Goal: Information Seeking & Learning: Learn about a topic

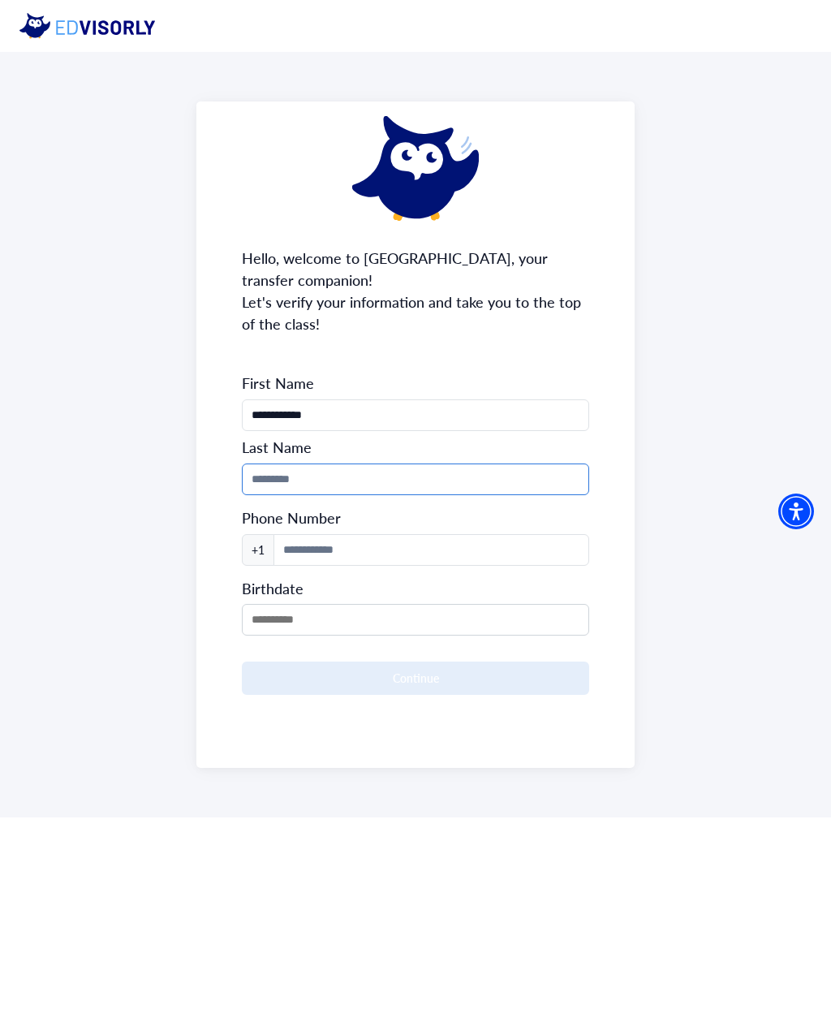
click at [536, 494] on input "Phone Number" at bounding box center [415, 479] width 347 height 32
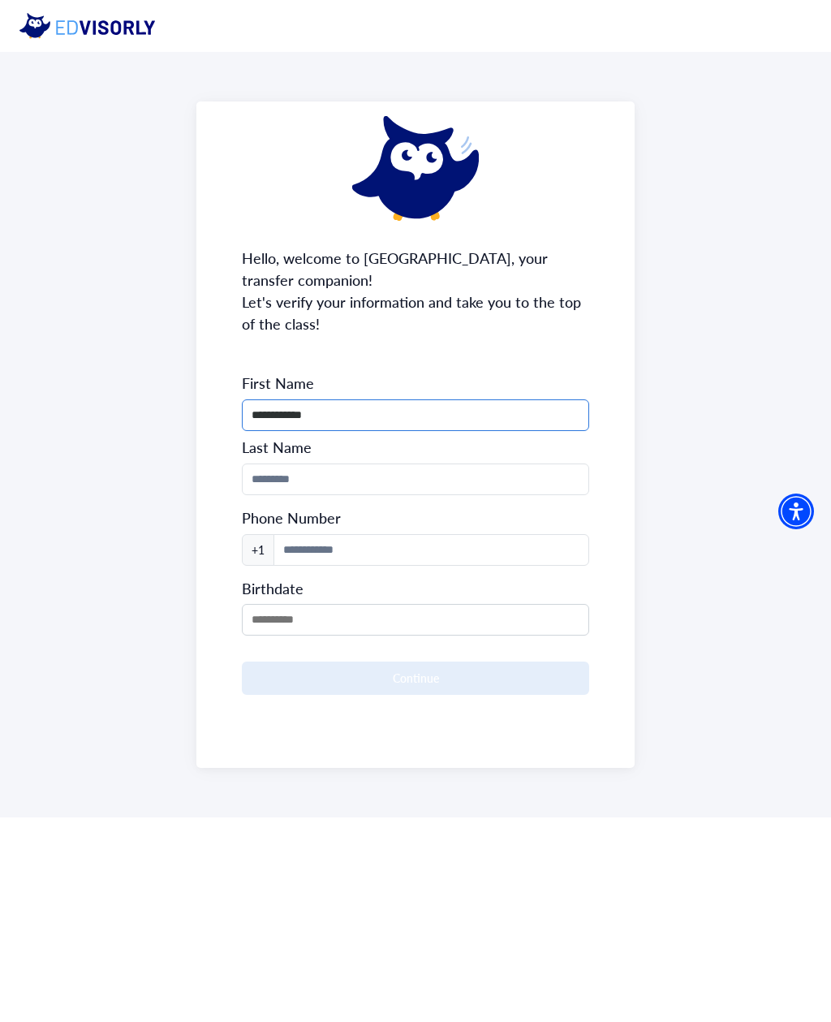
click at [462, 427] on input "**********" at bounding box center [415, 415] width 347 height 32
click at [462, 426] on input "**********" at bounding box center [415, 415] width 347 height 32
click at [485, 415] on input "**********" at bounding box center [415, 415] width 347 height 32
click at [484, 414] on input "**********" at bounding box center [415, 415] width 347 height 32
type input "*****"
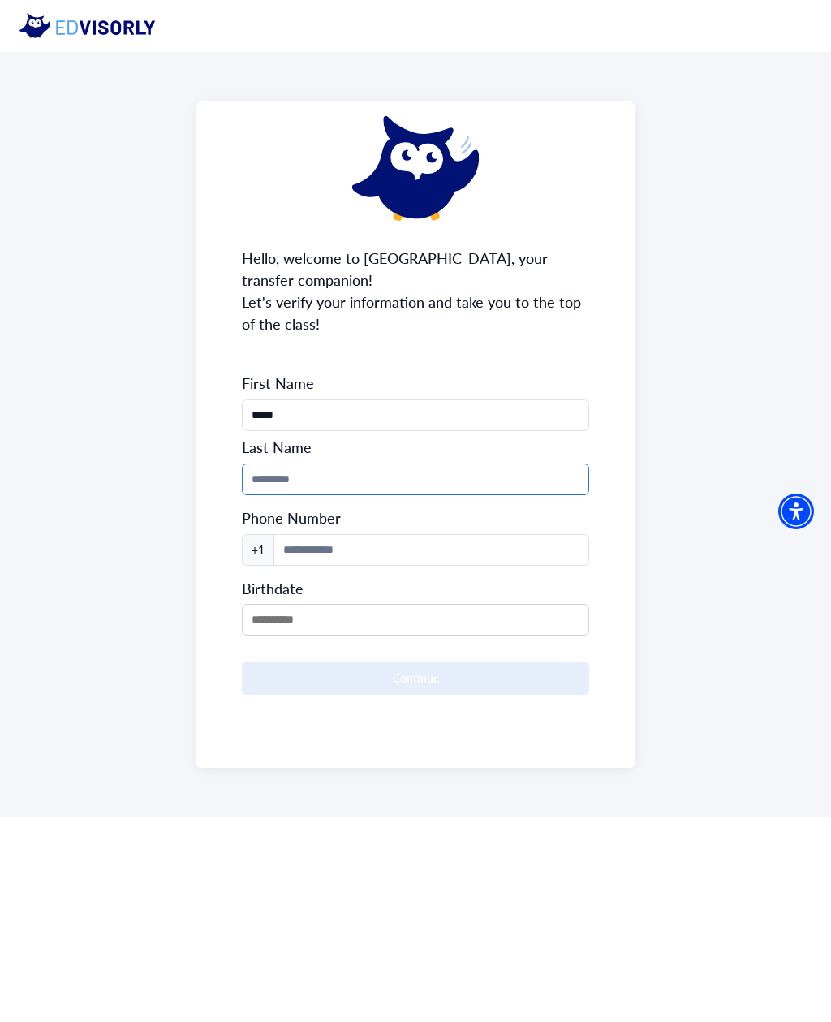
click at [472, 493] on input "Phone Number" at bounding box center [415, 479] width 347 height 32
type input "********"
click at [531, 531] on div "Phone Number +1" at bounding box center [415, 533] width 347 height 64
click at [534, 560] on input at bounding box center [431, 550] width 316 height 32
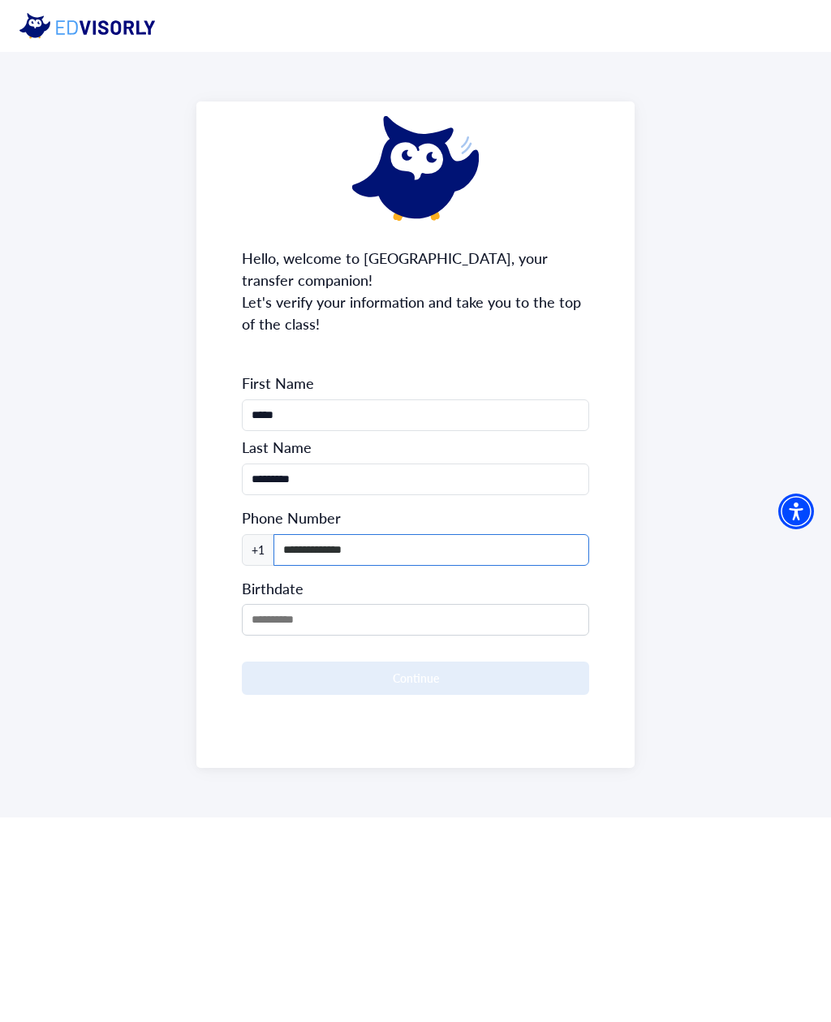
type input "**********"
click at [520, 625] on input "MM/DD/YYYY" at bounding box center [415, 620] width 347 height 32
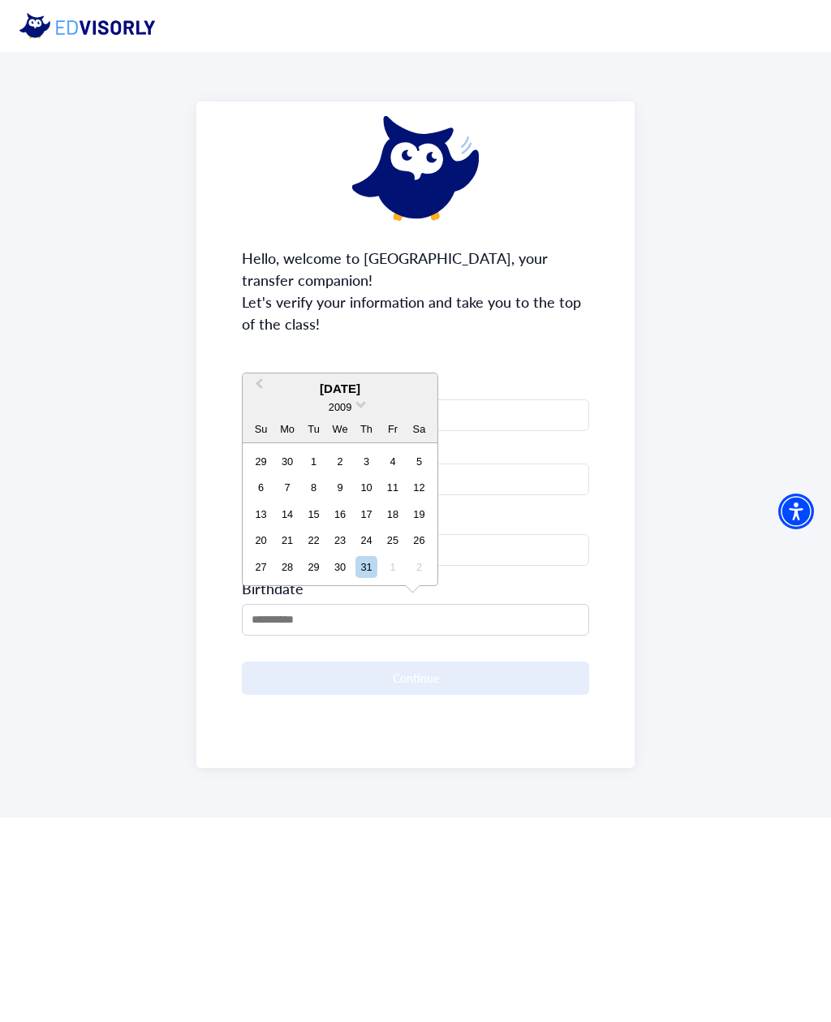
click at [337, 402] on span "2009" at bounding box center [340, 407] width 23 height 12
click at [327, 441] on div "2007" at bounding box center [340, 439] width 96 height 16
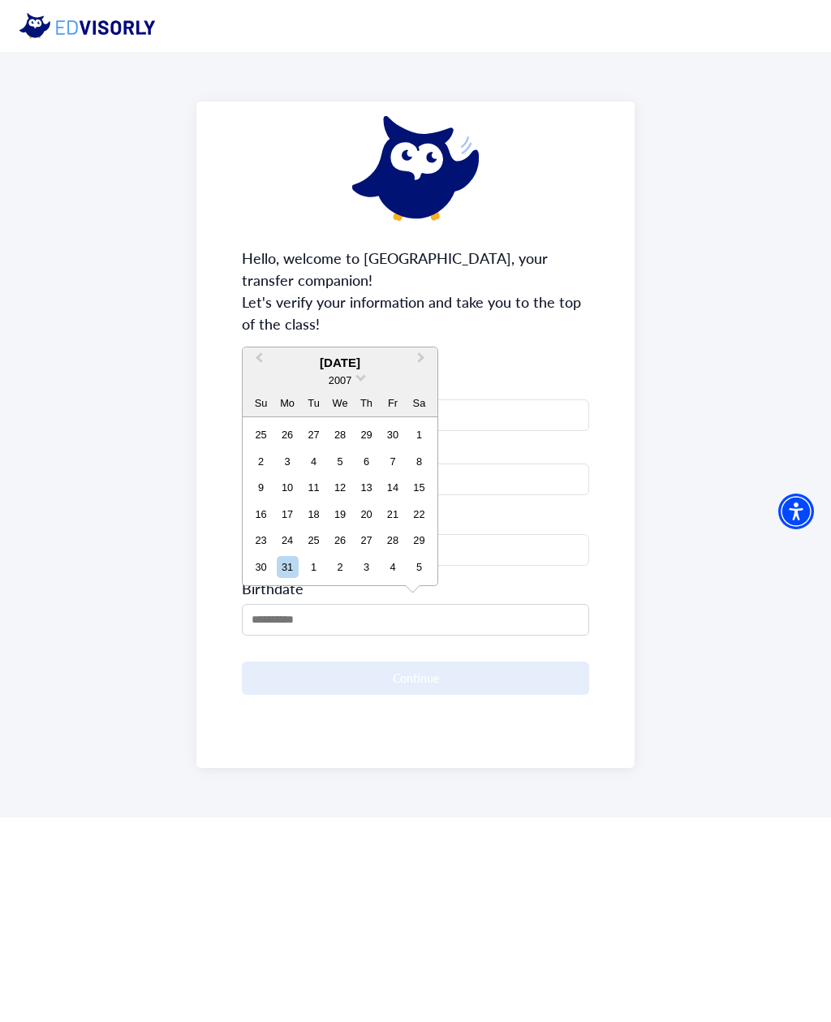
click at [269, 368] on button "Previous Month" at bounding box center [257, 362] width 26 height 26
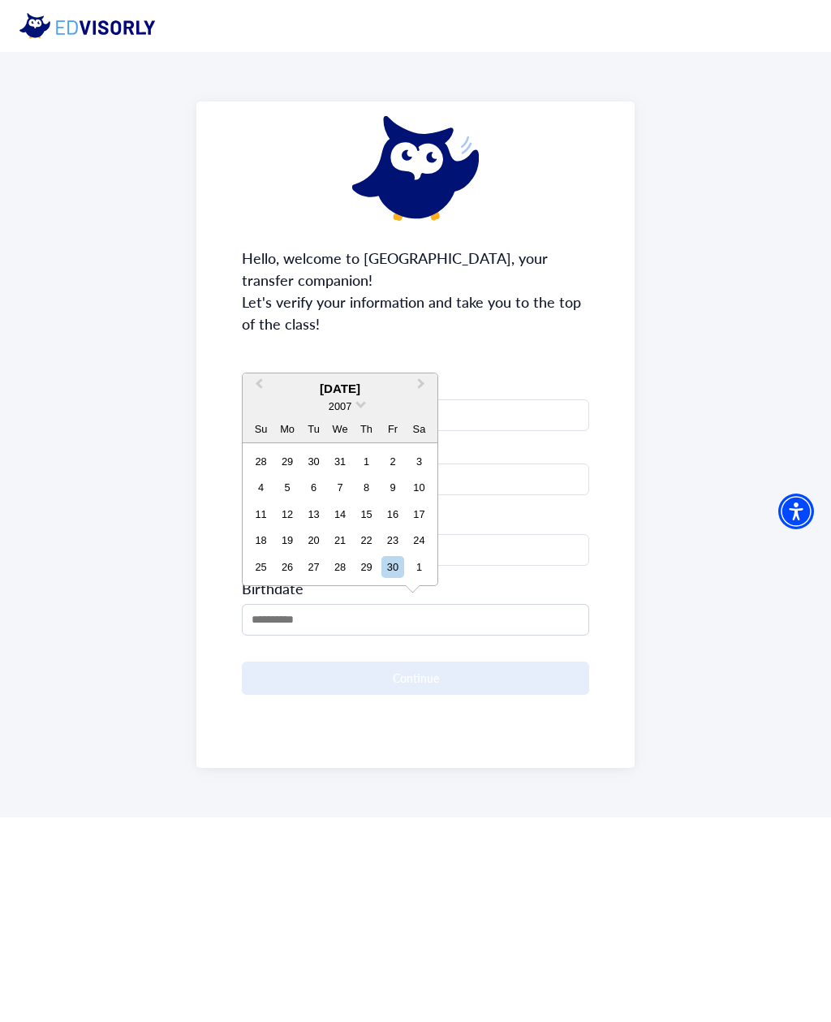
click at [270, 370] on div "**********" at bounding box center [415, 434] width 438 height 666
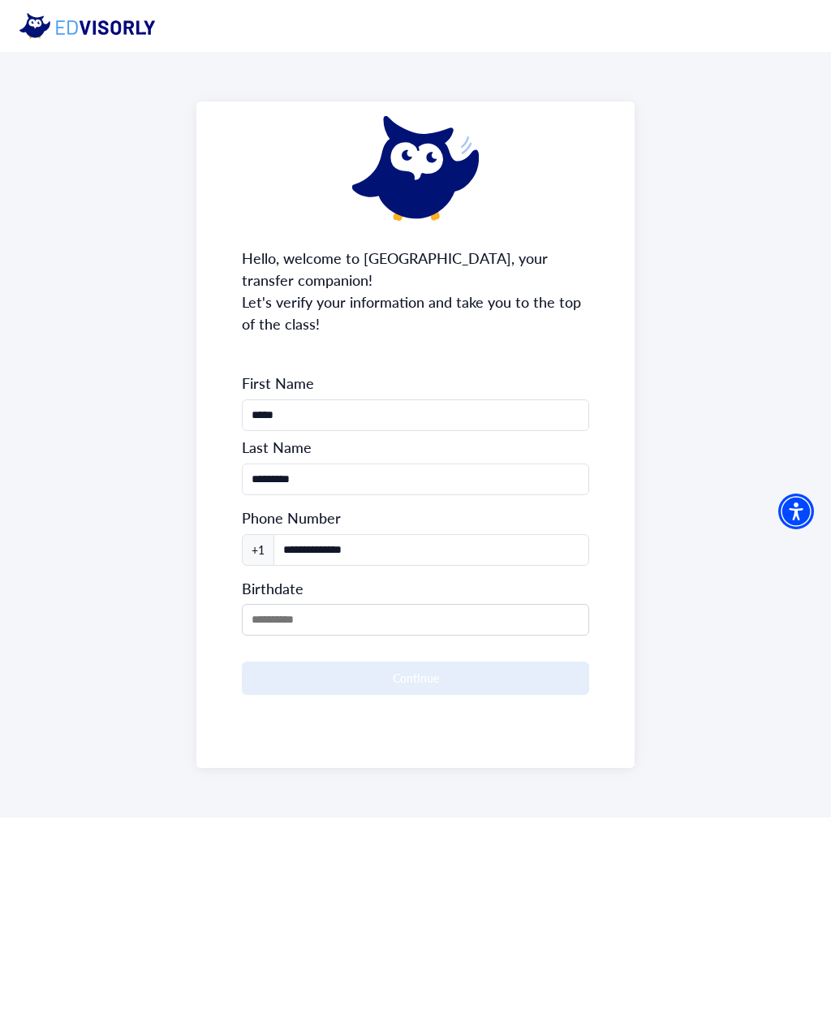
click at [273, 604] on input "MM/DD/YYYY" at bounding box center [415, 620] width 347 height 32
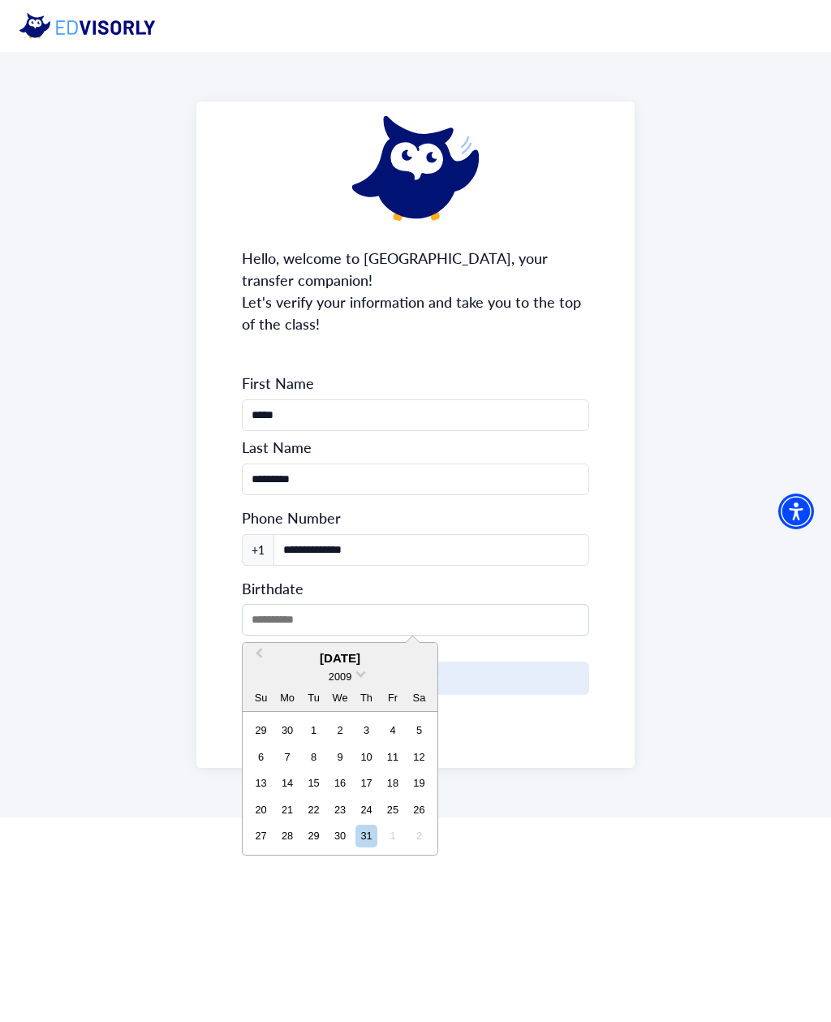
click at [273, 604] on input "MM/DD/YYYY" at bounding box center [415, 620] width 347 height 32
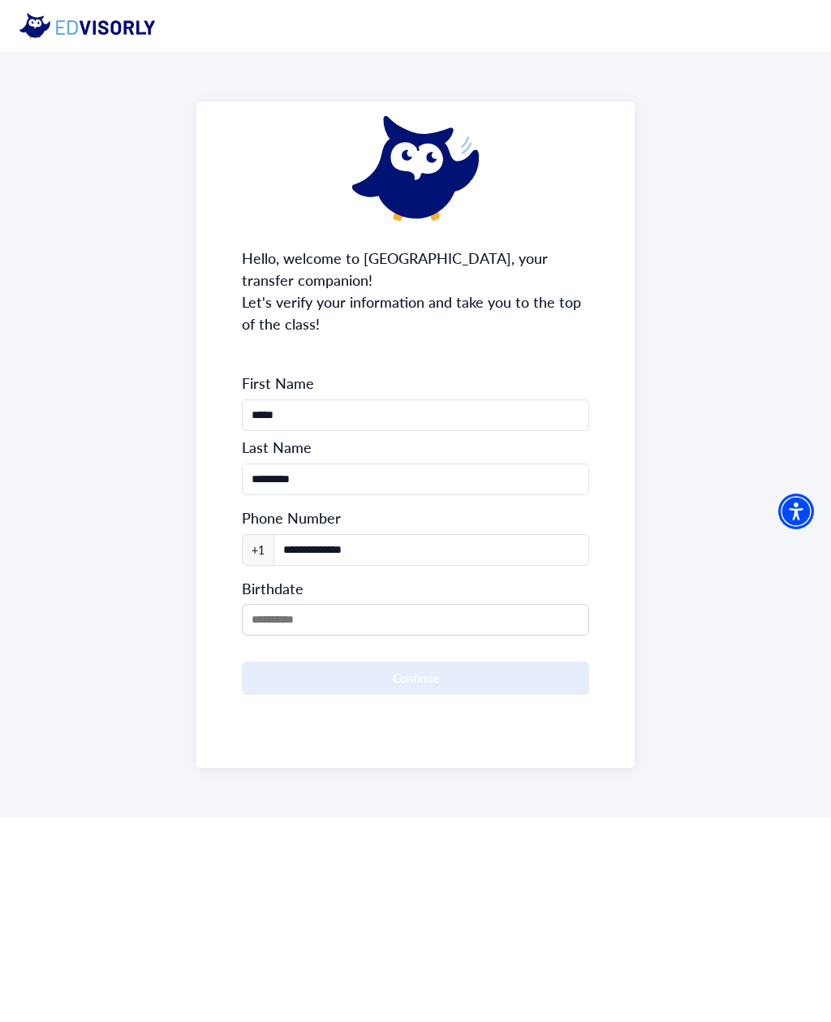
click at [417, 621] on input "MM/DD/YYYY" at bounding box center [415, 620] width 347 height 32
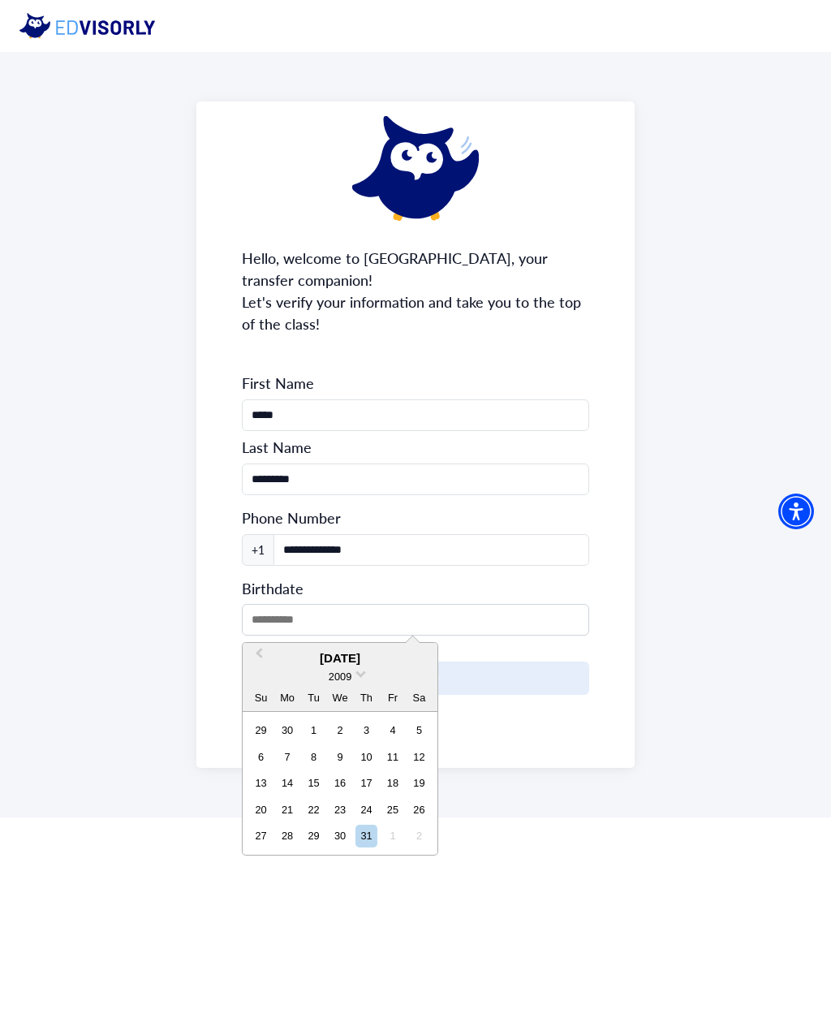
click at [370, 660] on div "[DATE]" at bounding box center [340, 658] width 195 height 19
click at [342, 678] on span "2009" at bounding box center [340, 676] width 23 height 12
click at [358, 707] on div "2007" at bounding box center [340, 708] width 96 height 16
click at [327, 661] on div "[DATE]" at bounding box center [340, 658] width 195 height 19
click at [326, 653] on div "[DATE]" at bounding box center [340, 658] width 195 height 19
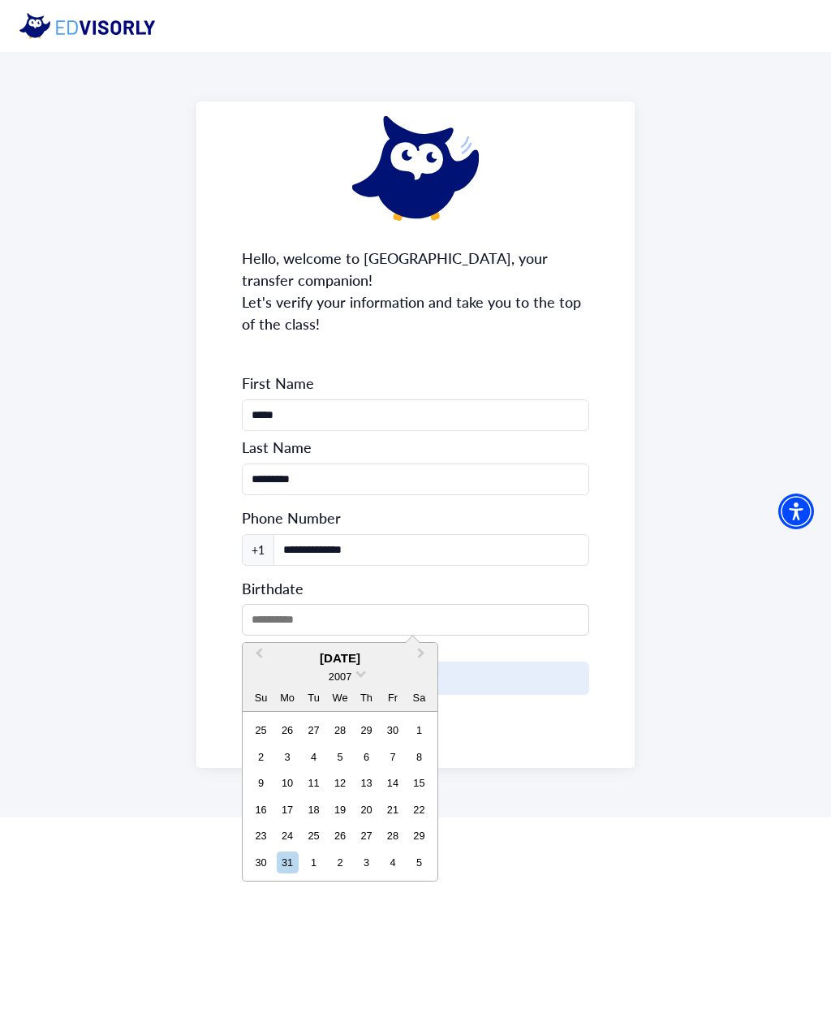
click at [325, 653] on div "[DATE]" at bounding box center [340, 658] width 195 height 19
click at [269, 654] on button "Previous Month" at bounding box center [257, 657] width 26 height 26
click at [256, 656] on button "Previous Month" at bounding box center [257, 657] width 26 height 26
click at [265, 652] on button "Previous Month" at bounding box center [257, 657] width 26 height 26
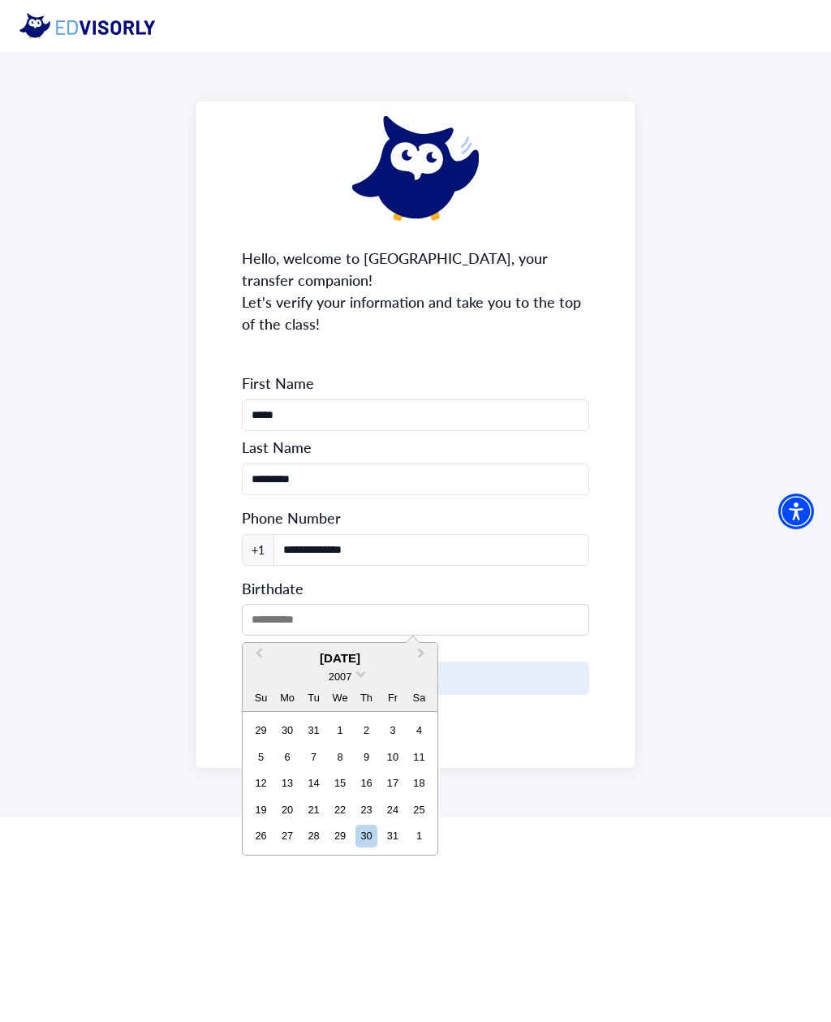
click at [258, 656] on button "Previous Month" at bounding box center [257, 657] width 26 height 26
click at [259, 655] on span "Previous Month" at bounding box center [259, 656] width 0 height 24
click at [259, 653] on span "Previous Month" at bounding box center [259, 656] width 0 height 24
click at [259, 652] on span "Previous Month" at bounding box center [259, 656] width 0 height 24
click at [265, 647] on button "Previous Month" at bounding box center [257, 657] width 26 height 26
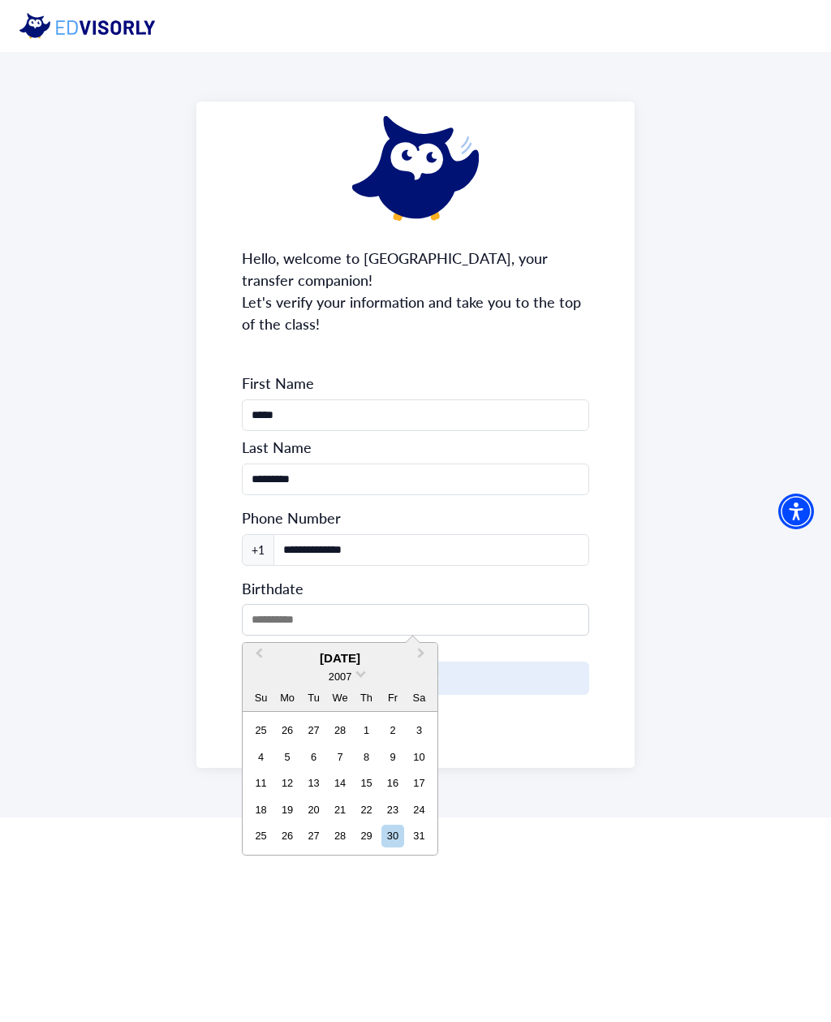
click at [269, 812] on div "18" at bounding box center [261, 809] width 22 height 22
type input "**********"
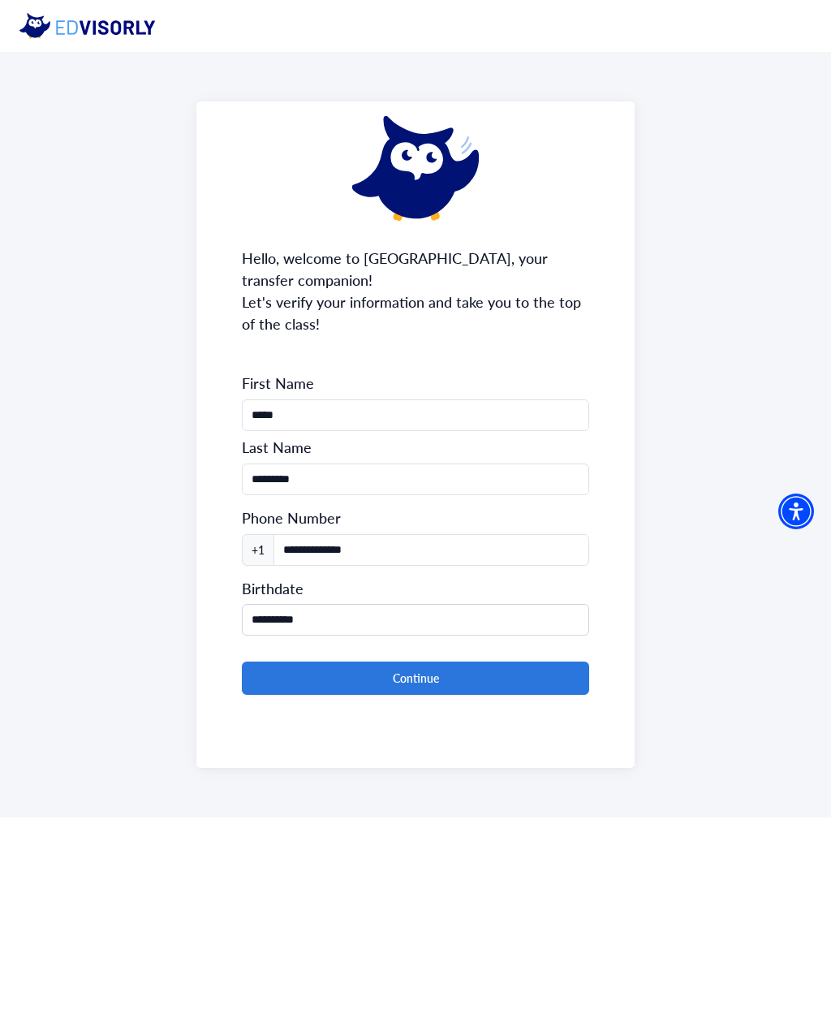
click at [470, 691] on button "Continue" at bounding box center [415, 677] width 347 height 33
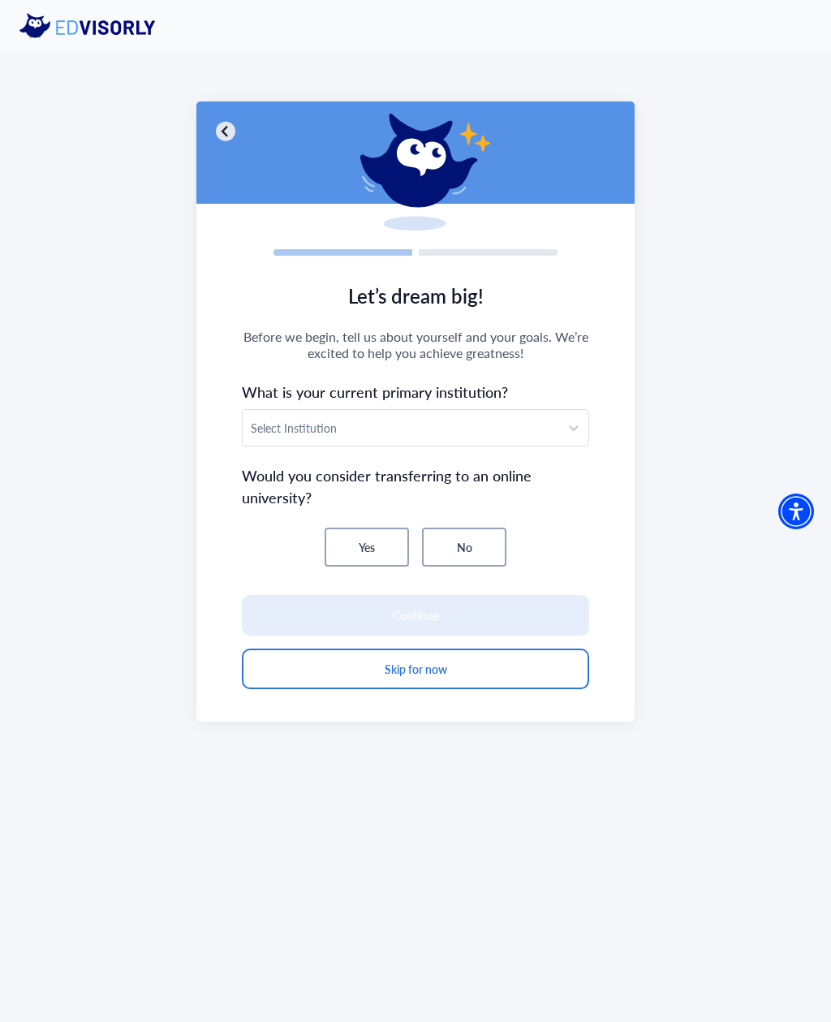
click at [592, 350] on section "Let’s dream big! Before we begin, tell us about yourself and your goals. We’re …" at bounding box center [415, 495] width 438 height 453
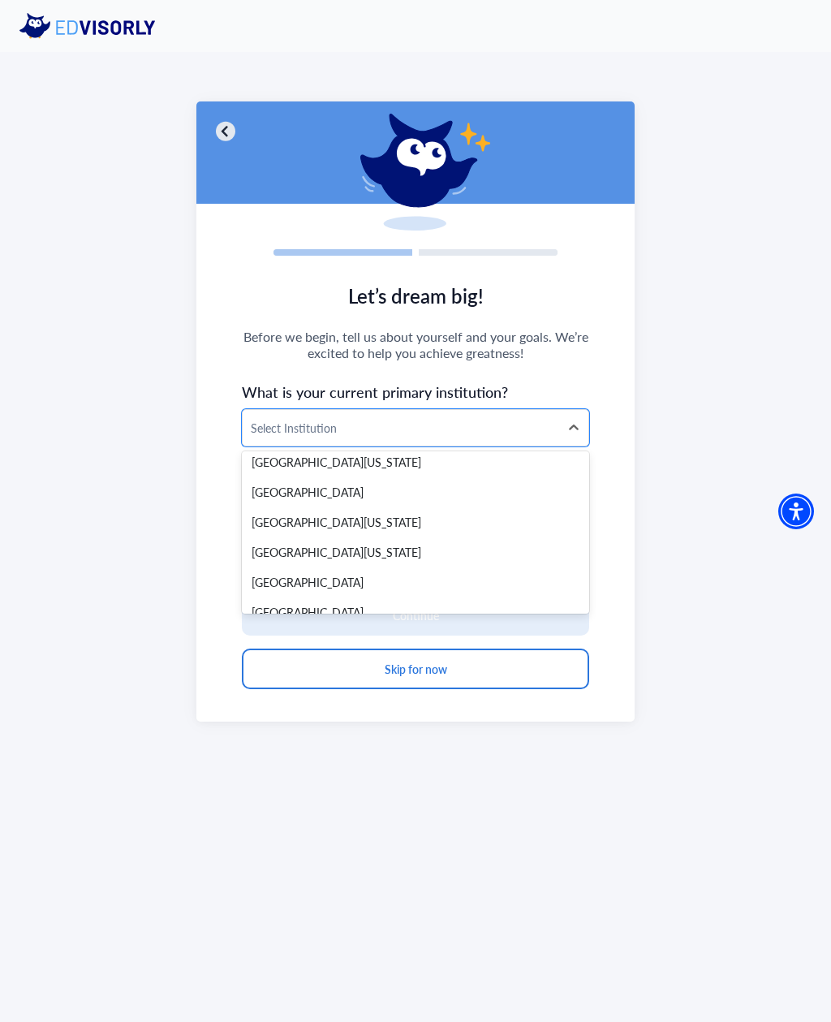
scroll to position [8301, 0]
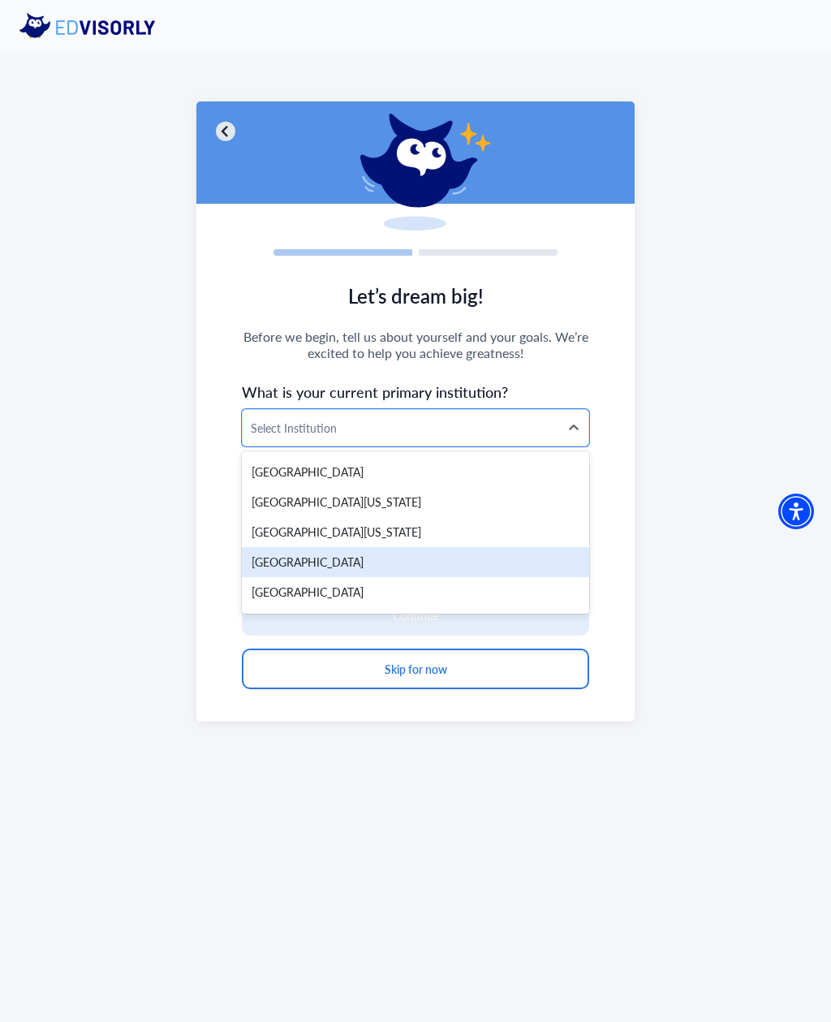
click at [514, 549] on div "[GEOGRAPHIC_DATA]" at bounding box center [415, 562] width 347 height 30
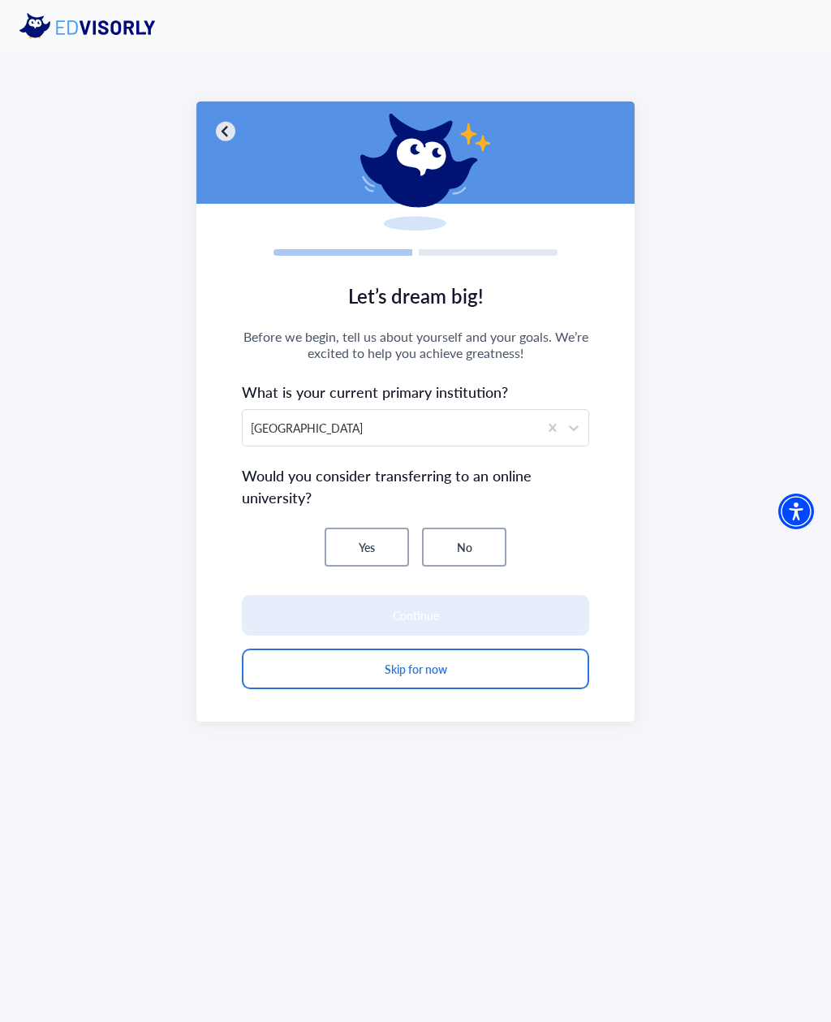
click at [488, 557] on button "No" at bounding box center [464, 546] width 84 height 39
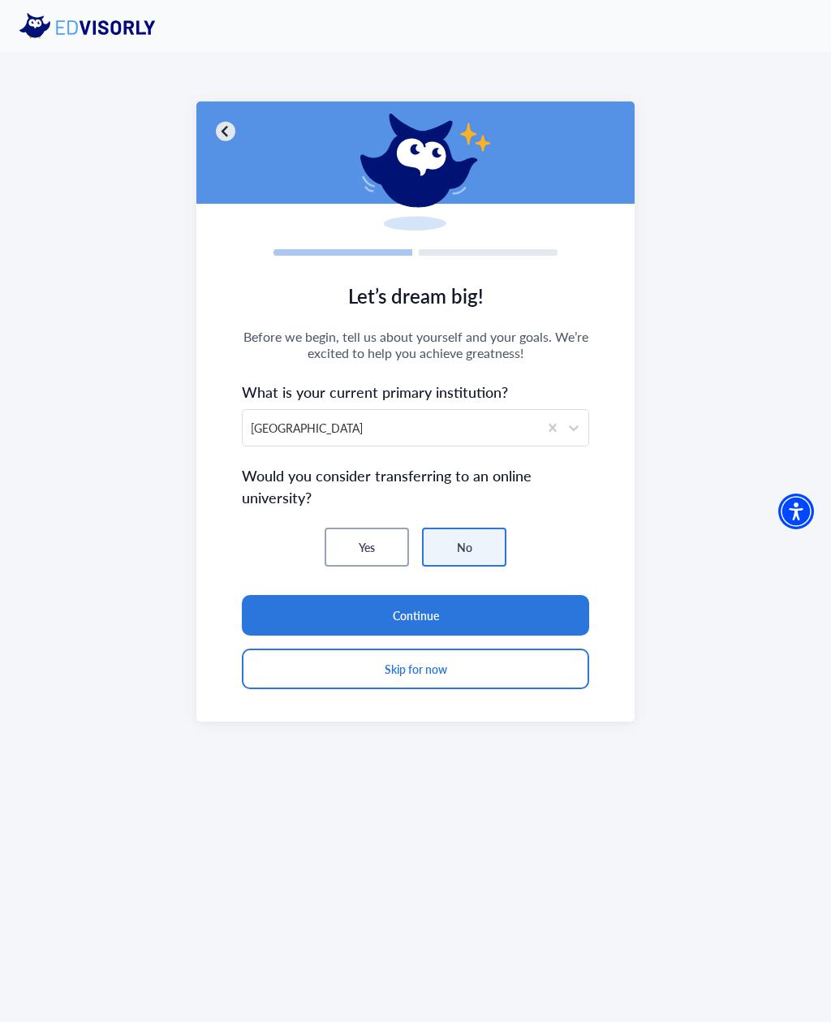
click at [539, 608] on button "Continue" at bounding box center [415, 615] width 347 height 41
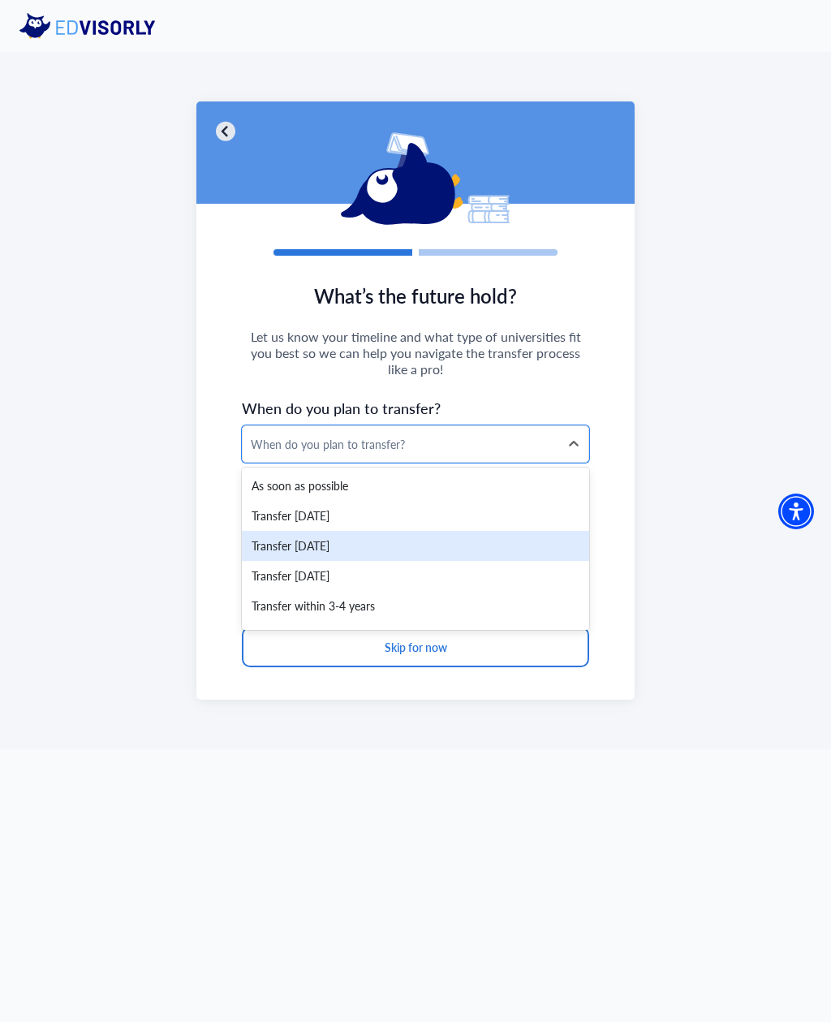
click at [511, 543] on div "Transfer [DATE]" at bounding box center [415, 546] width 347 height 30
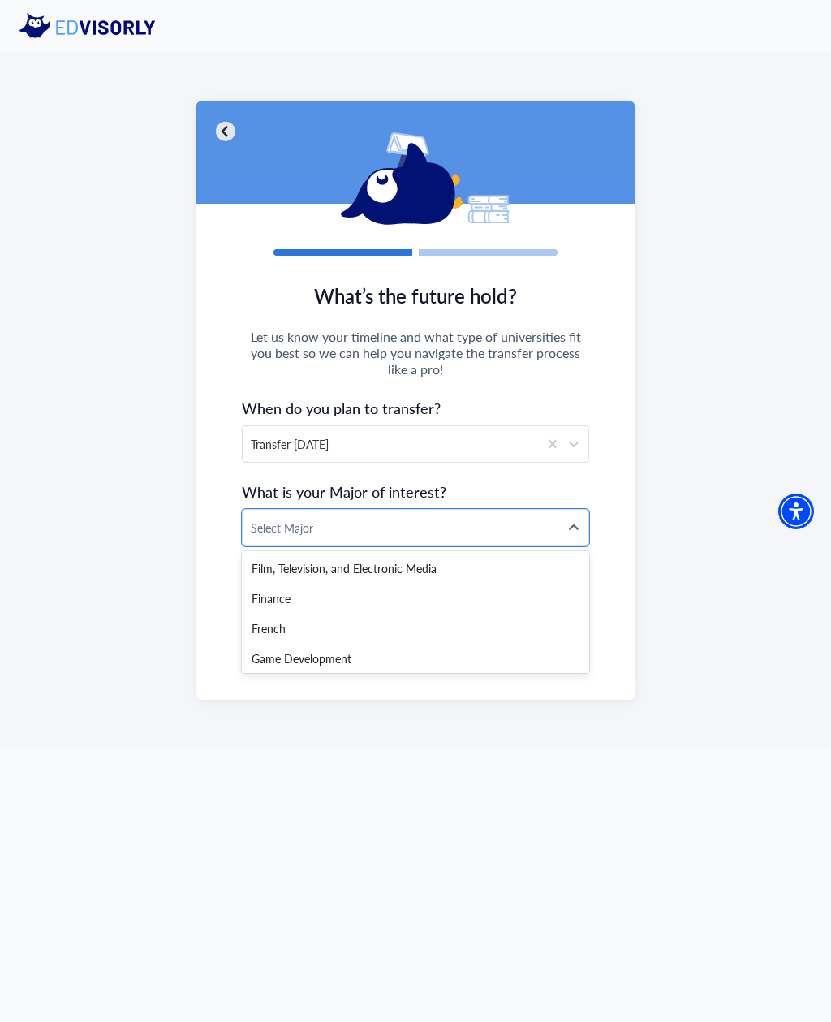
scroll to position [1354, 0]
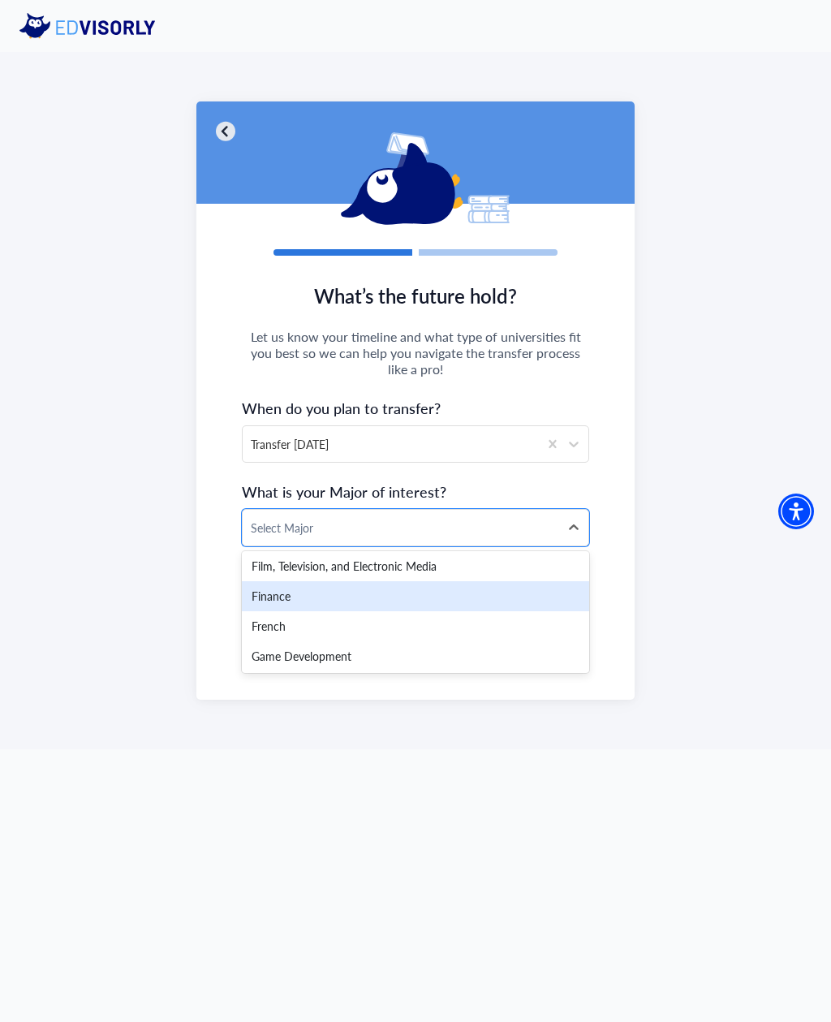
click at [534, 600] on div "Finance" at bounding box center [415, 596] width 347 height 30
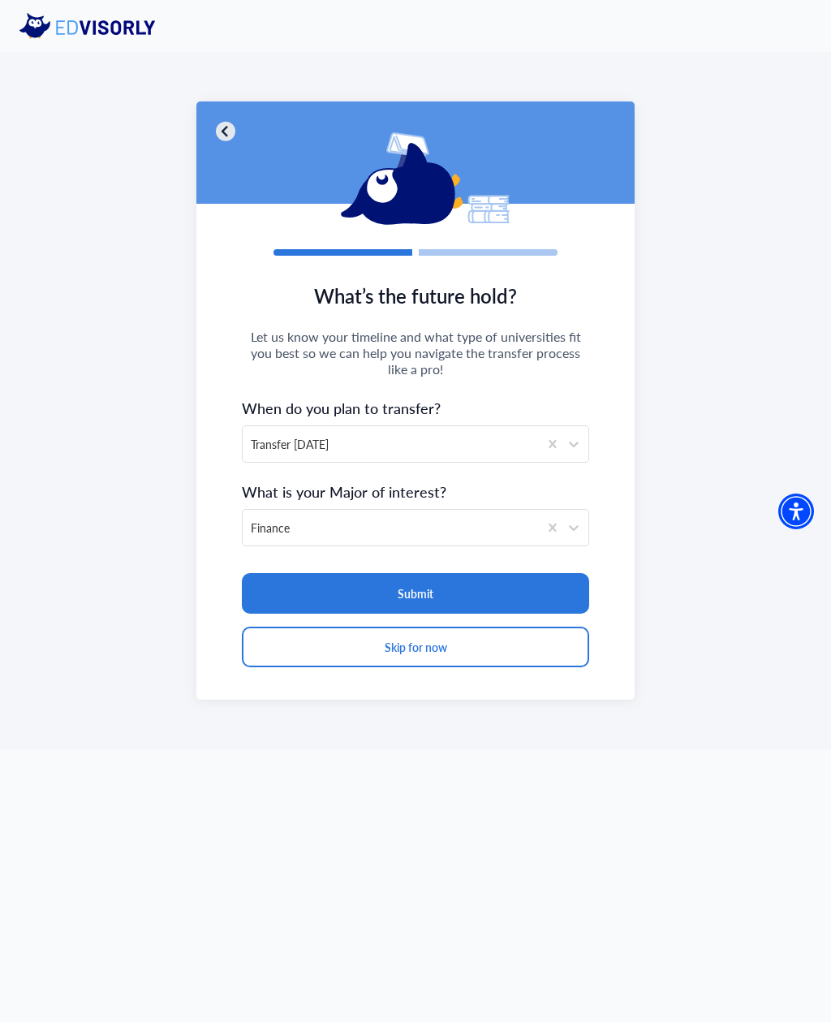
click at [531, 591] on button "Submit" at bounding box center [415, 593] width 347 height 41
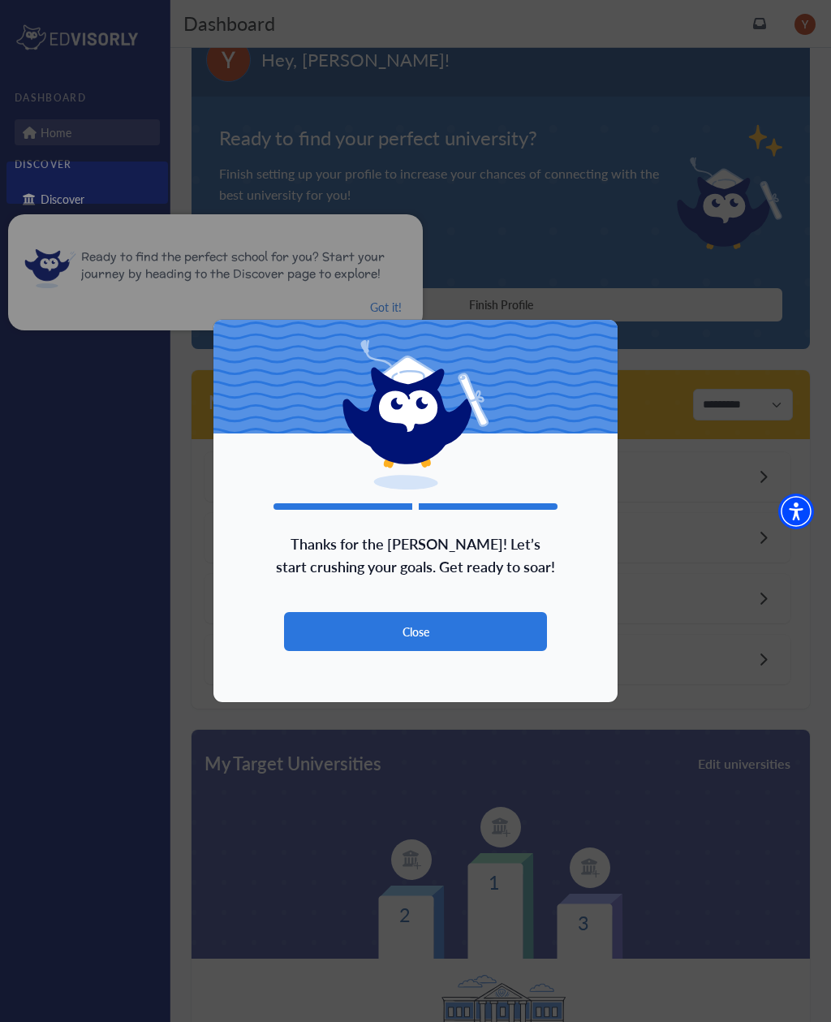
scroll to position [52, 0]
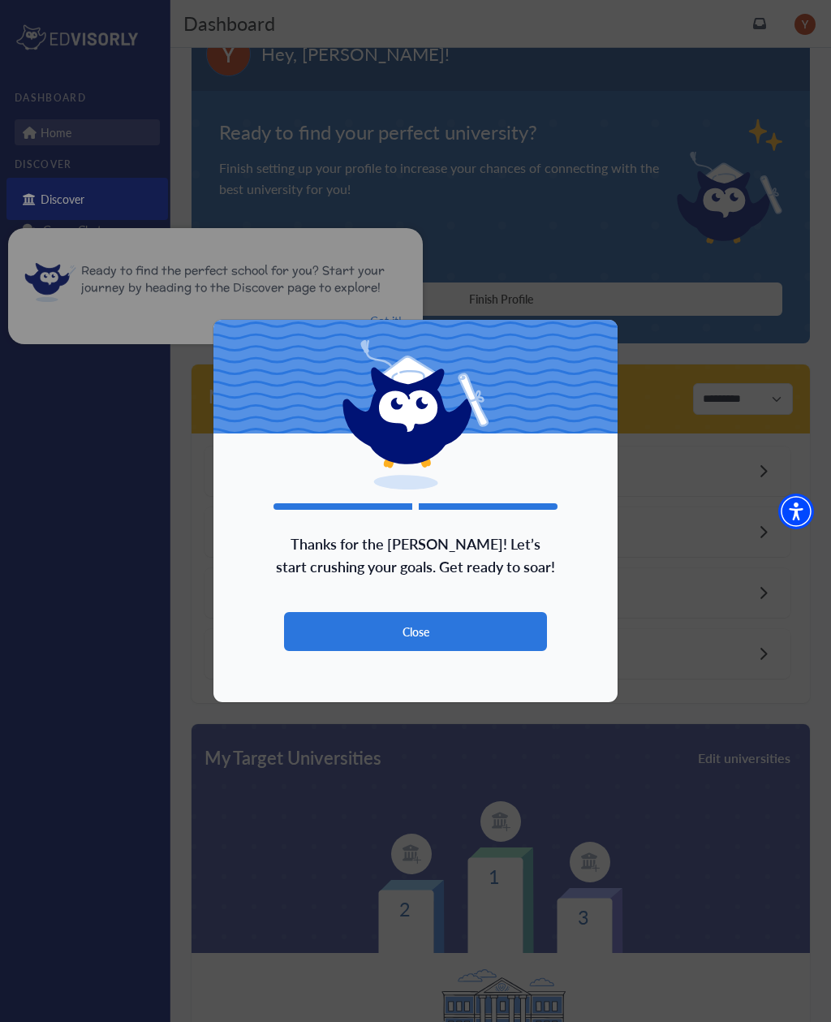
click at [524, 639] on button "Close" at bounding box center [415, 631] width 263 height 39
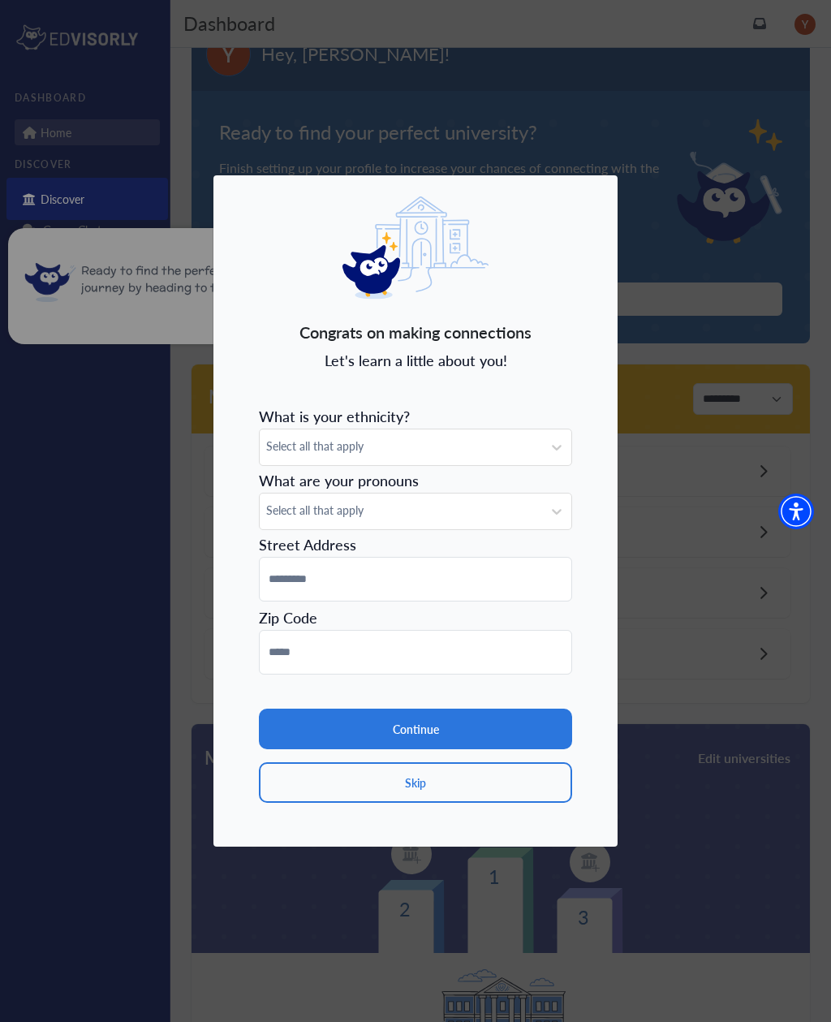
click at [117, 247] on div "Congrats on making connections Let's learn a little about you! What is your eth…" at bounding box center [415, 511] width 831 height 1022
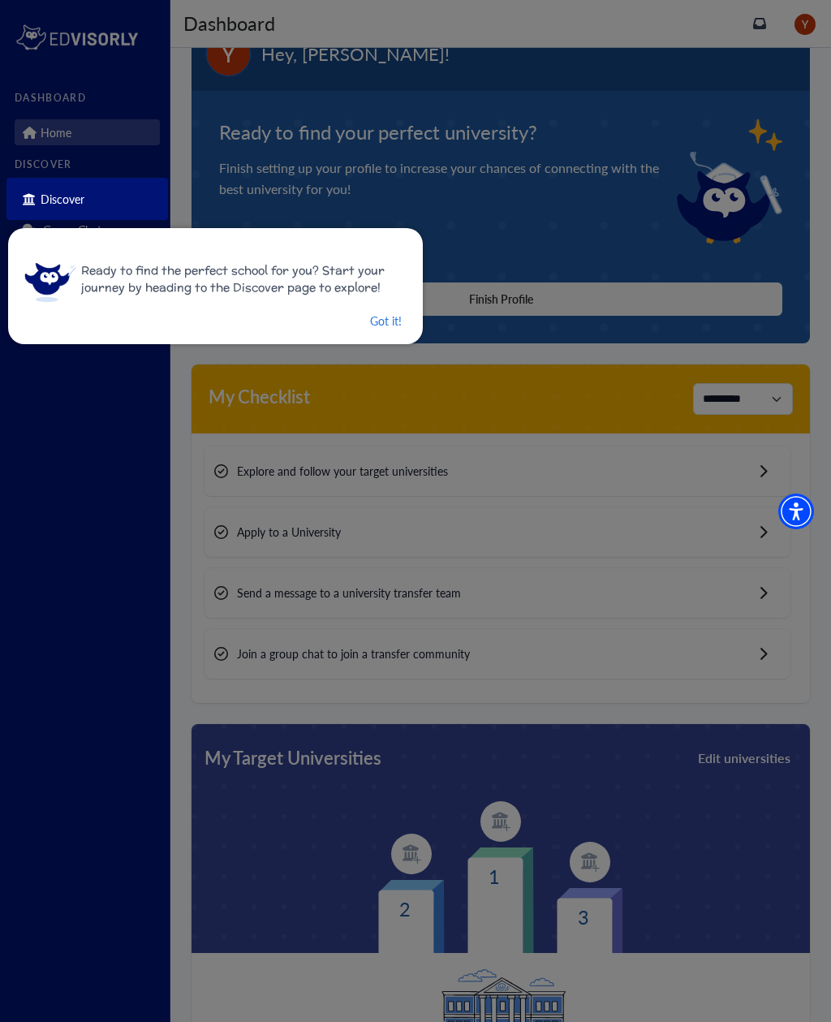
click at [386, 329] on button "Got it!" at bounding box center [385, 321] width 35 height 20
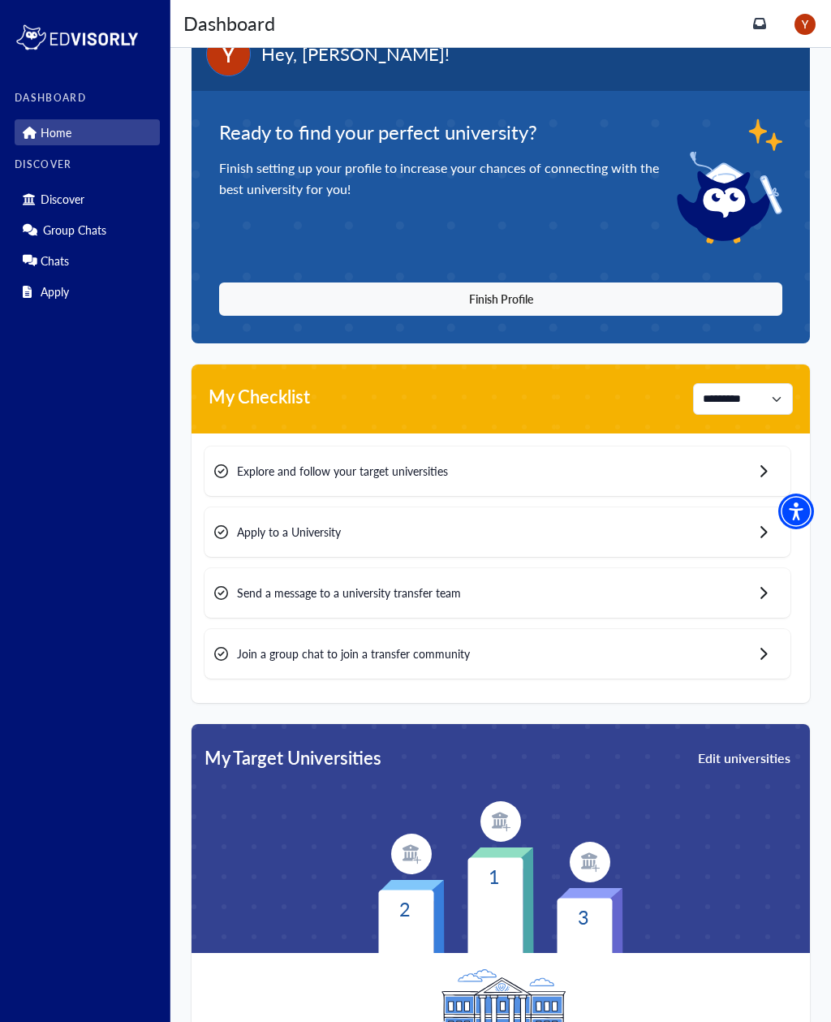
click at [792, 30] on div at bounding box center [805, 24] width 26 height 26
click at [781, 45] on link "Profile" at bounding box center [779, 58] width 77 height 30
click at [675, 308] on button "Finish Profile" at bounding box center [500, 298] width 563 height 33
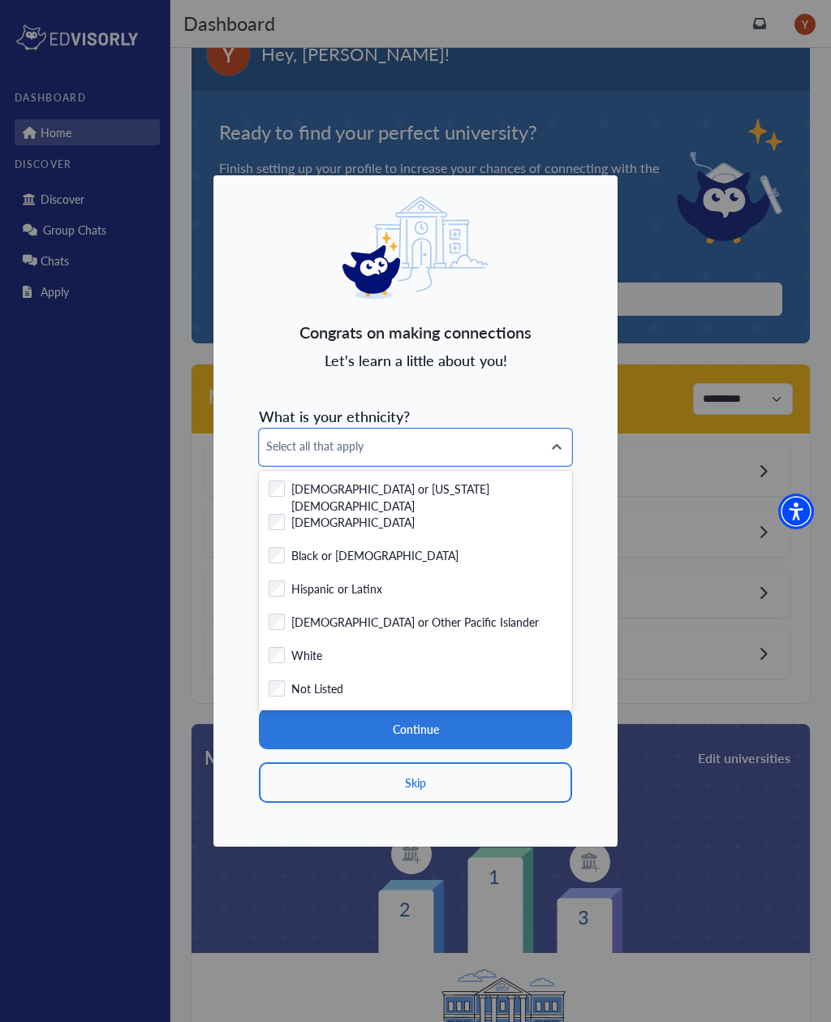
click at [389, 563] on label "Black or [DEMOGRAPHIC_DATA]" at bounding box center [374, 557] width 167 height 20
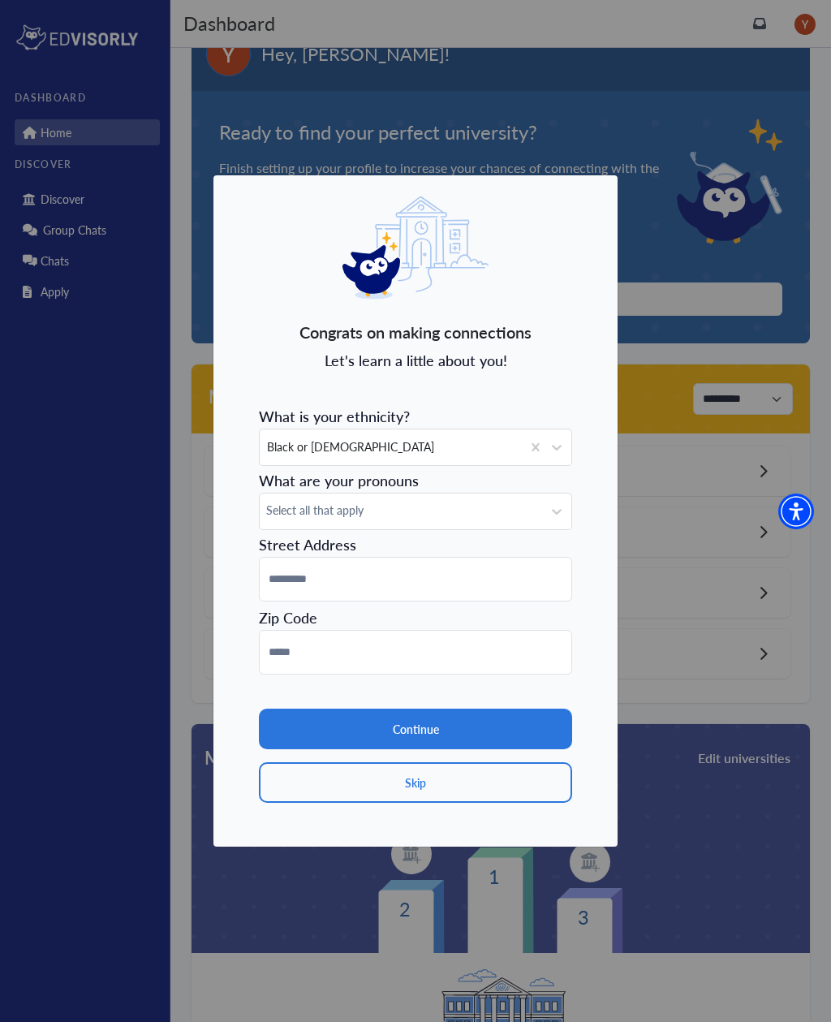
click at [412, 610] on form "What is your ethnicity? Black or [DEMOGRAPHIC_DATA] What are your pronouns Sele…" at bounding box center [415, 601] width 313 height 403
click at [594, 365] on div "Congrats on making connections Let's learn a little about you! What is your eth…" at bounding box center [416, 510] width 406 height 673
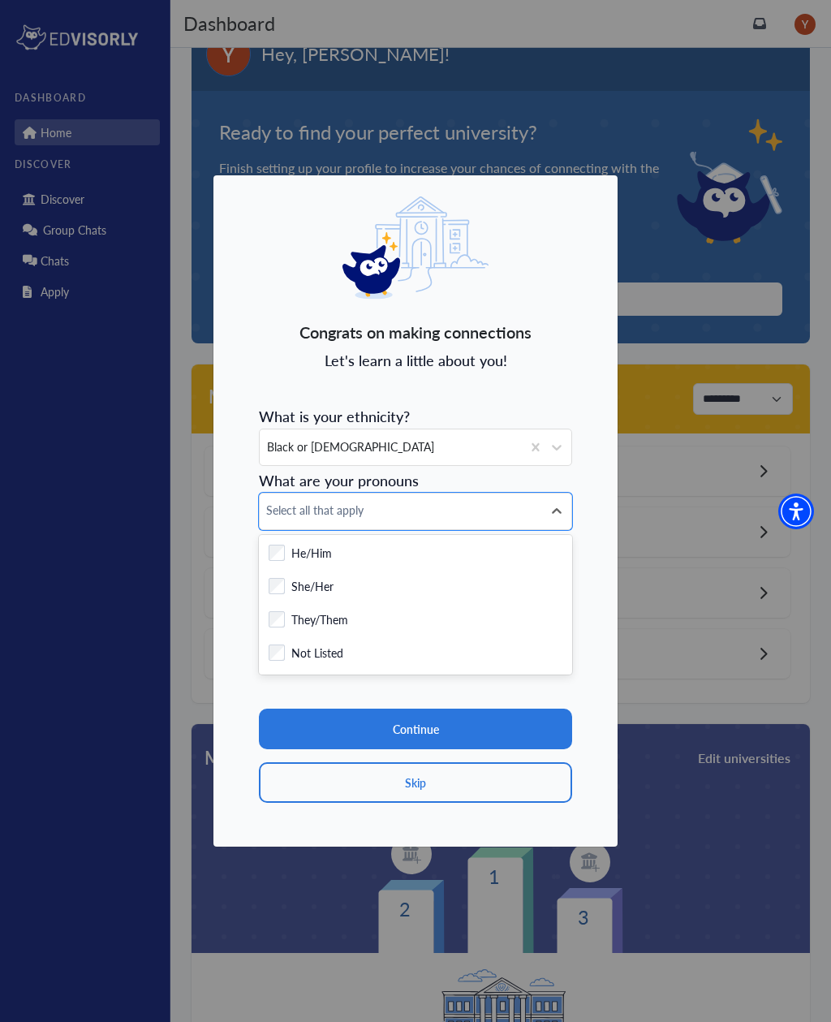
click at [404, 583] on div "She/Her" at bounding box center [416, 588] width 294 height 20
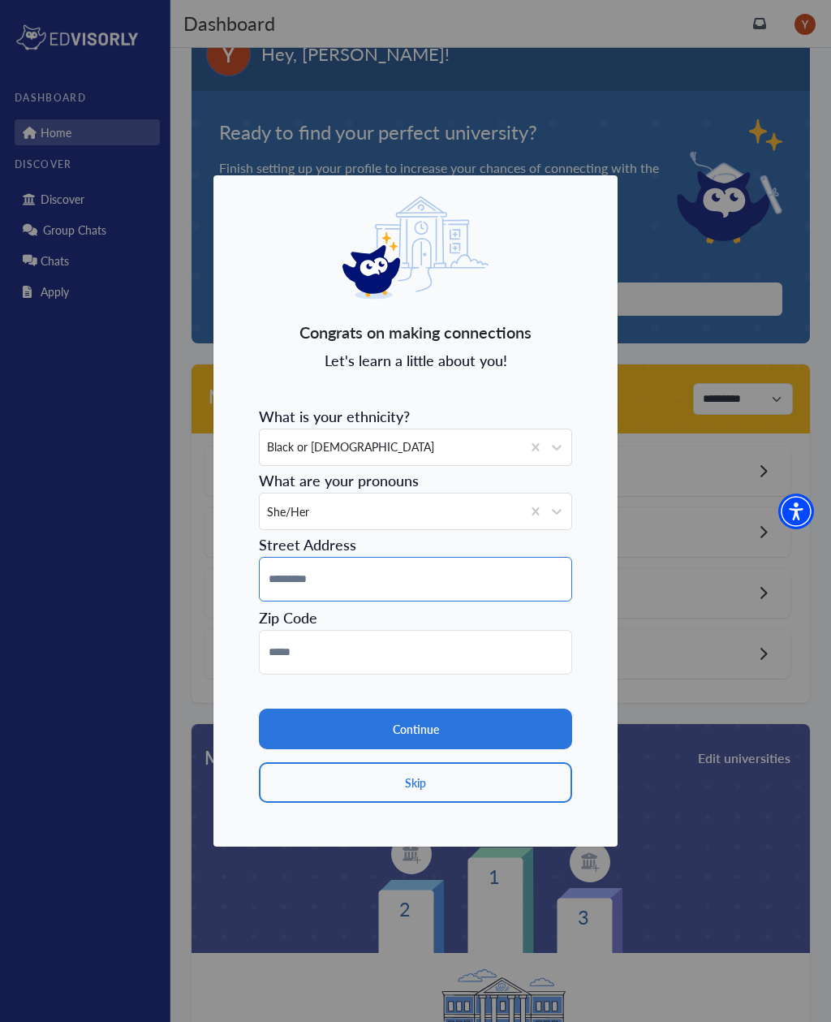
click at [425, 574] on input at bounding box center [415, 579] width 313 height 45
type input "**********"
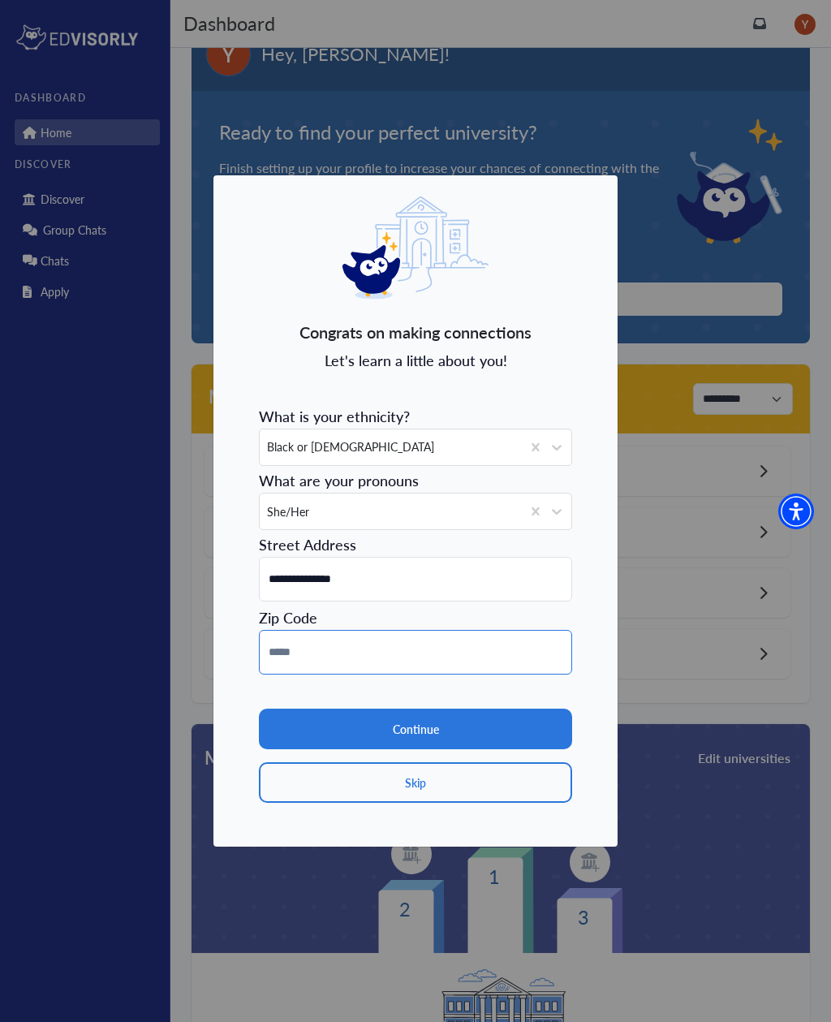
click at [373, 658] on input at bounding box center [415, 652] width 313 height 45
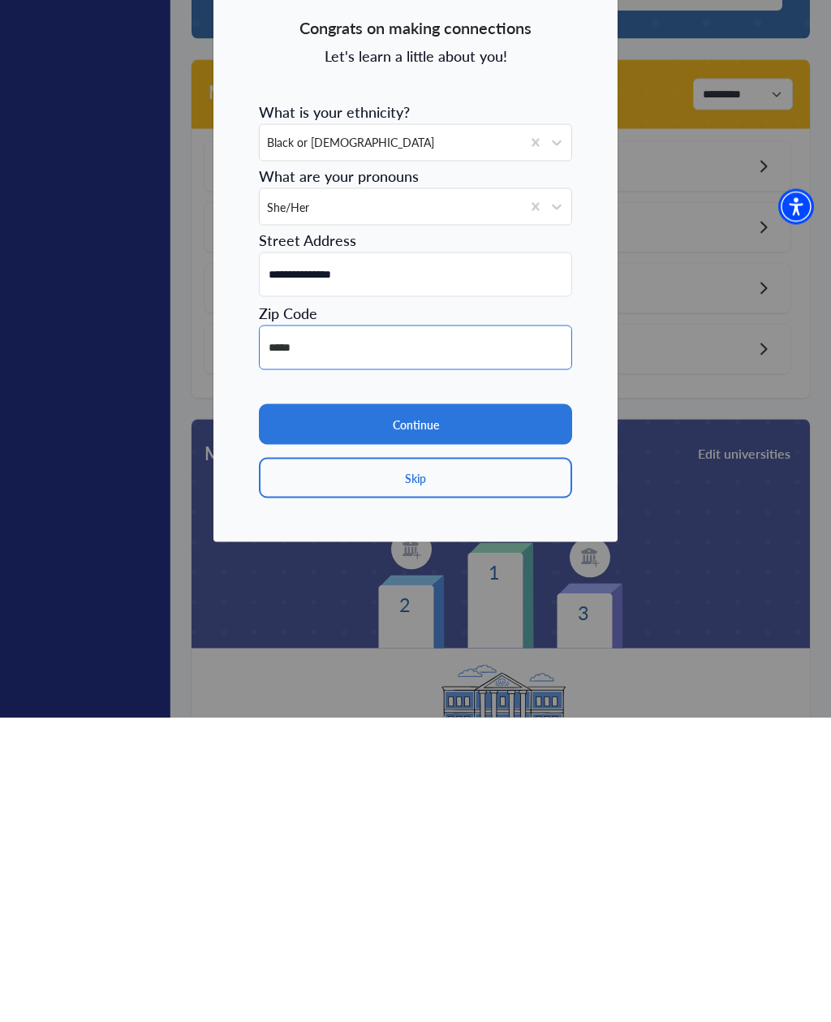
type input "*****"
click at [403, 708] on button "Continue" at bounding box center [415, 728] width 313 height 41
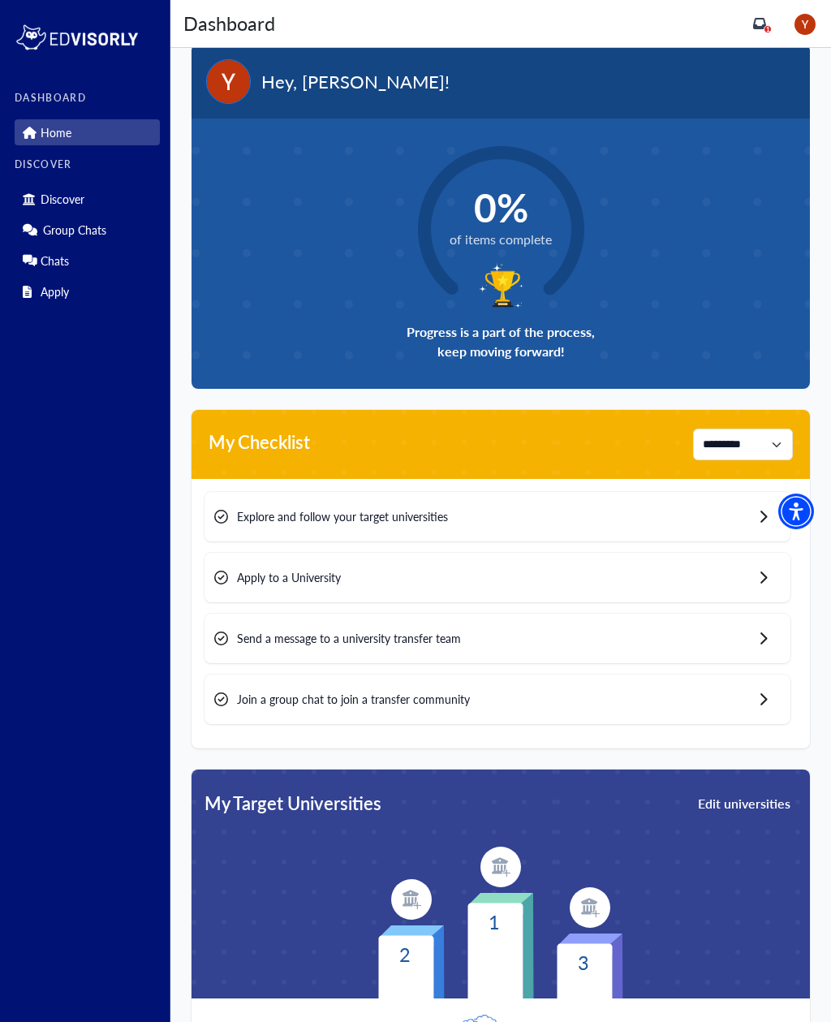
scroll to position [0, 0]
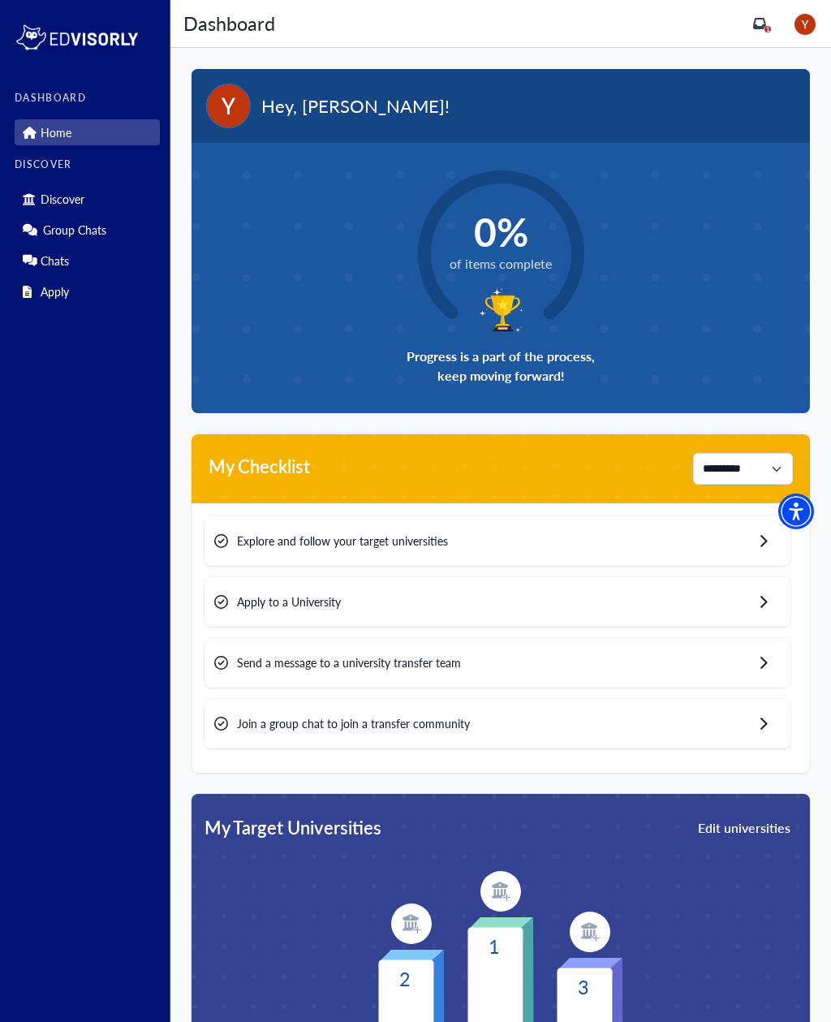
click at [650, 542] on div "Explore and follow your target universities" at bounding box center [497, 540] width 586 height 49
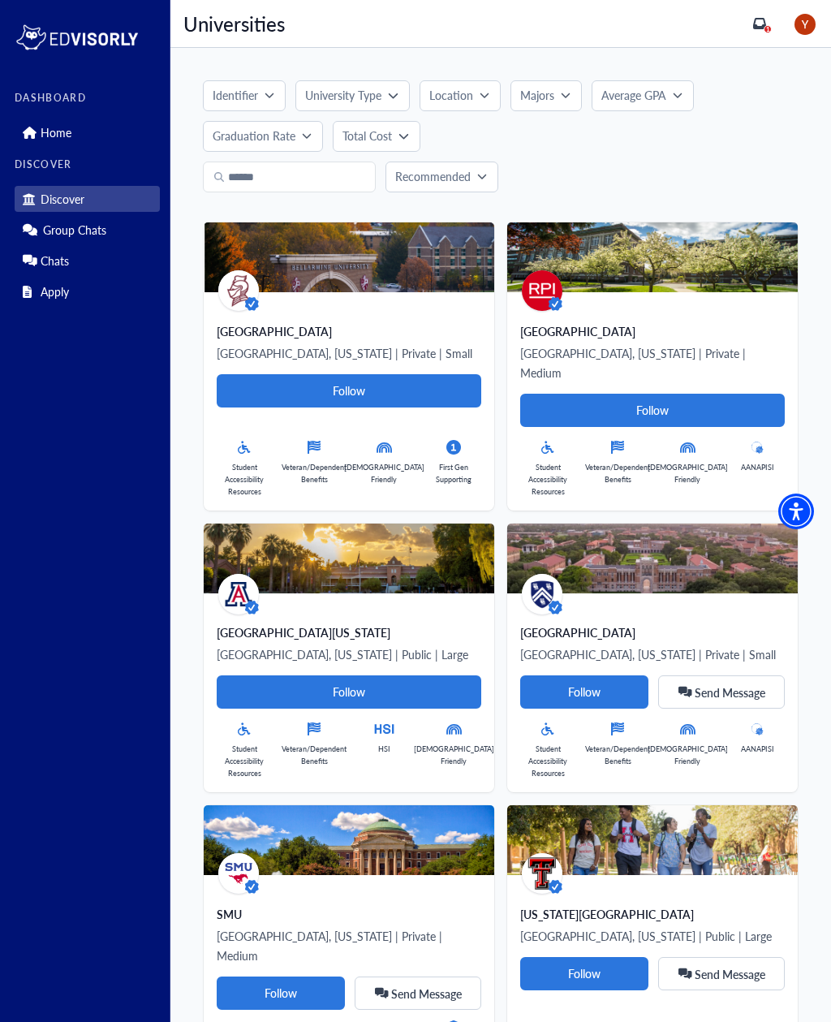
click at [265, 105] on button "Identifier" at bounding box center [244, 95] width 83 height 31
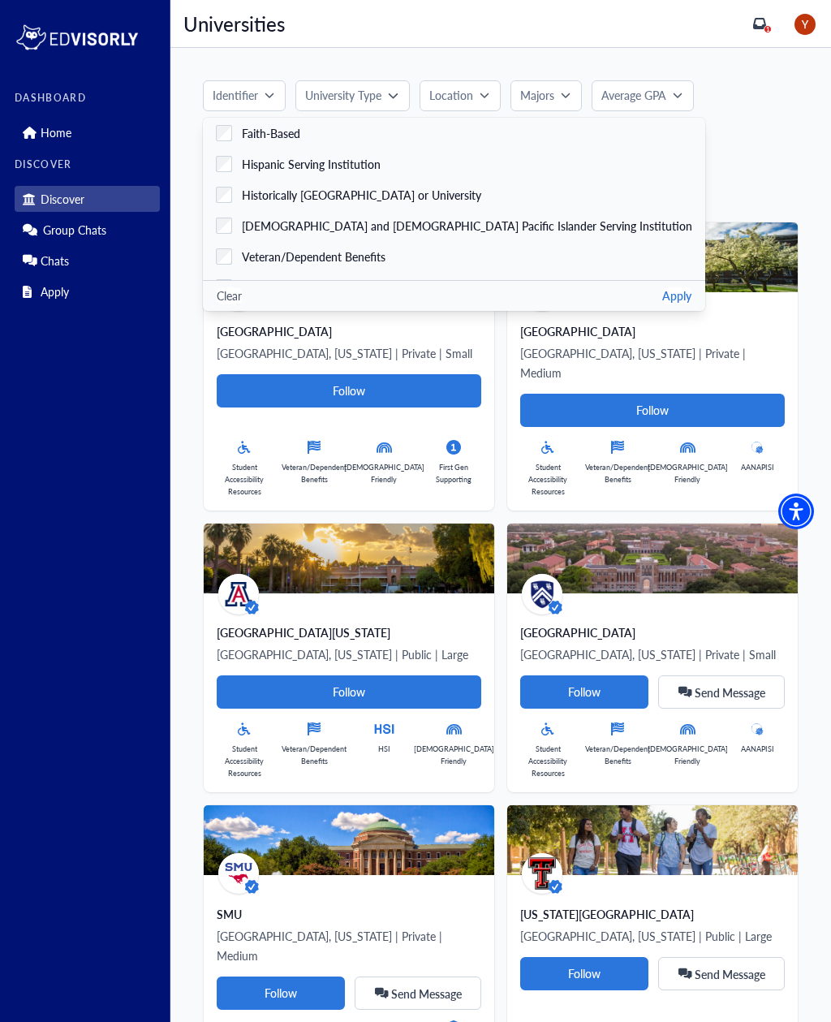
click at [745, 168] on div "Recommended" at bounding box center [501, 176] width 596 height 31
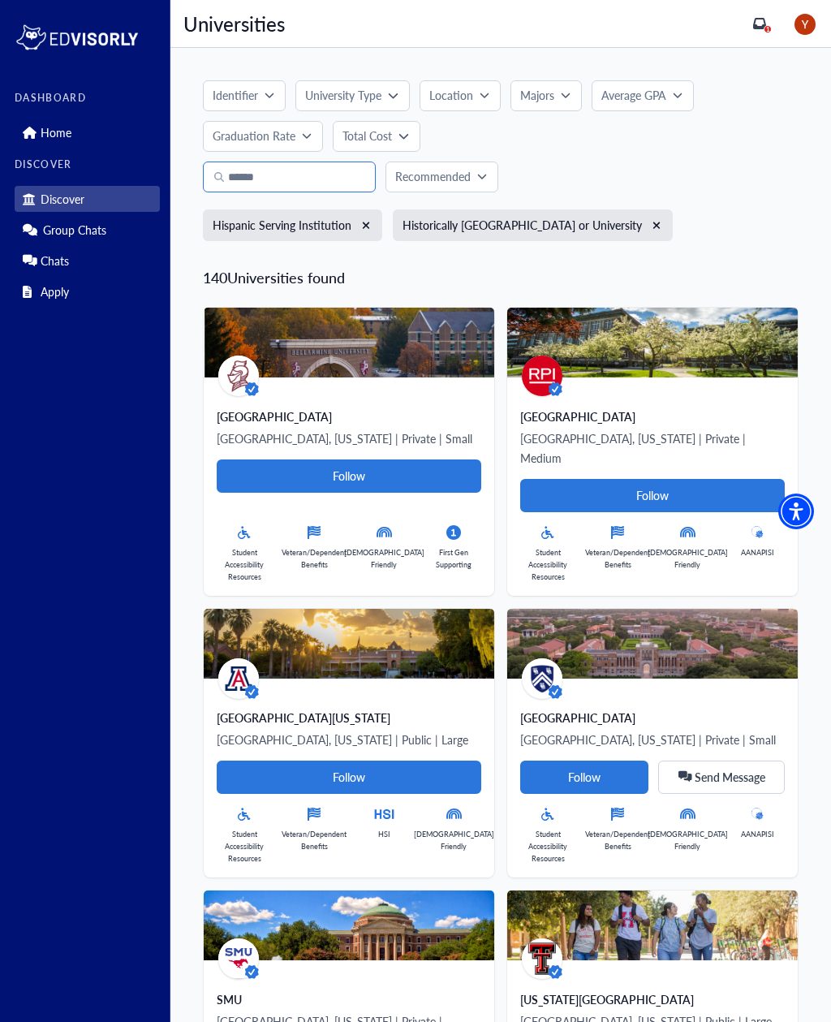
click at [223, 162] on input "text" at bounding box center [289, 176] width 173 height 31
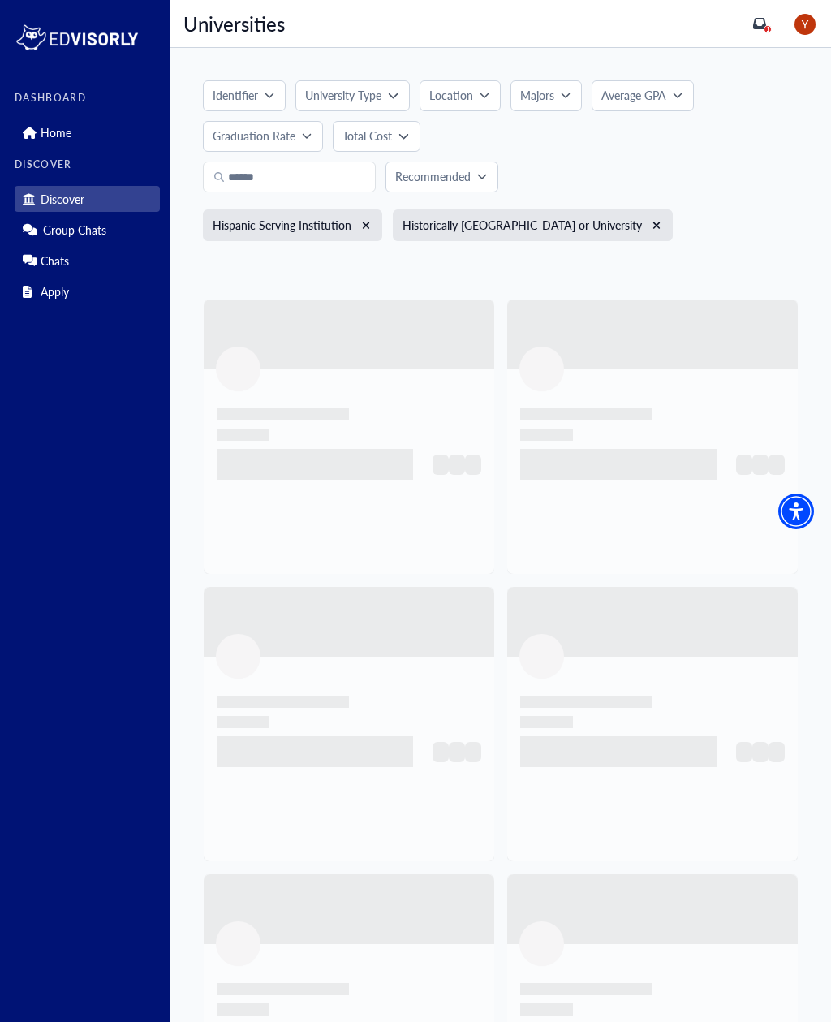
click at [227, 44] on div "Universities Universities 1 Profile Logout" at bounding box center [500, 24] width 660 height 48
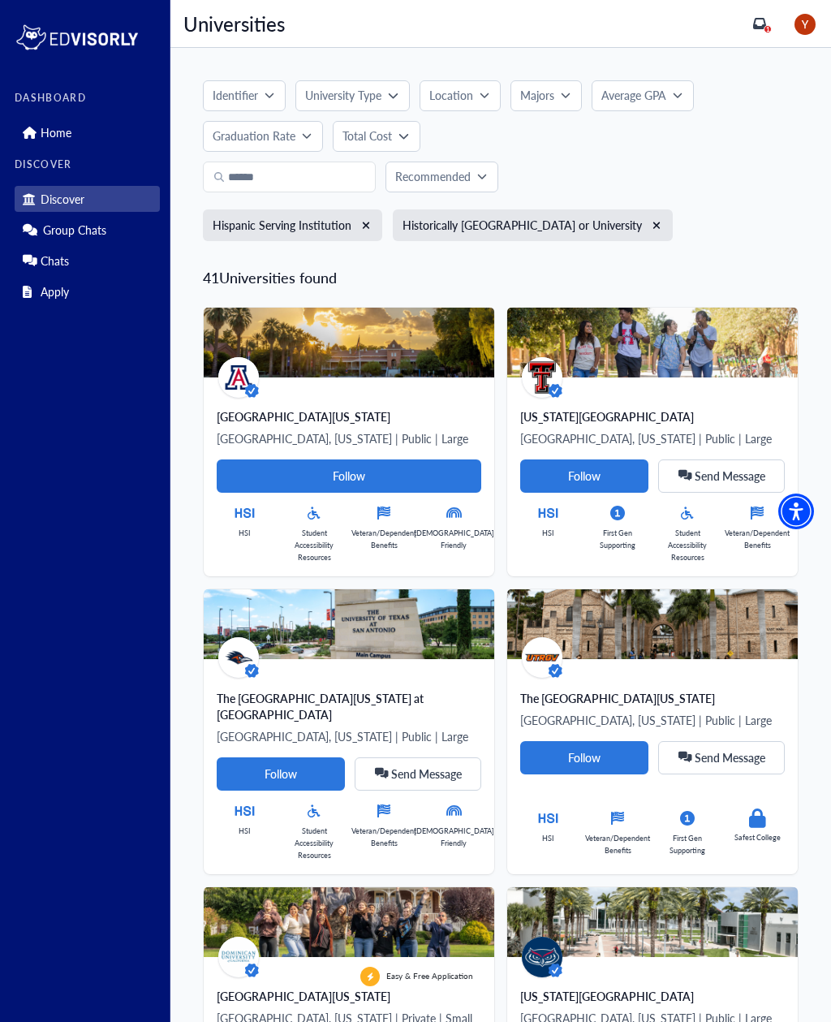
click at [364, 229] on icon "button" at bounding box center [366, 225] width 9 height 11
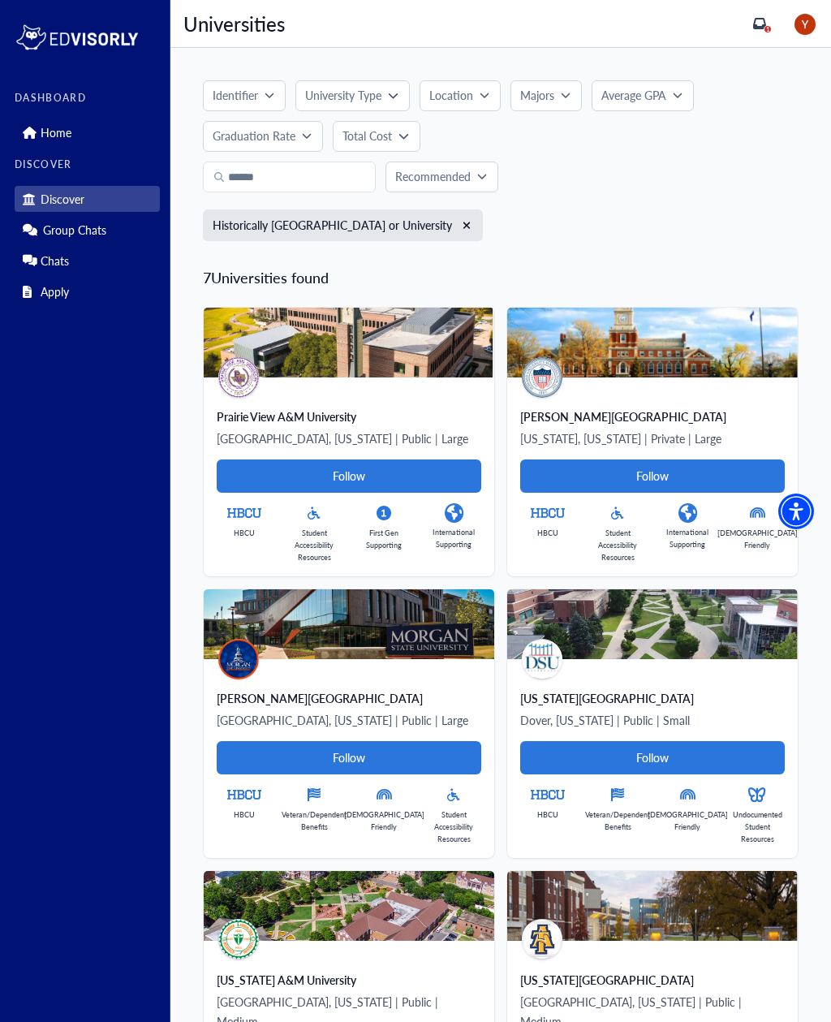
click at [460, 231] on button "button" at bounding box center [466, 225] width 13 height 13
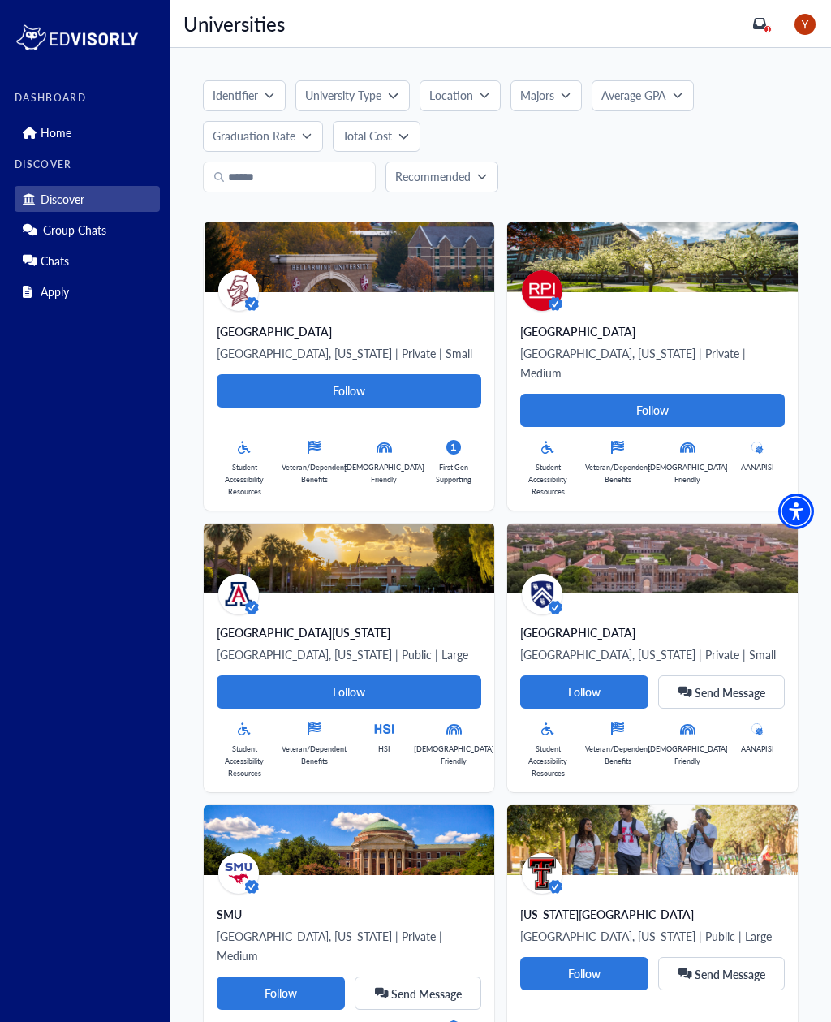
click at [349, 94] on p "University Type" at bounding box center [343, 95] width 76 height 17
click at [527, 208] on label "Public" at bounding box center [425, 194] width 261 height 31
click at [529, 209] on label "Public" at bounding box center [425, 194] width 261 height 31
click at [530, 223] on button "Apply" at bounding box center [528, 225] width 29 height 17
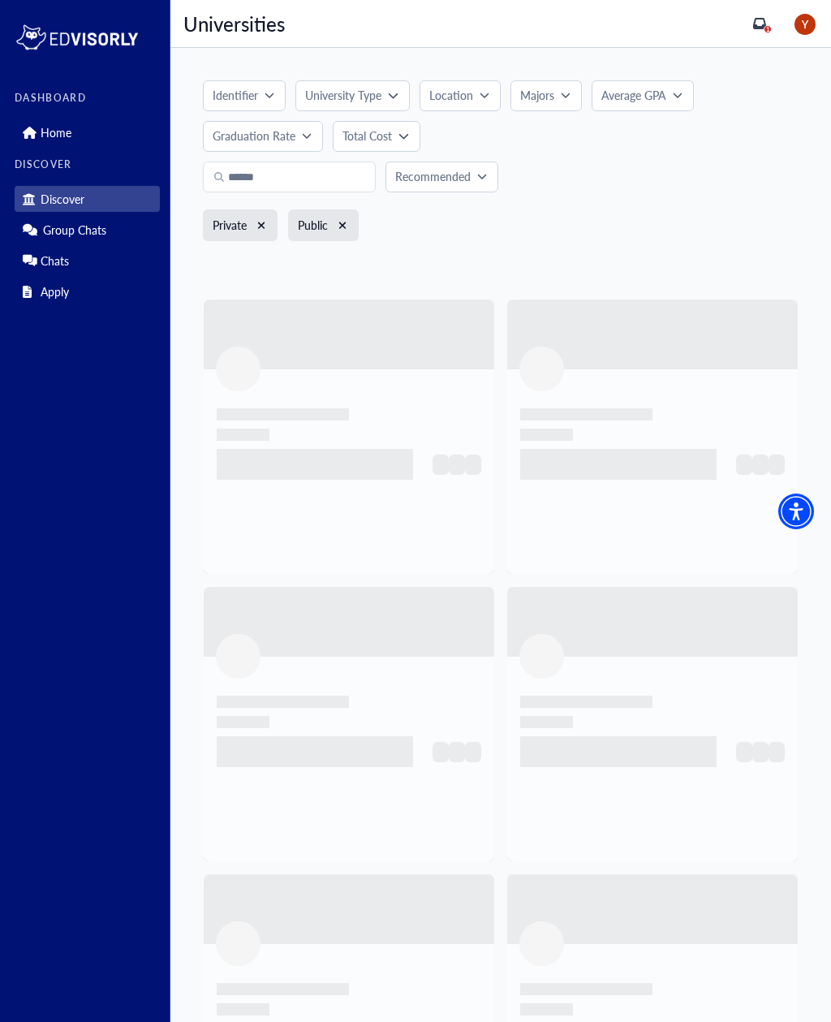
click at [474, 93] on div "Location" at bounding box center [454, 95] width 50 height 17
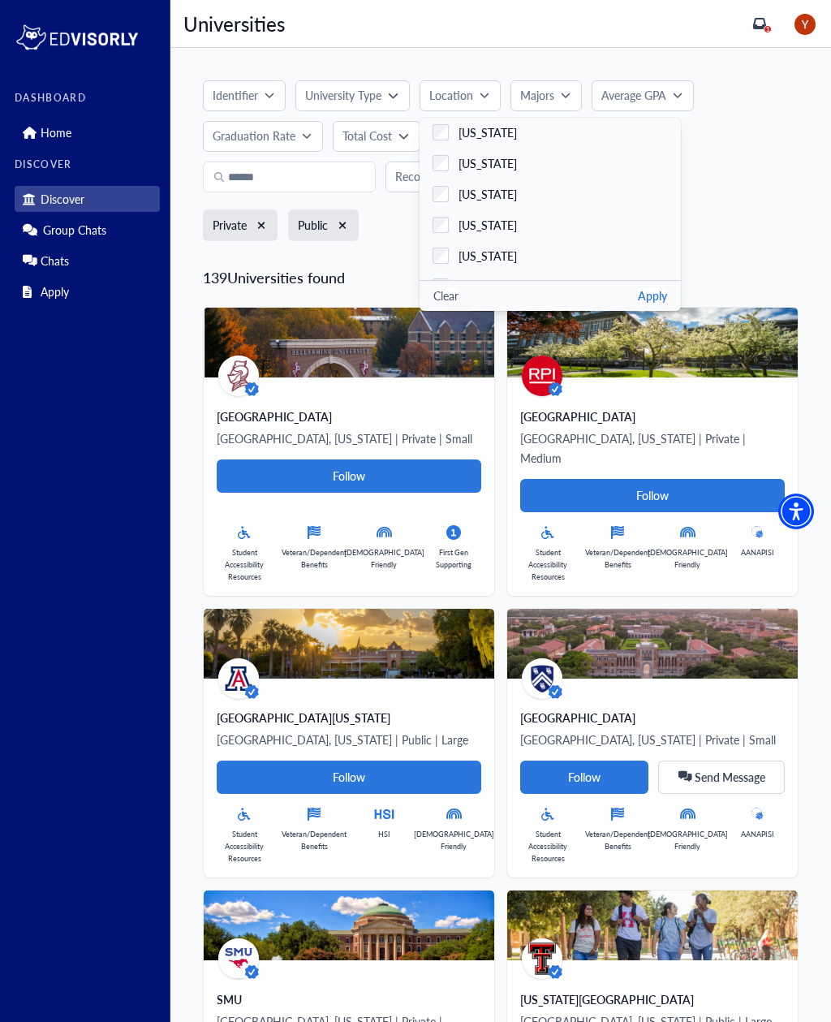
scroll to position [858, 0]
click at [455, 314] on img at bounding box center [349, 343] width 290 height 70
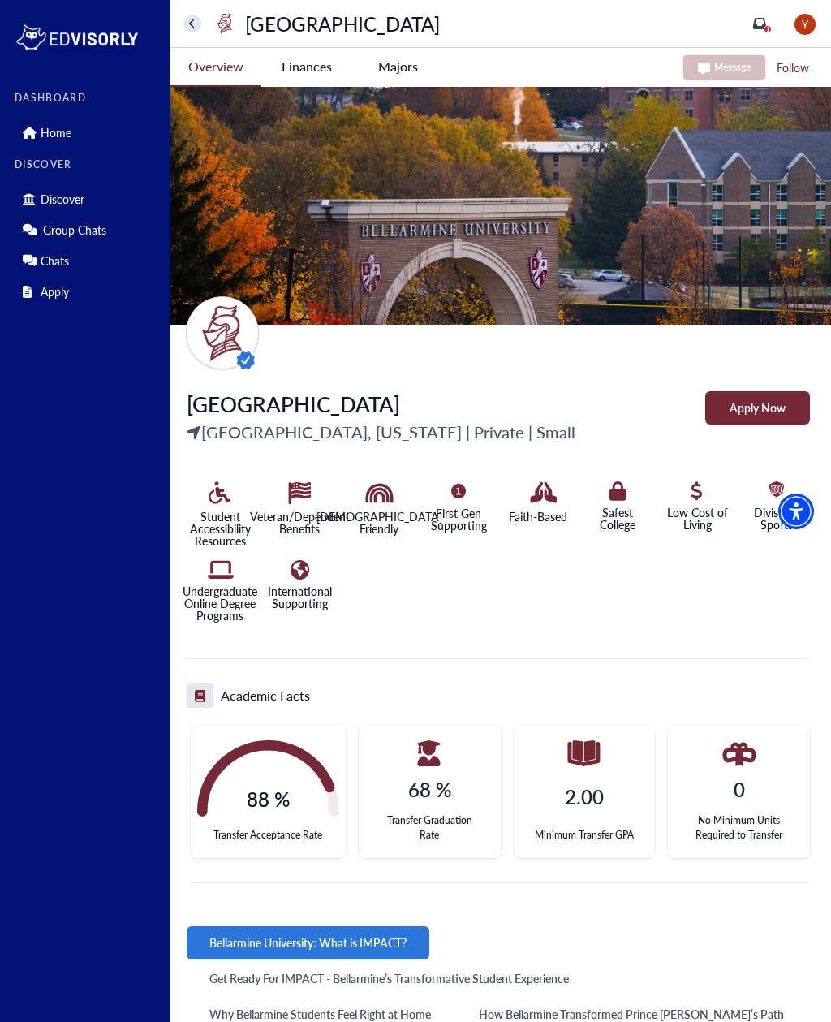
click at [175, 21] on div "[GEOGRAPHIC_DATA] Discover 1 Profile Logout" at bounding box center [500, 24] width 660 height 48
click at [196, 27] on button at bounding box center [192, 24] width 18 height 18
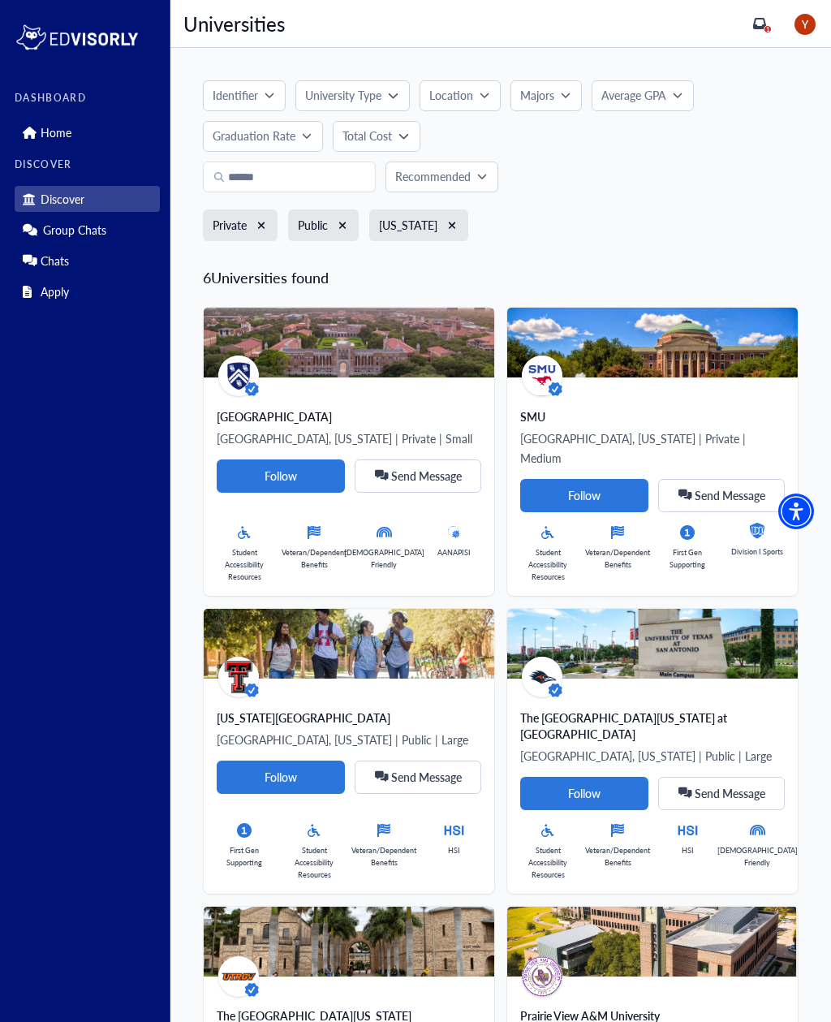
click at [562, 101] on button "Majors" at bounding box center [545, 95] width 71 height 31
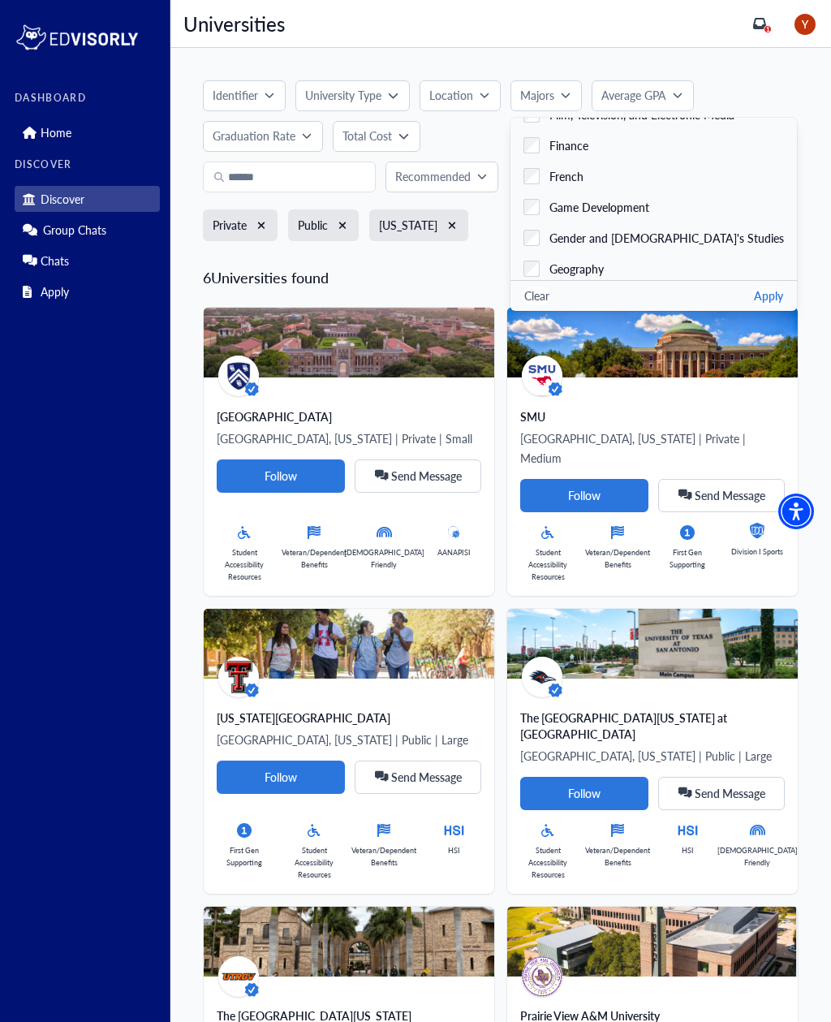
scroll to position [1412, 0]
click at [605, 131] on label "Finance" at bounding box center [653, 139] width 286 height 31
click at [756, 298] on button "Apply" at bounding box center [768, 295] width 29 height 17
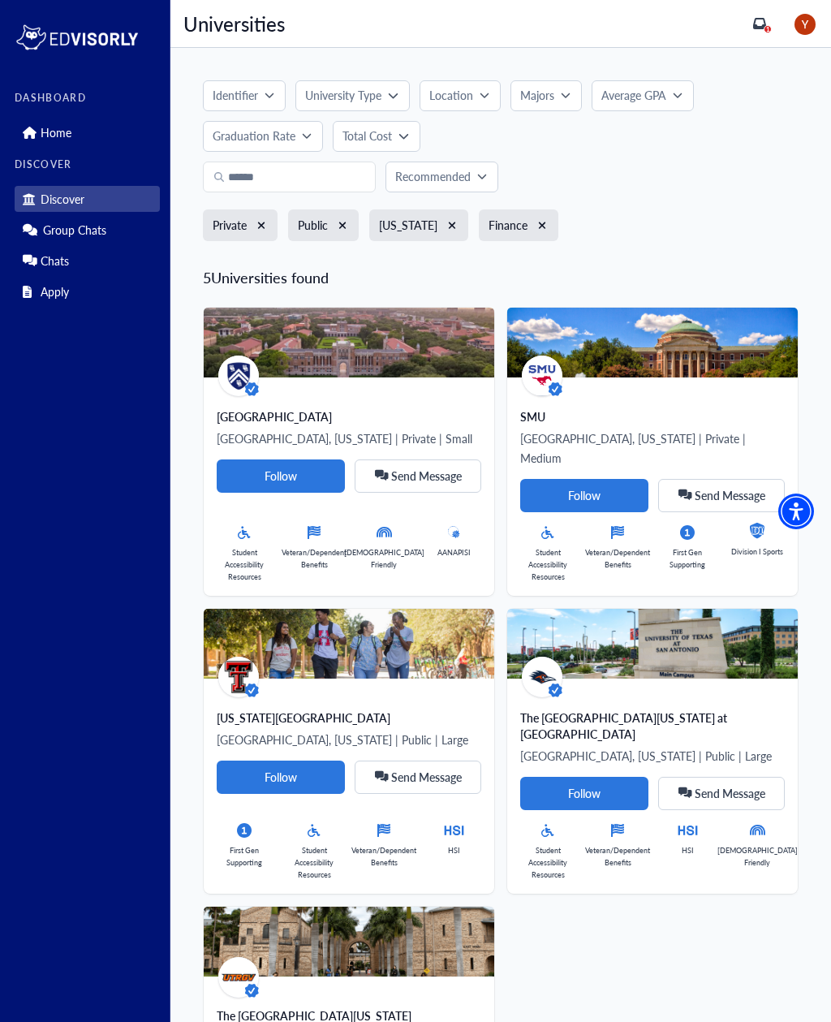
click at [250, 139] on p "Graduation Rate" at bounding box center [254, 135] width 83 height 17
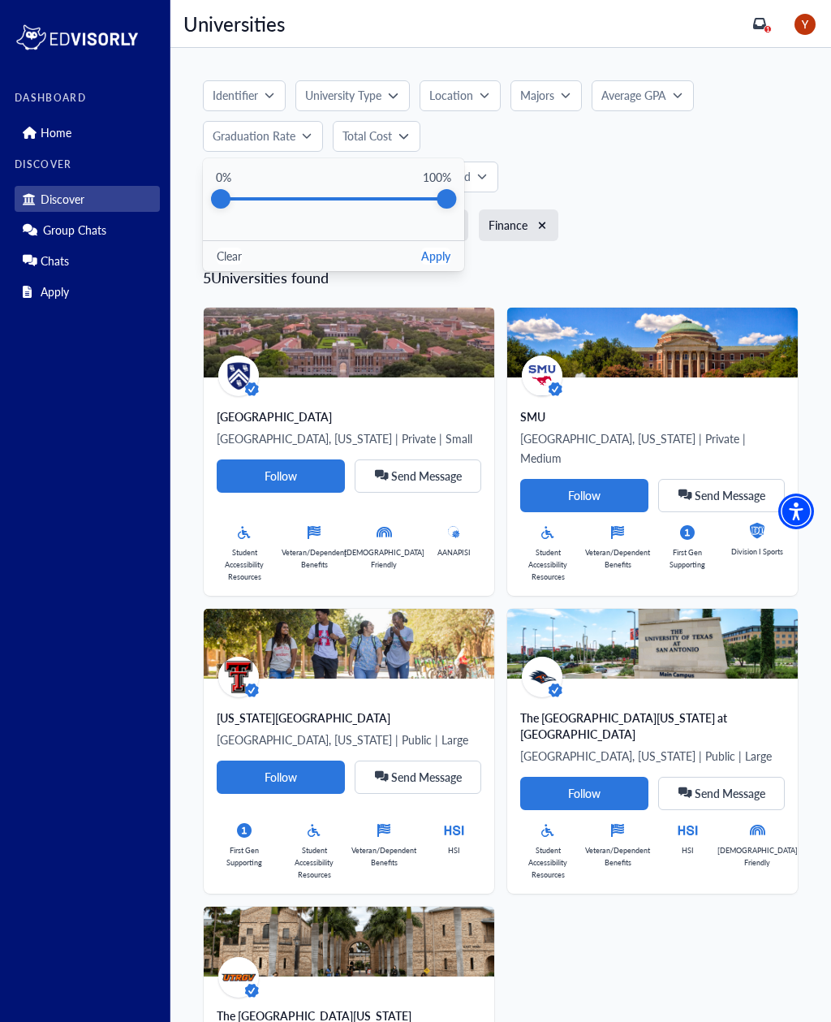
click at [662, 148] on div "Identifier University Type Location Majors Accounting Acting Administration of …" at bounding box center [501, 115] width 596 height 71
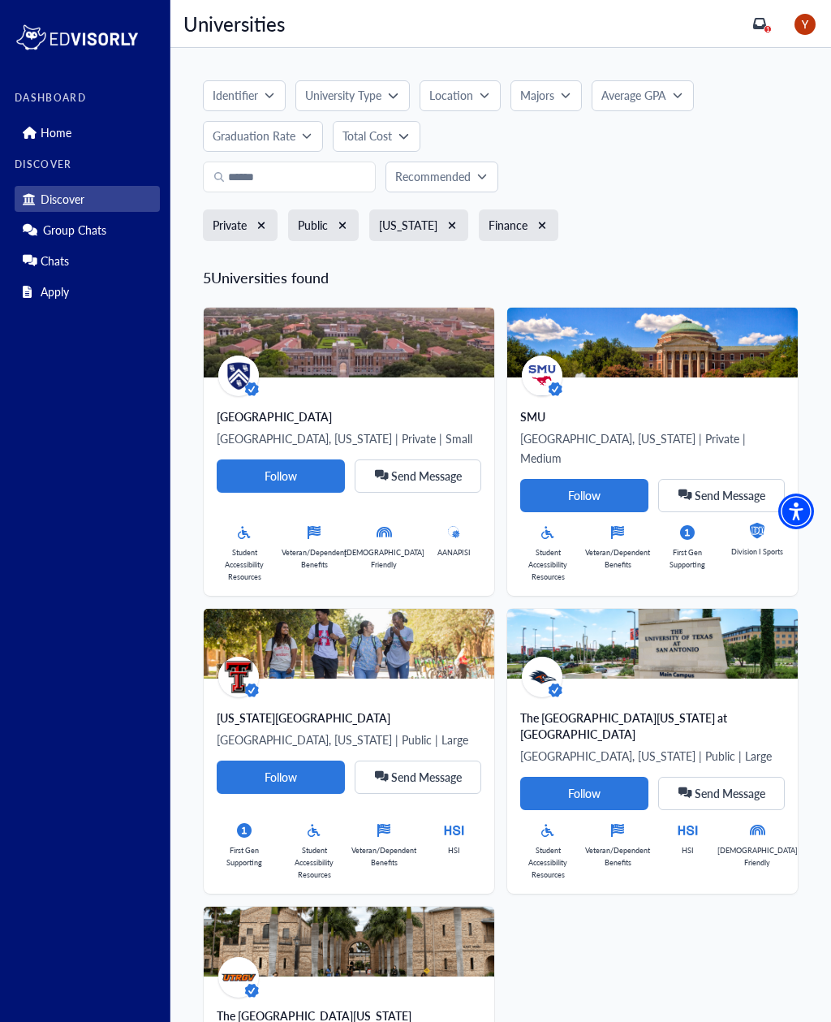
click at [359, 133] on p "Total Cost" at bounding box center [366, 135] width 49 height 17
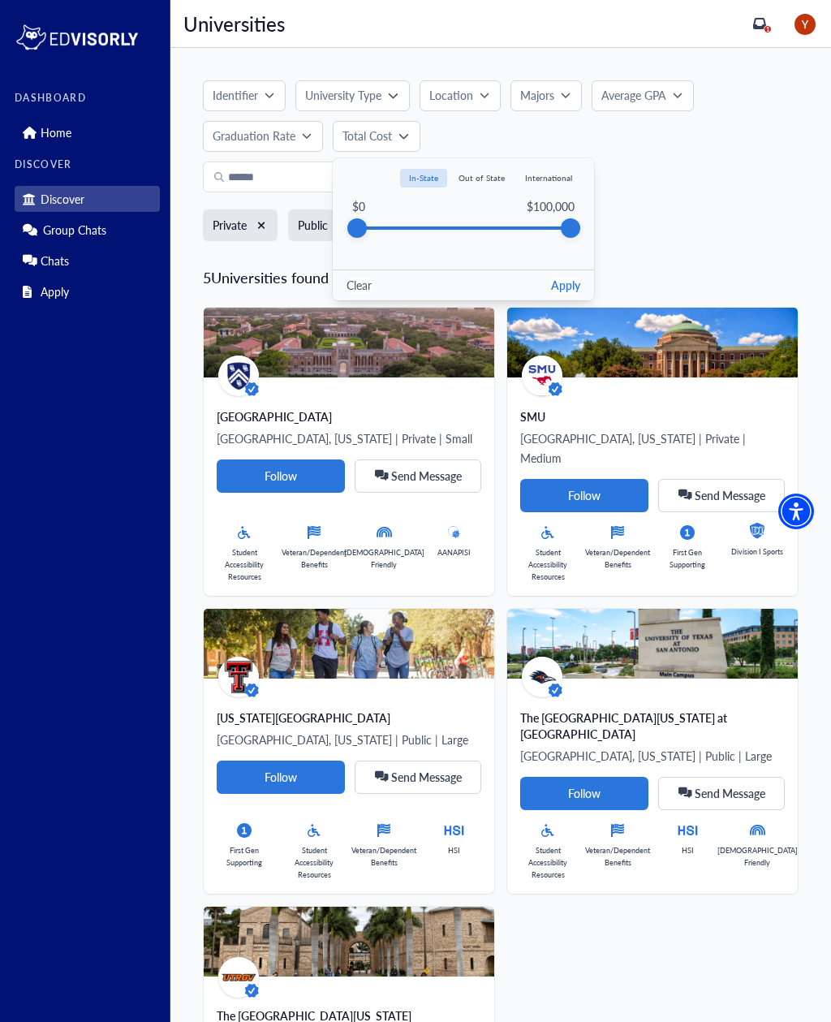
click at [712, 239] on div "Private Public [US_STATE] Finance" at bounding box center [501, 230] width 596 height 42
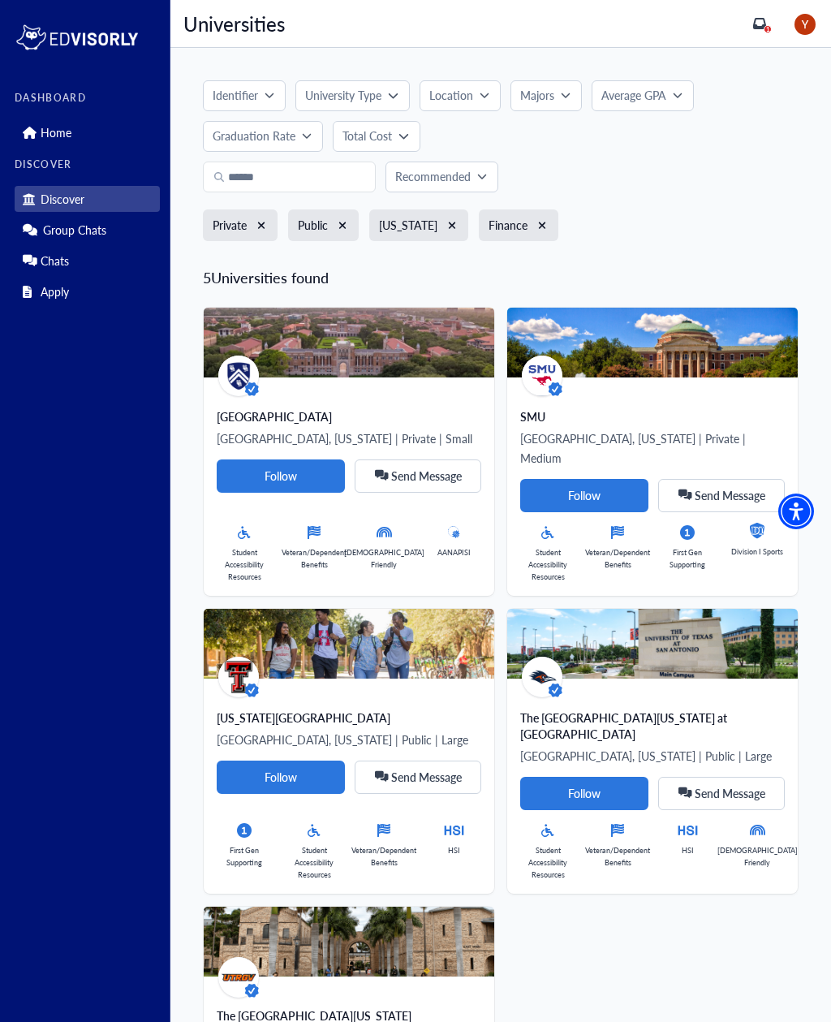
click at [496, 165] on button "Recommended" at bounding box center [441, 176] width 113 height 31
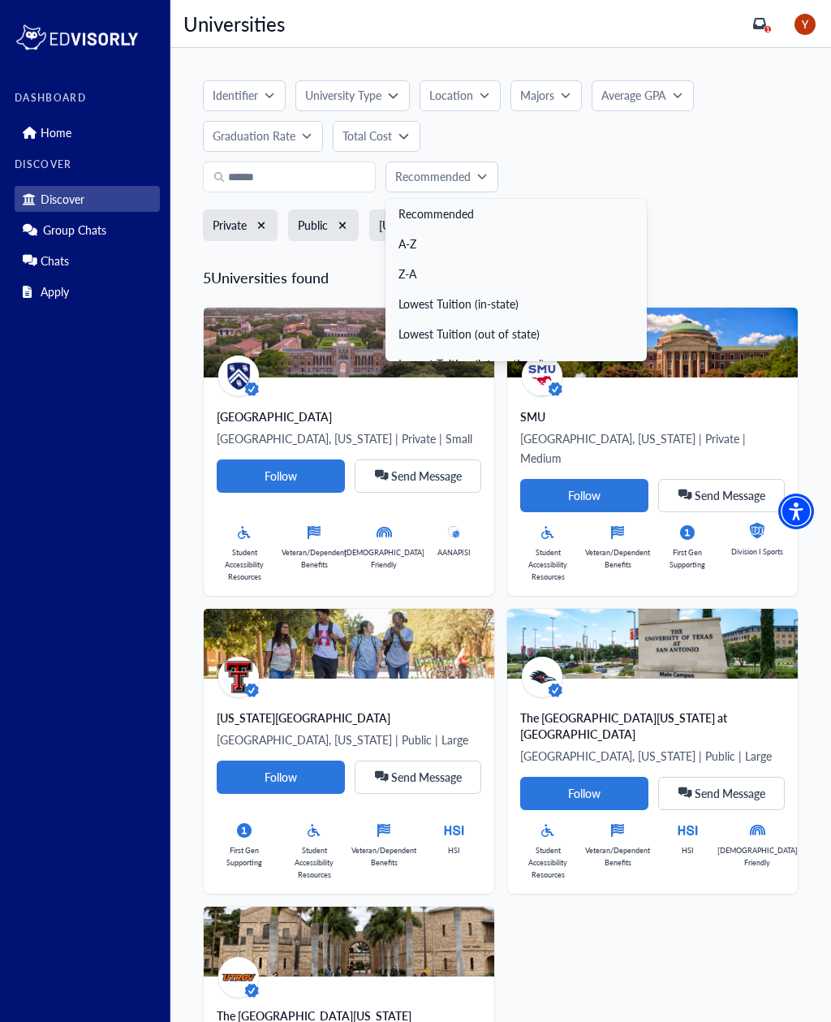
click at [692, 164] on div "Recommended Recommended A-Z Z-A Lowest Tuition (in-state) Lowest Tuition (out o…" at bounding box center [501, 176] width 596 height 31
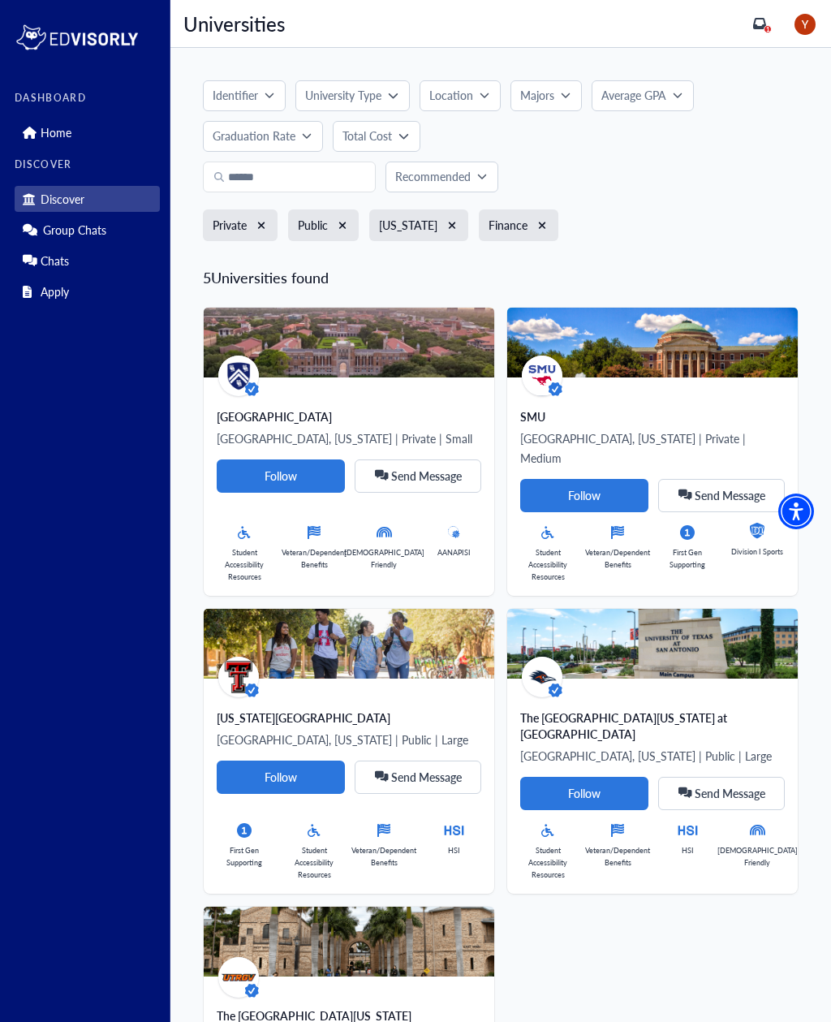
click at [481, 167] on button "Recommended" at bounding box center [441, 176] width 113 height 31
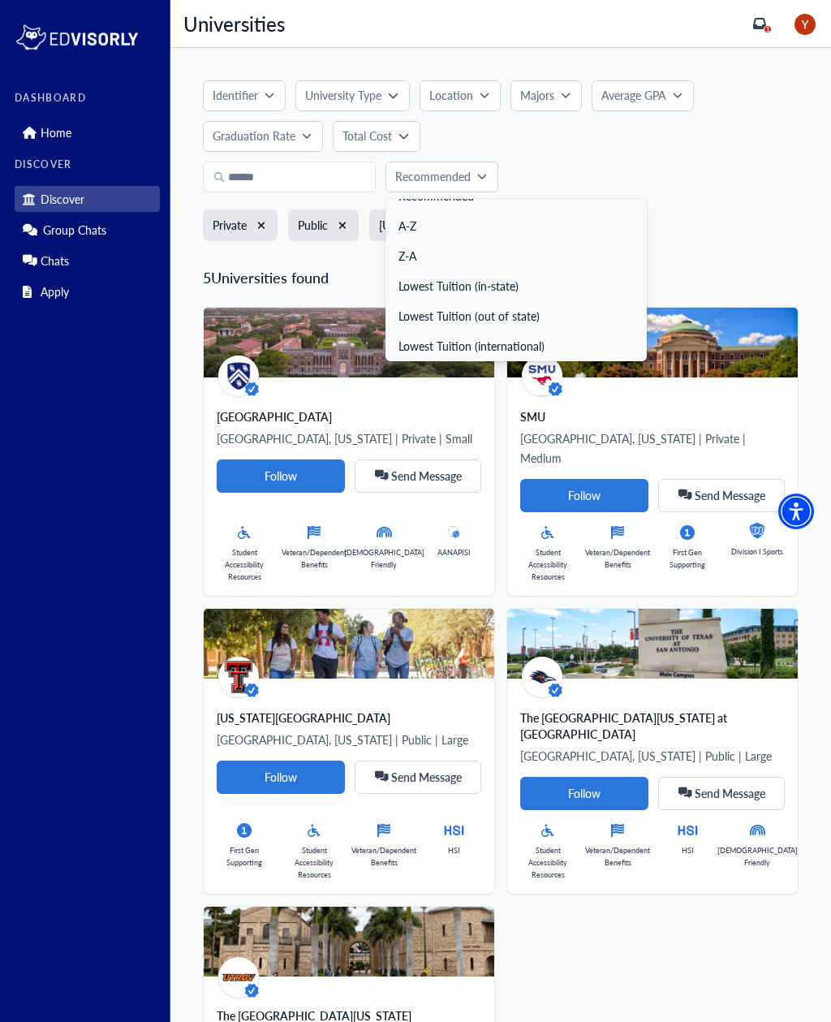
scroll to position [18, 0]
click at [520, 295] on link "Lowest Tuition (in-state)" at bounding box center [515, 286] width 261 height 30
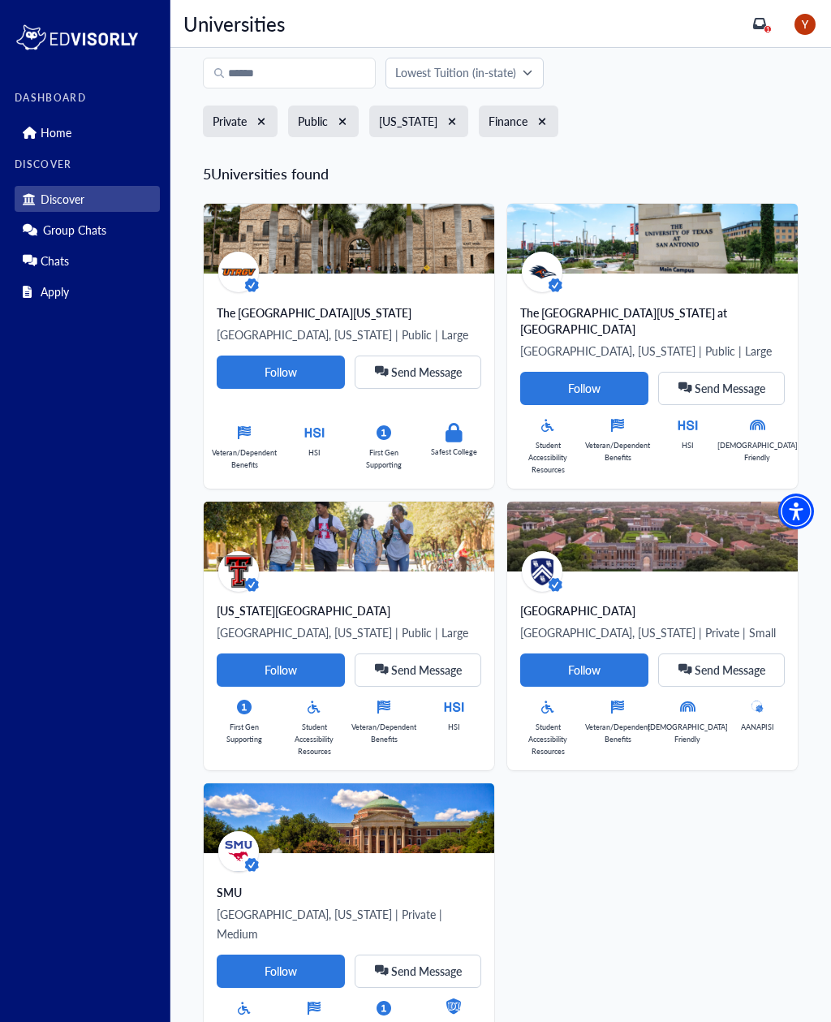
scroll to position [105, 0]
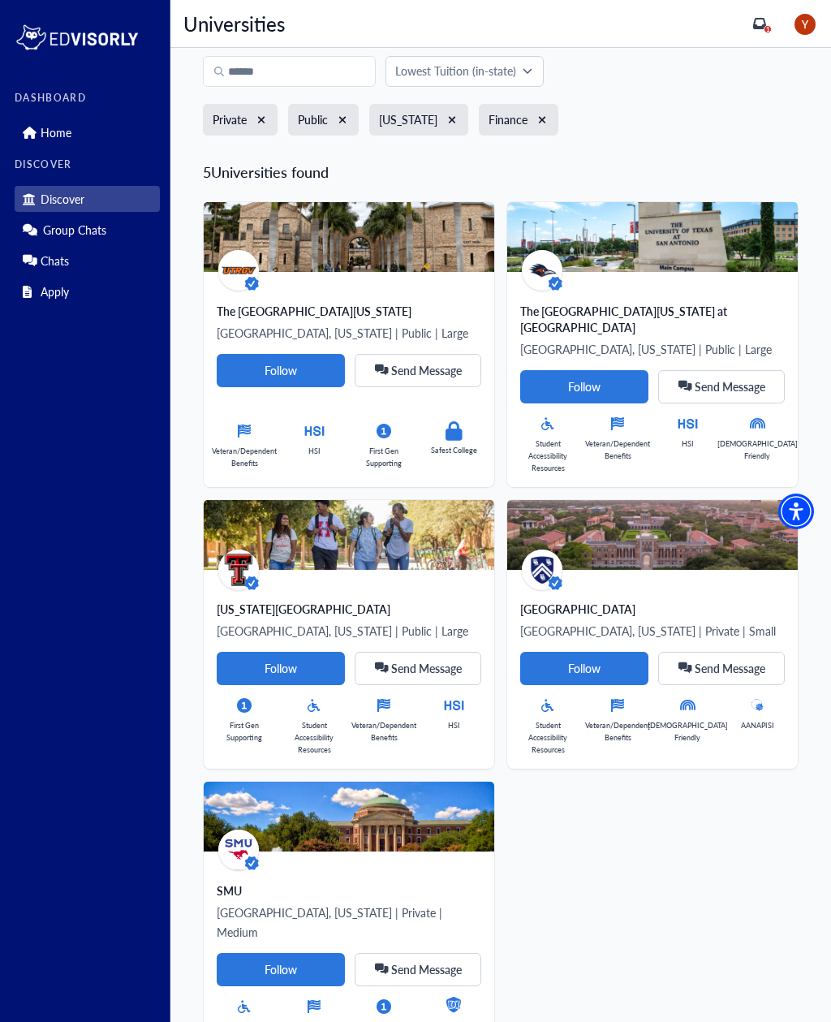
click at [686, 414] on icon at bounding box center [688, 423] width 20 height 19
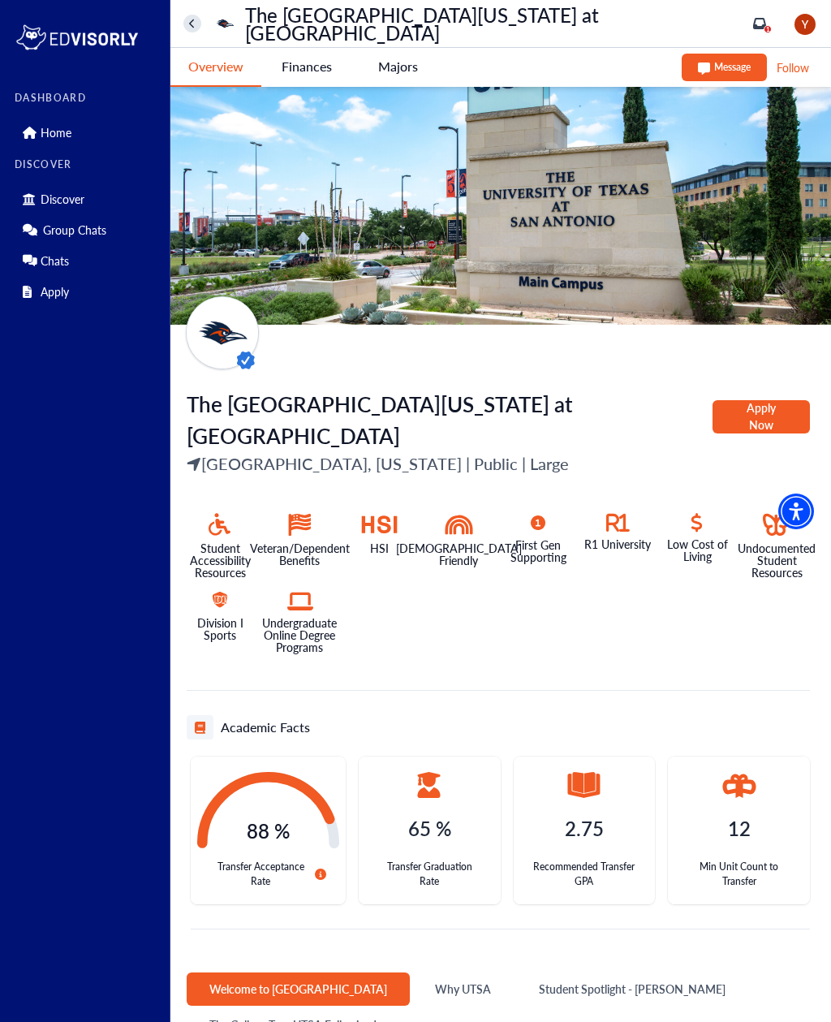
click at [187, 30] on button at bounding box center [192, 24] width 18 height 18
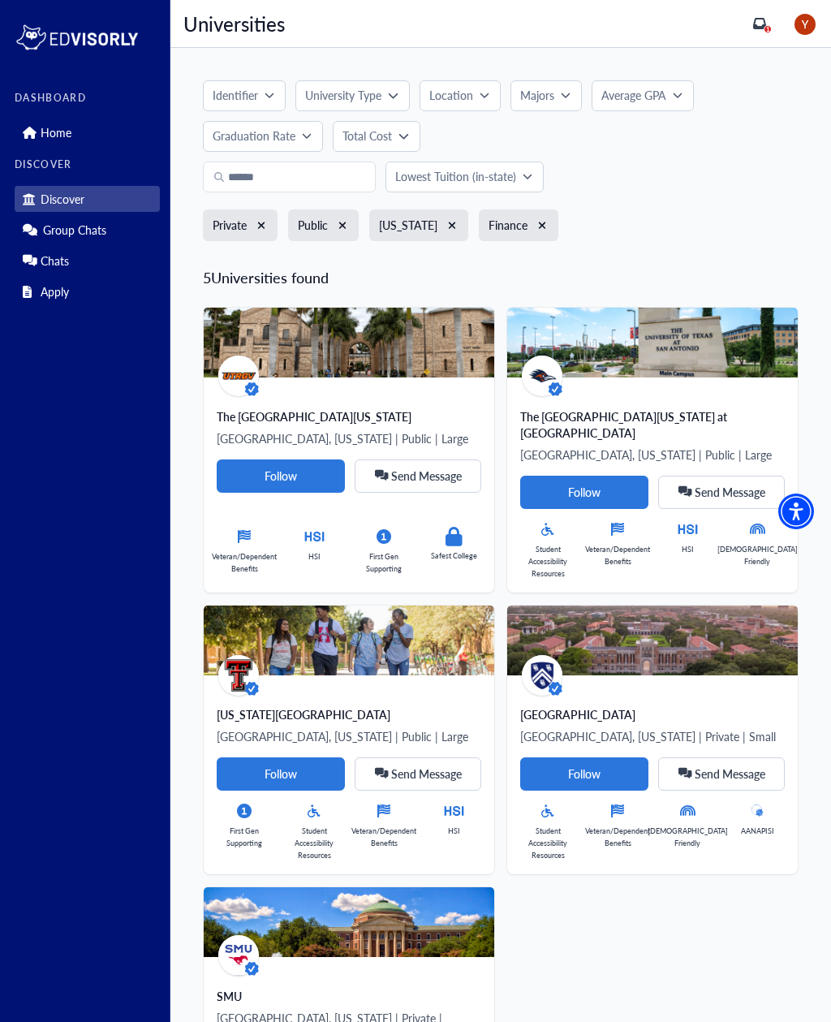
click at [448, 230] on icon "button" at bounding box center [452, 225] width 9 height 11
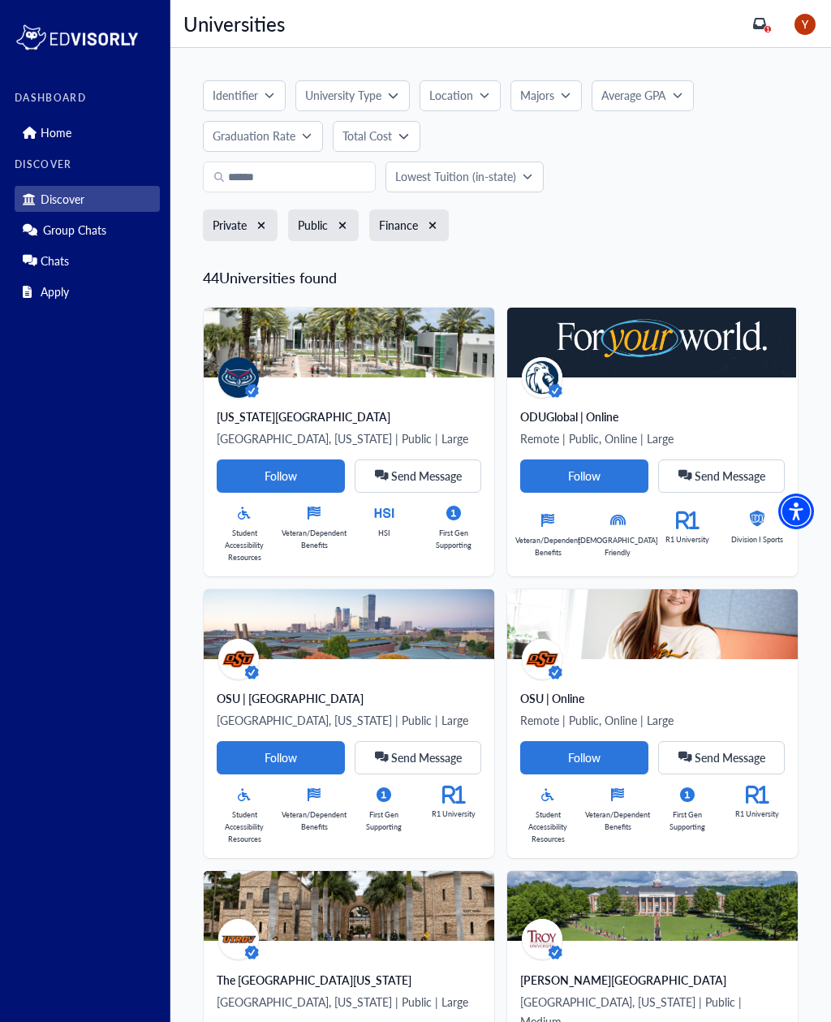
click at [504, 186] on button "Lowest Tuition (in-state)" at bounding box center [464, 176] width 158 height 31
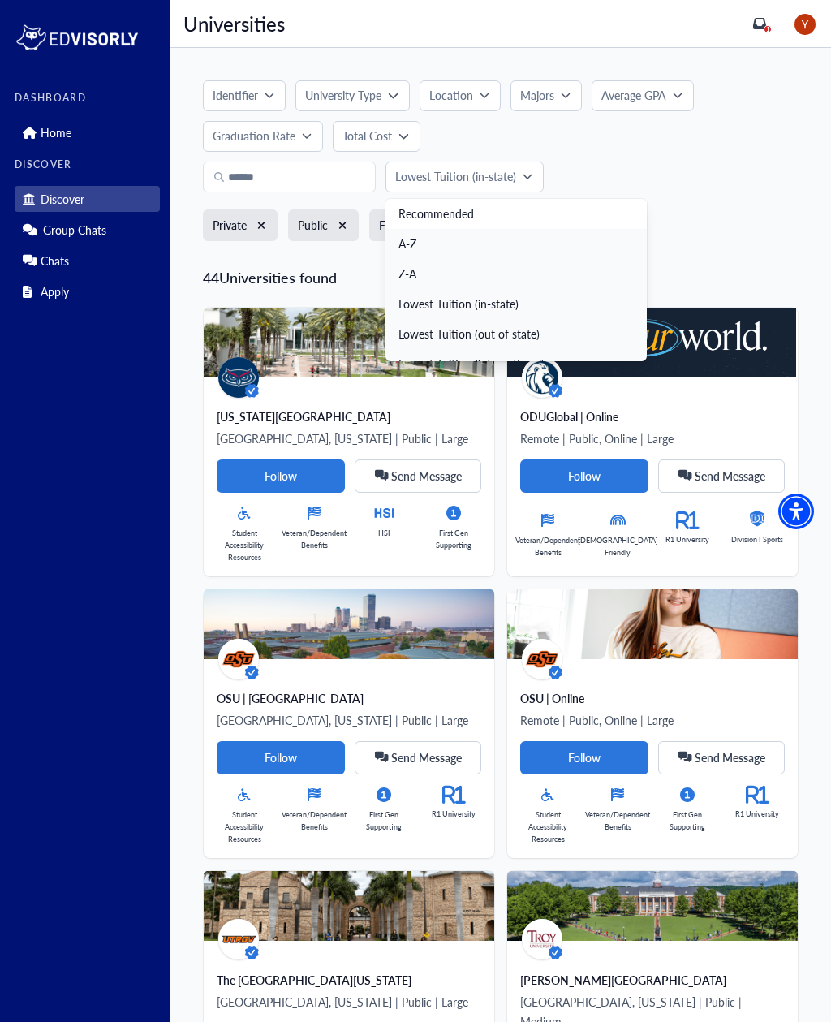
click at [508, 204] on link "Recommended" at bounding box center [515, 214] width 261 height 30
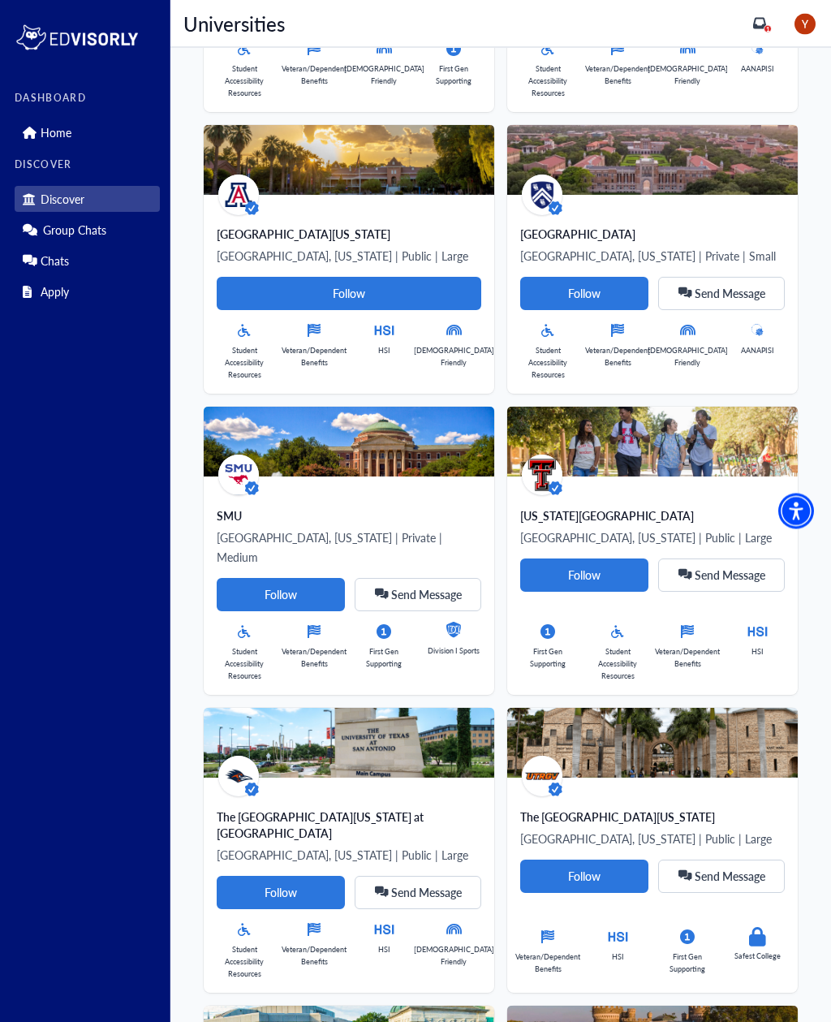
scroll to position [484, 0]
click at [94, 131] on link "Home" at bounding box center [87, 132] width 145 height 26
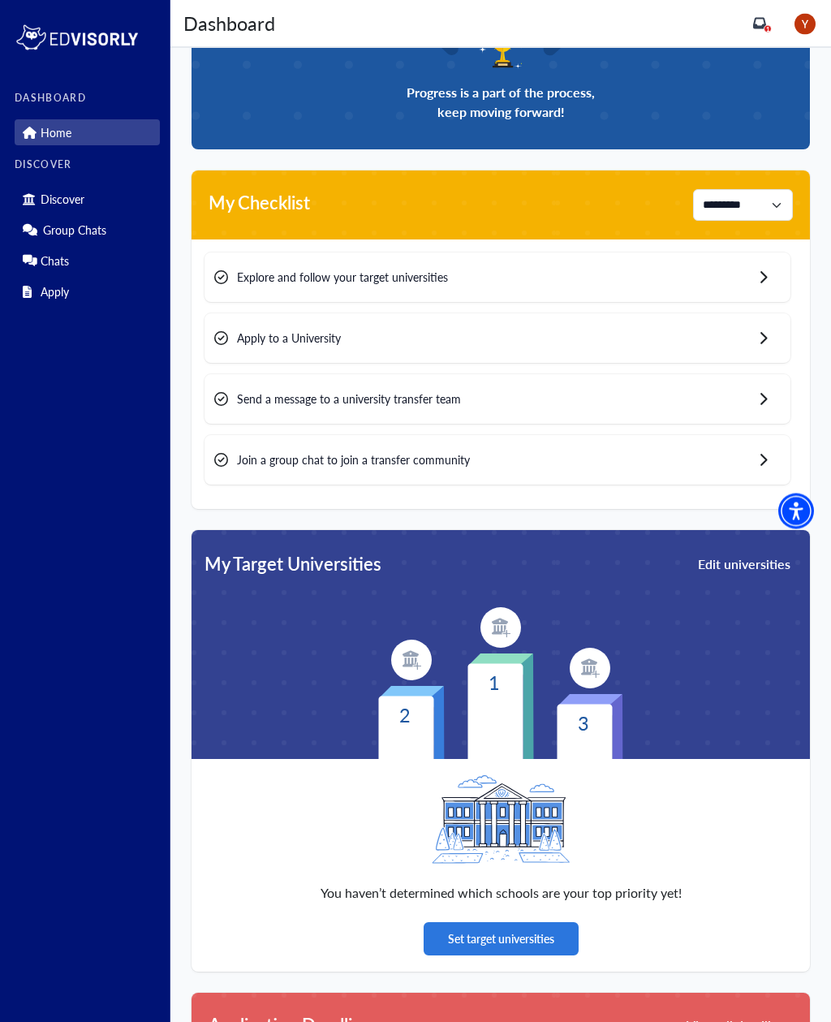
scroll to position [273, 0]
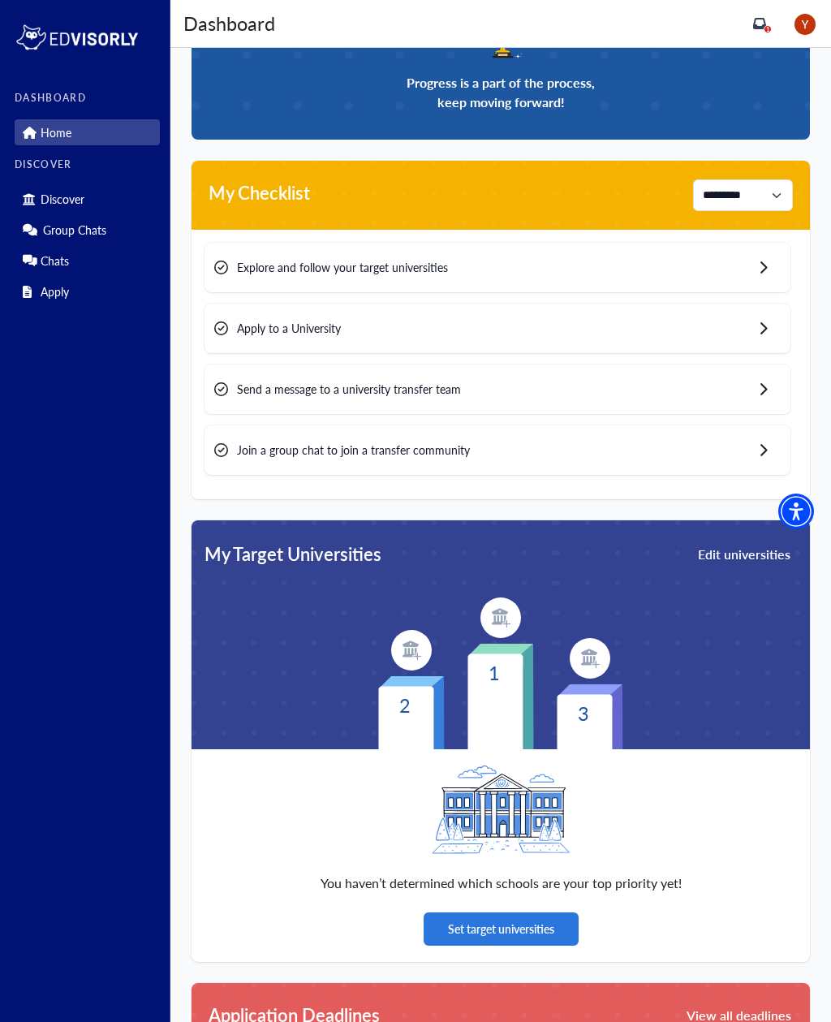
click at [738, 334] on div "Apply to a University" at bounding box center [497, 327] width 586 height 49
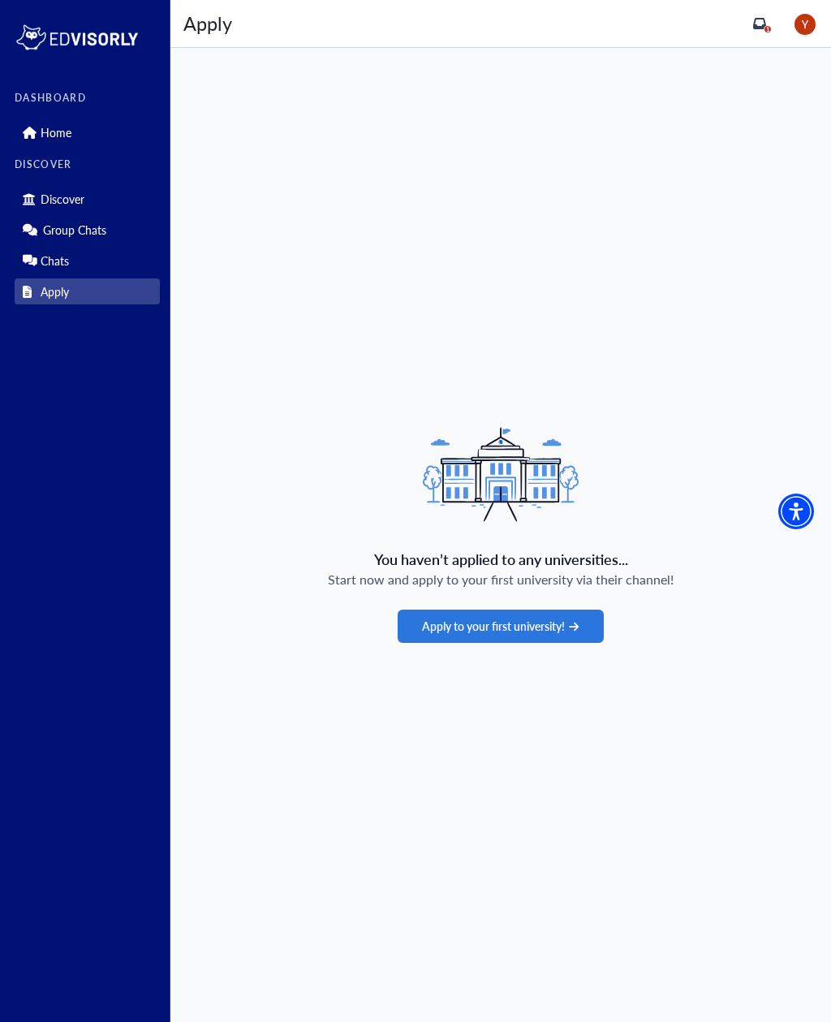
click at [597, 636] on button "Apply to your first university!" at bounding box center [500, 625] width 205 height 33
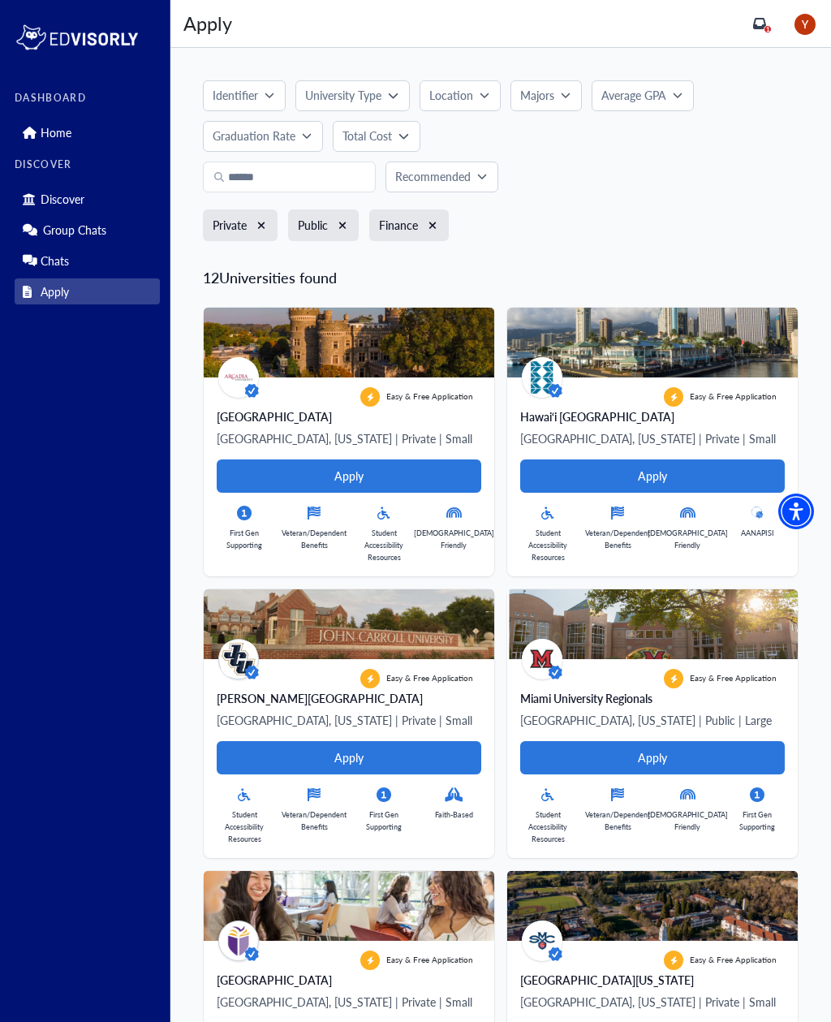
click at [767, 26] on span "1" at bounding box center [768, 29] width 4 height 8
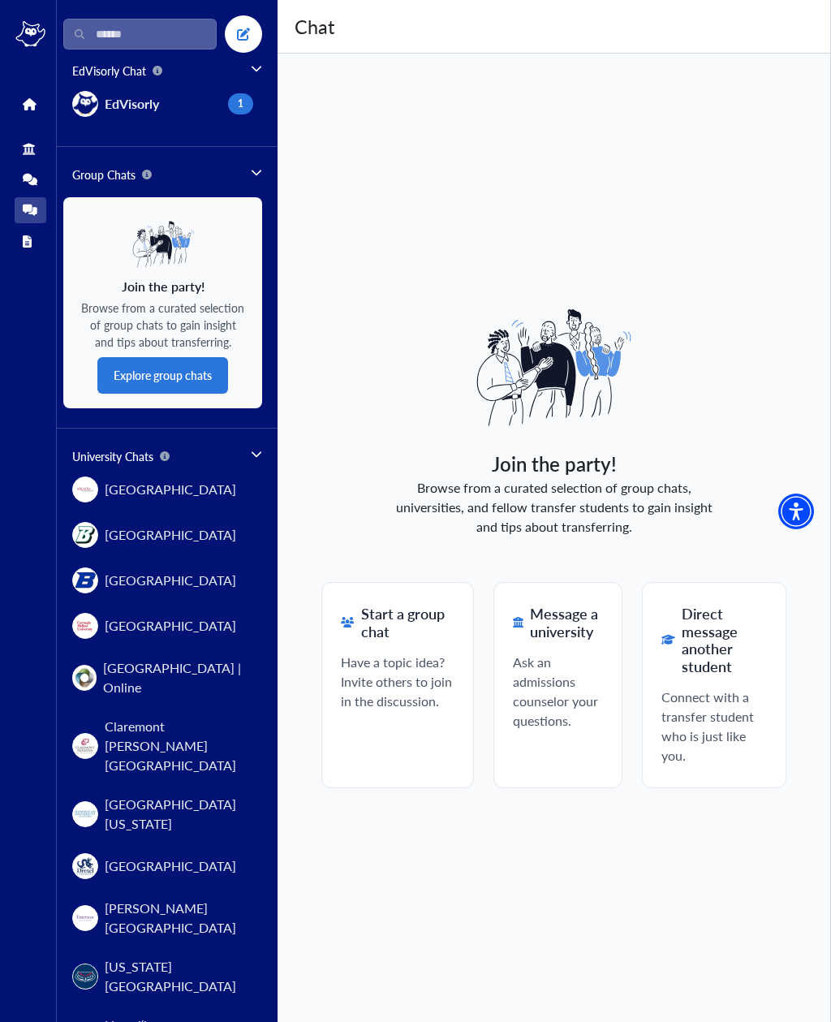
click at [42, 185] on link "Group Chats" at bounding box center [31, 179] width 32 height 26
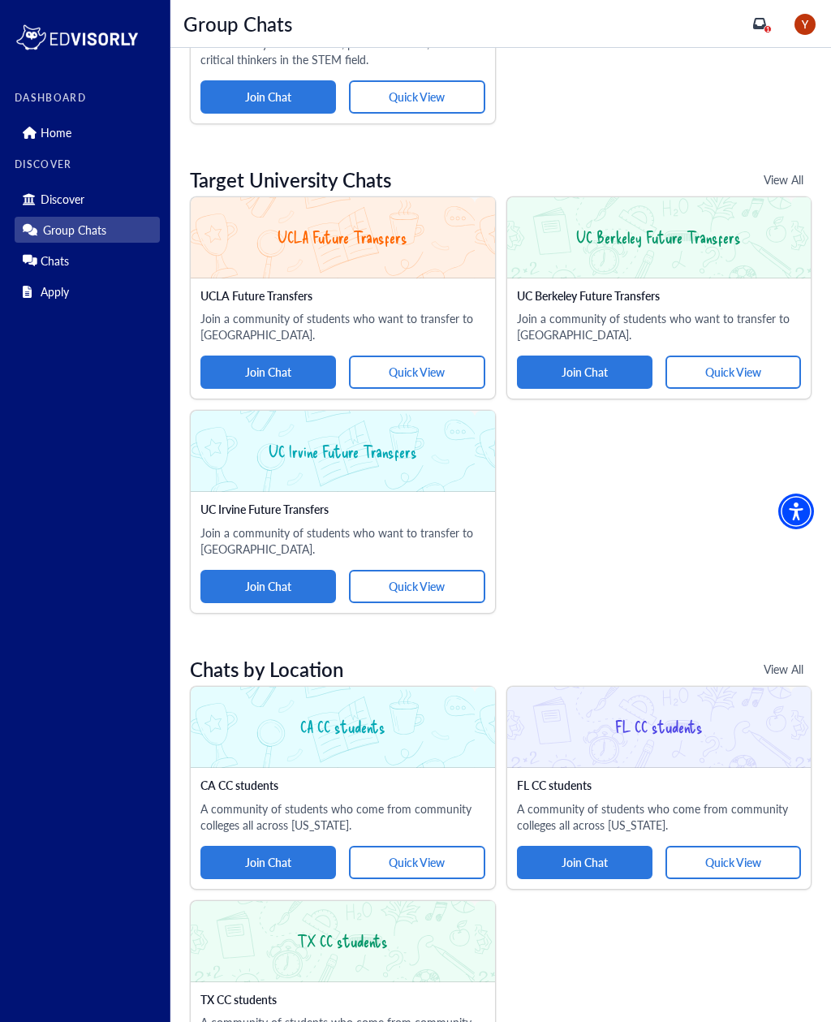
scroll to position [1654, 0]
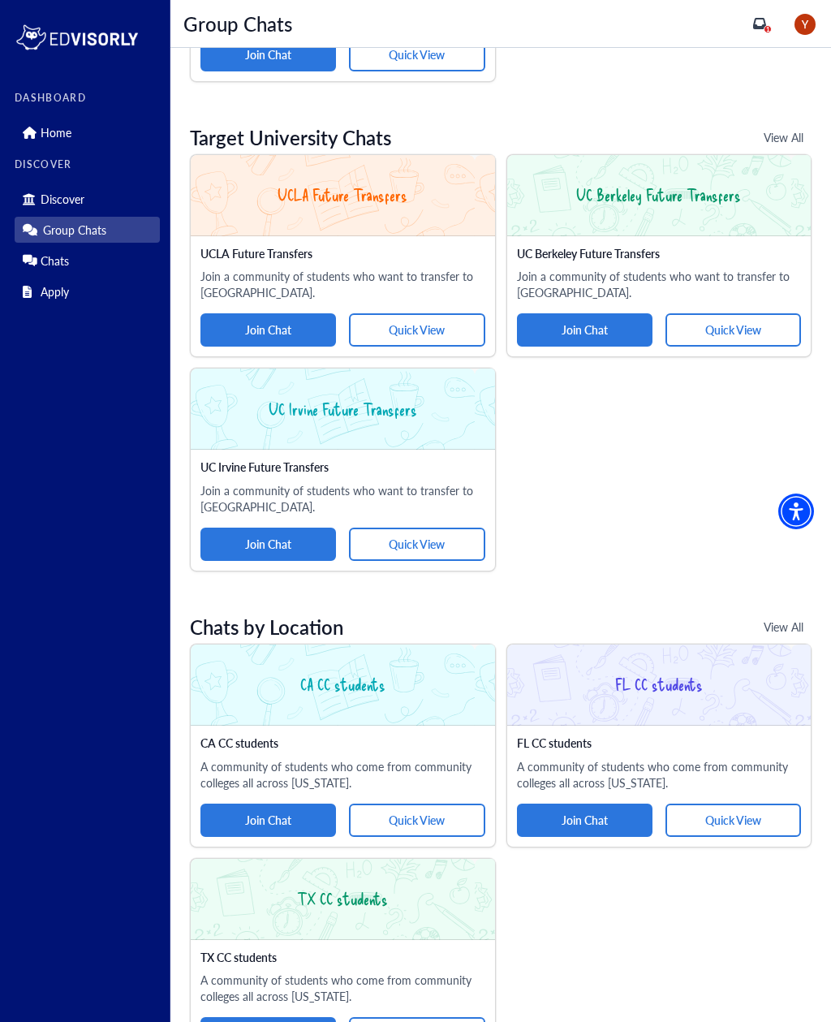
click at [294, 1018] on button "Join Chat" at bounding box center [268, 1033] width 136 height 33
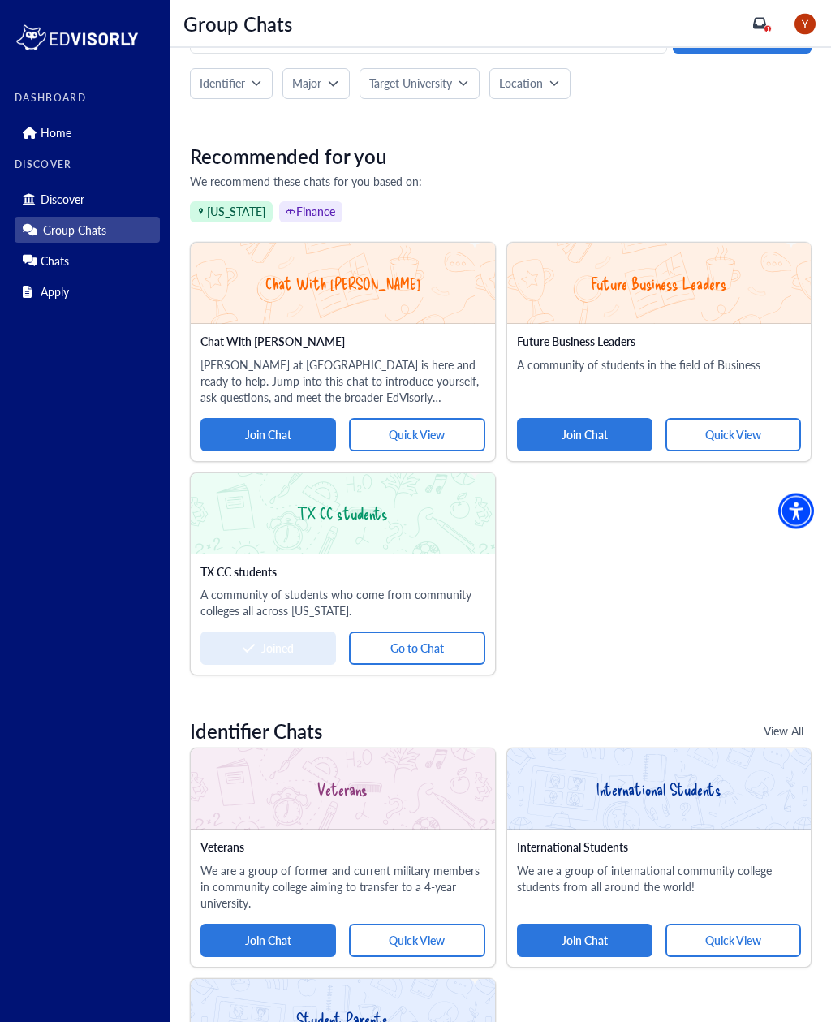
scroll to position [0, 0]
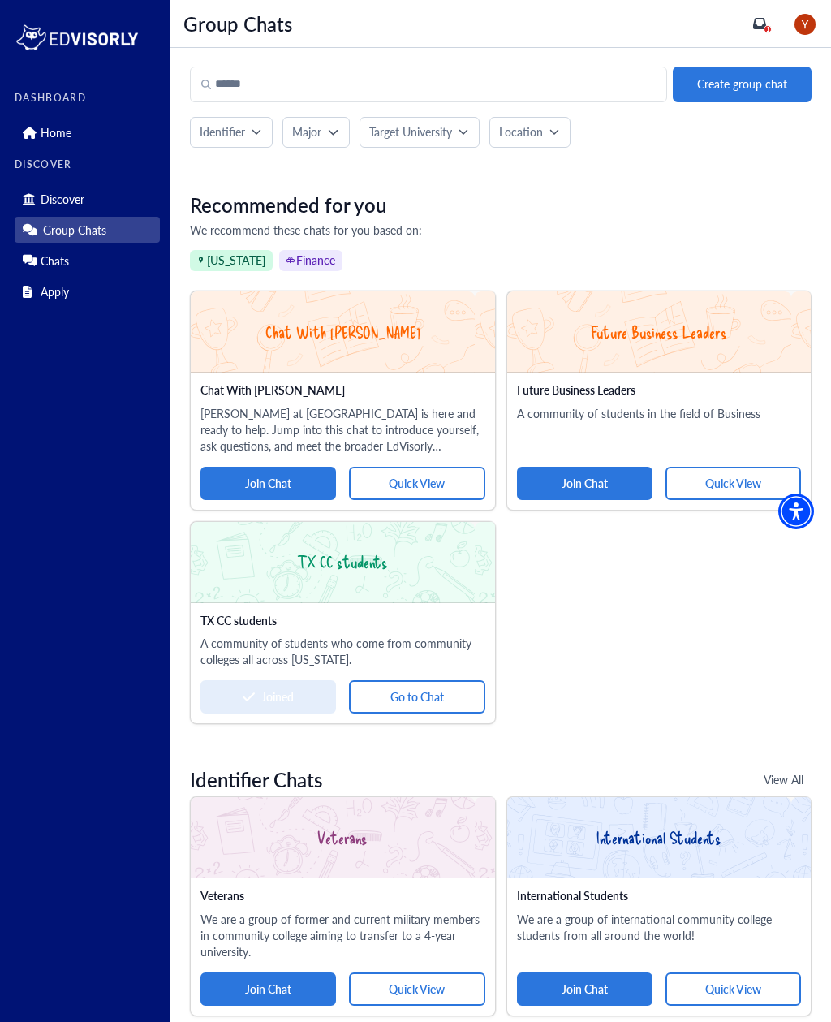
click at [112, 269] on link "Chats" at bounding box center [87, 260] width 145 height 26
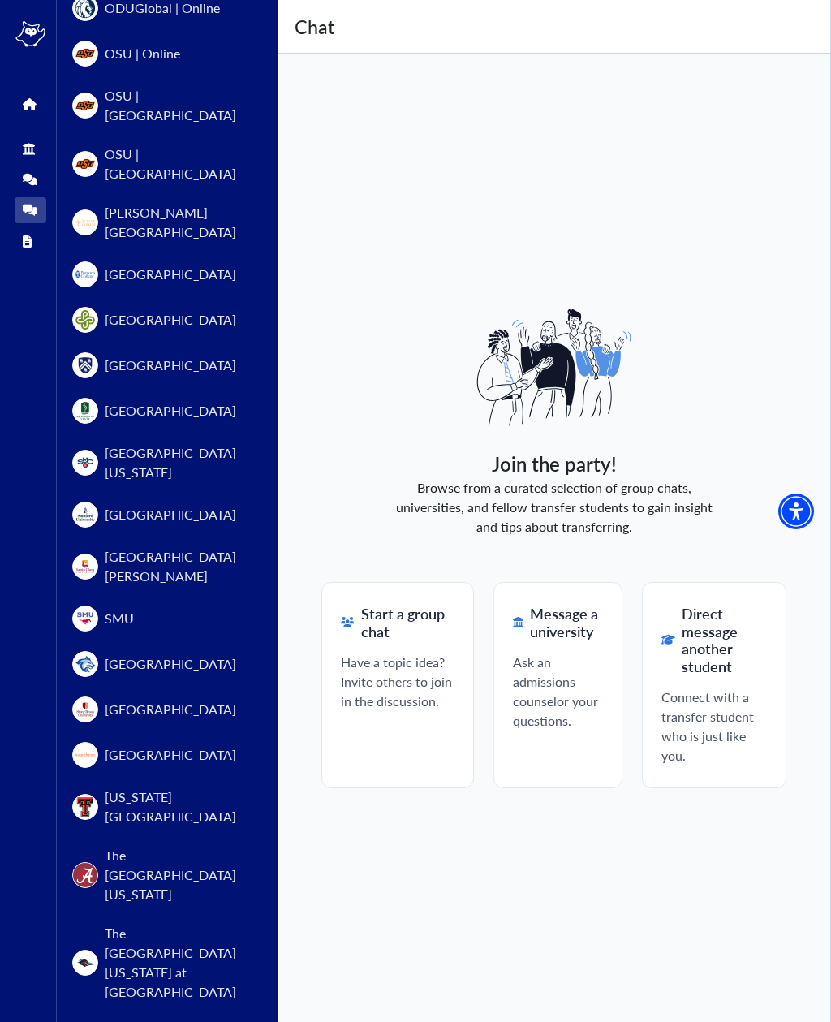
scroll to position [1181, 0]
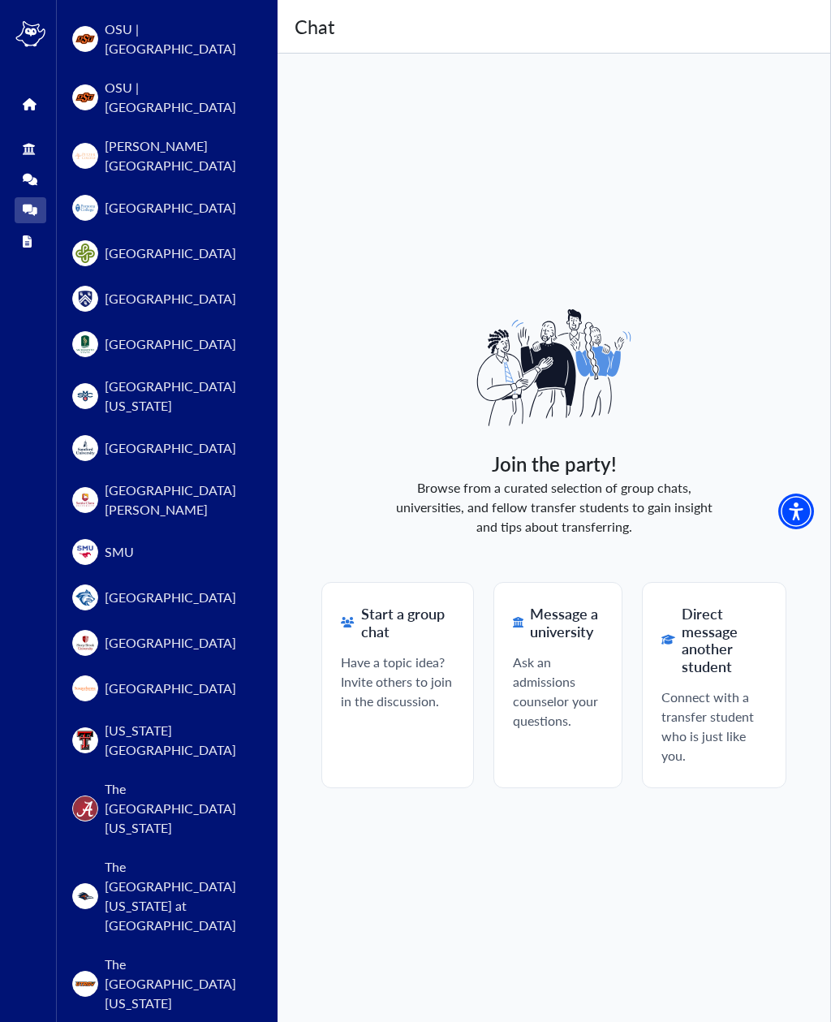
click at [114, 542] on span "SMU" at bounding box center [119, 551] width 29 height 19
click at [170, 529] on button "SMU" at bounding box center [162, 551] width 199 height 45
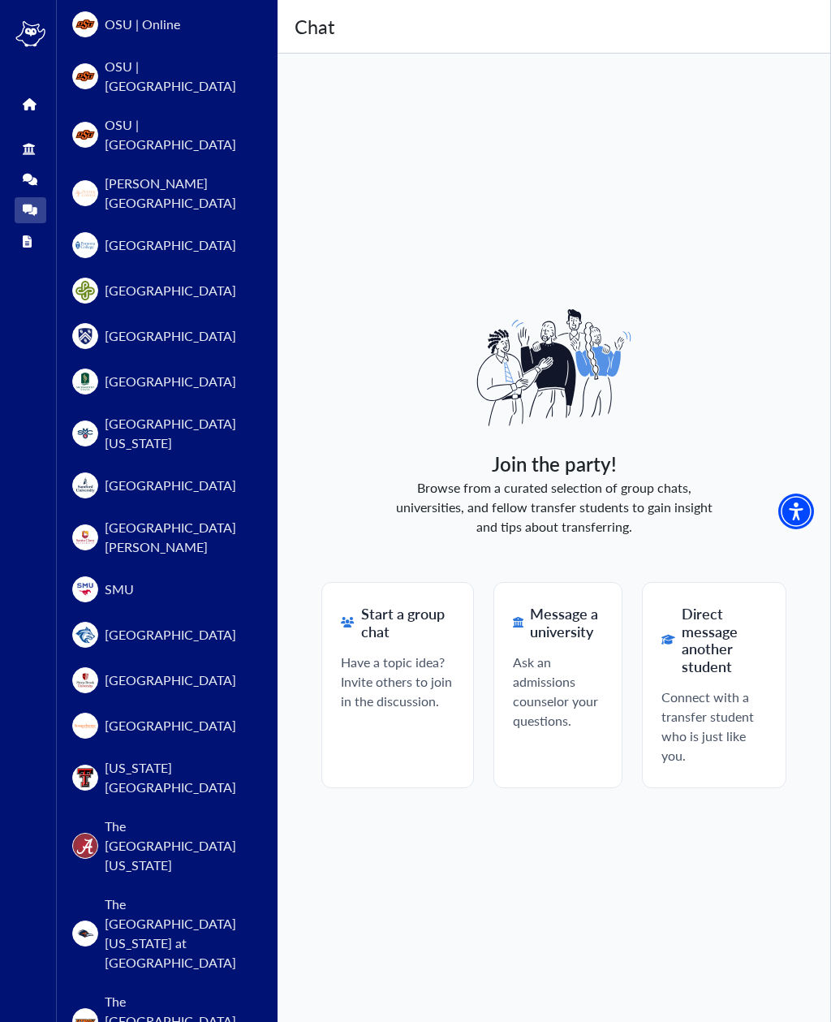
scroll to position [1148, 0]
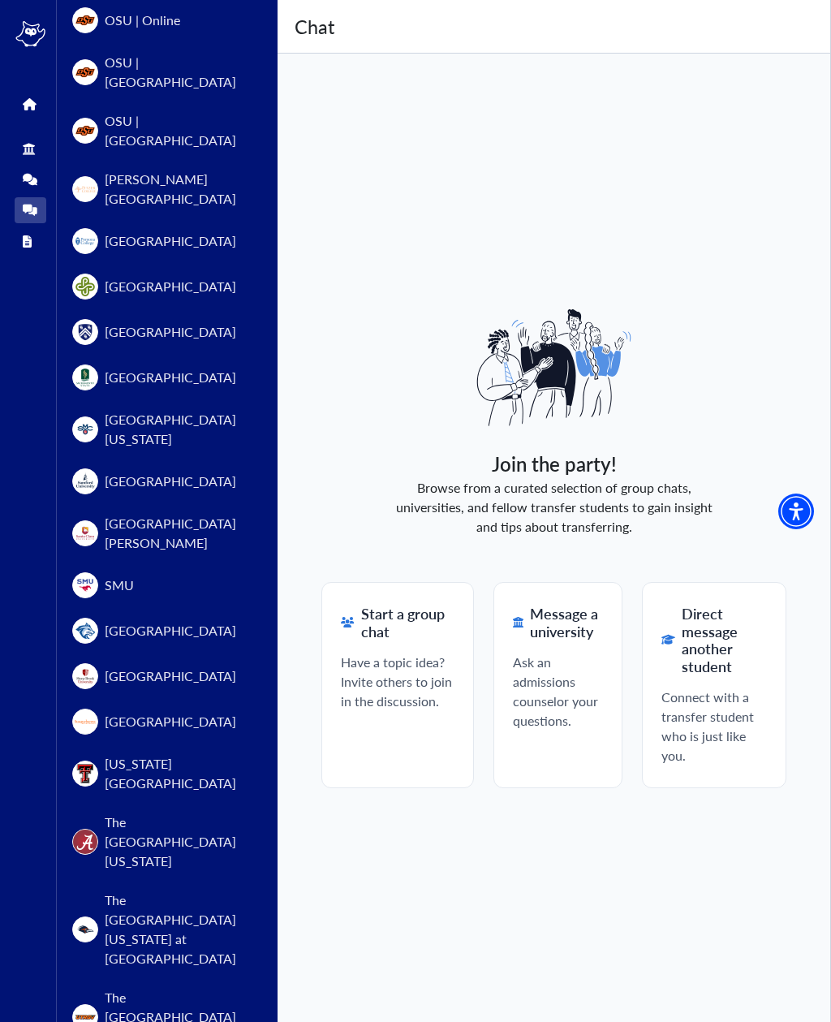
click at [140, 562] on button "SMU" at bounding box center [162, 584] width 199 height 45
click at [29, 252] on link "Apply" at bounding box center [31, 241] width 32 height 26
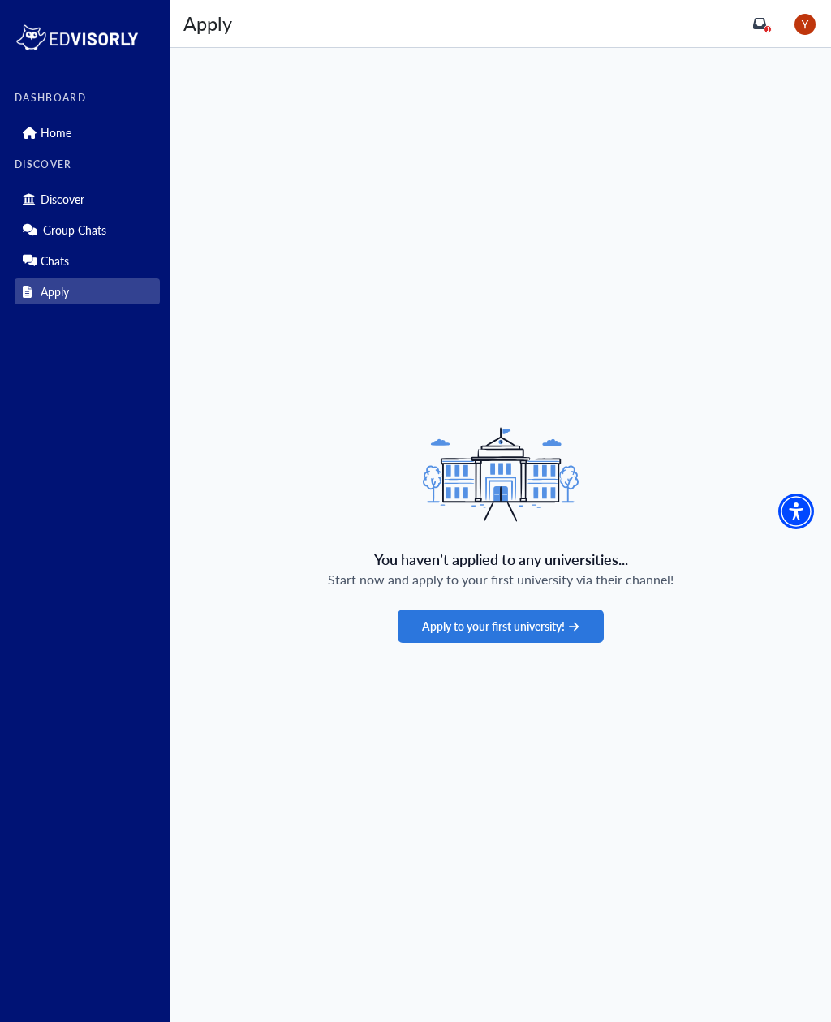
click at [42, 140] on p "Home" at bounding box center [56, 133] width 31 height 14
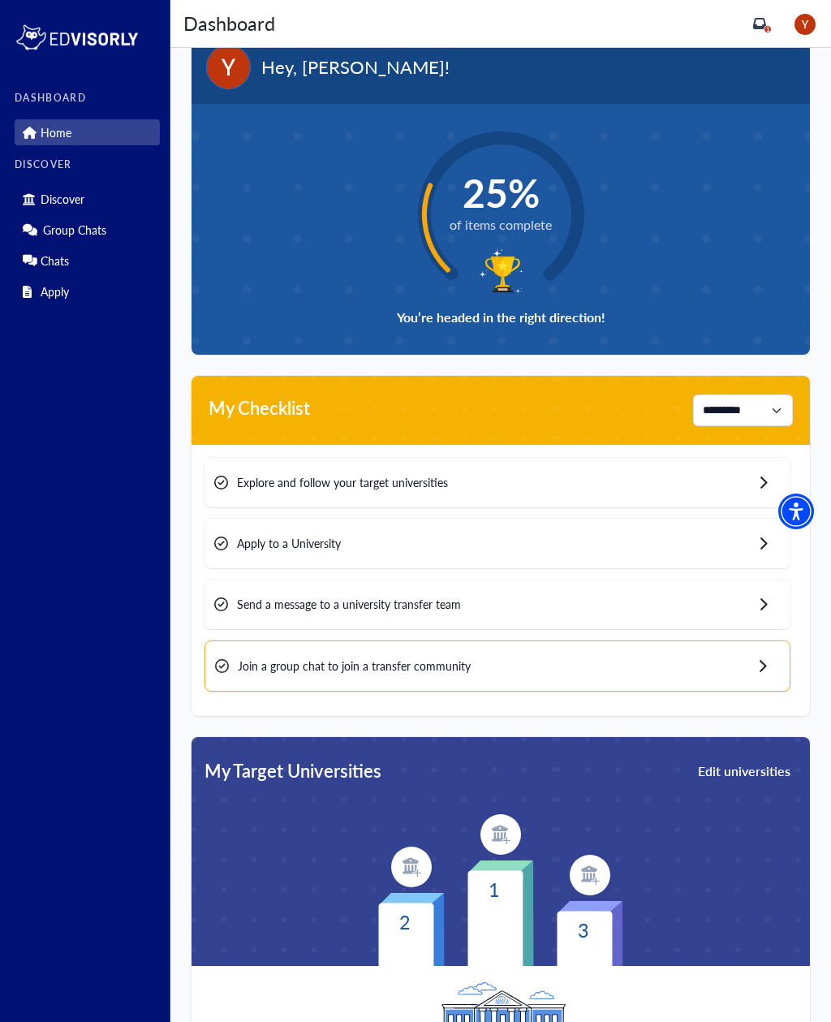
scroll to position [38, 0]
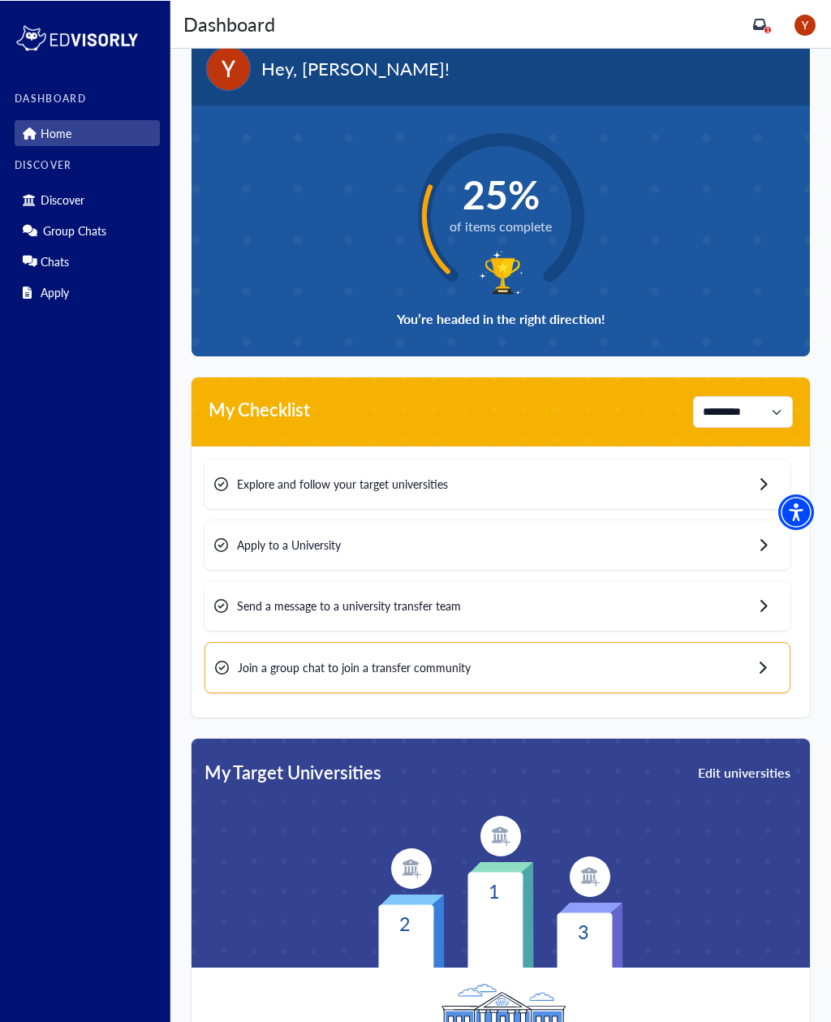
click at [636, 532] on div "Apply to a University" at bounding box center [497, 543] width 586 height 49
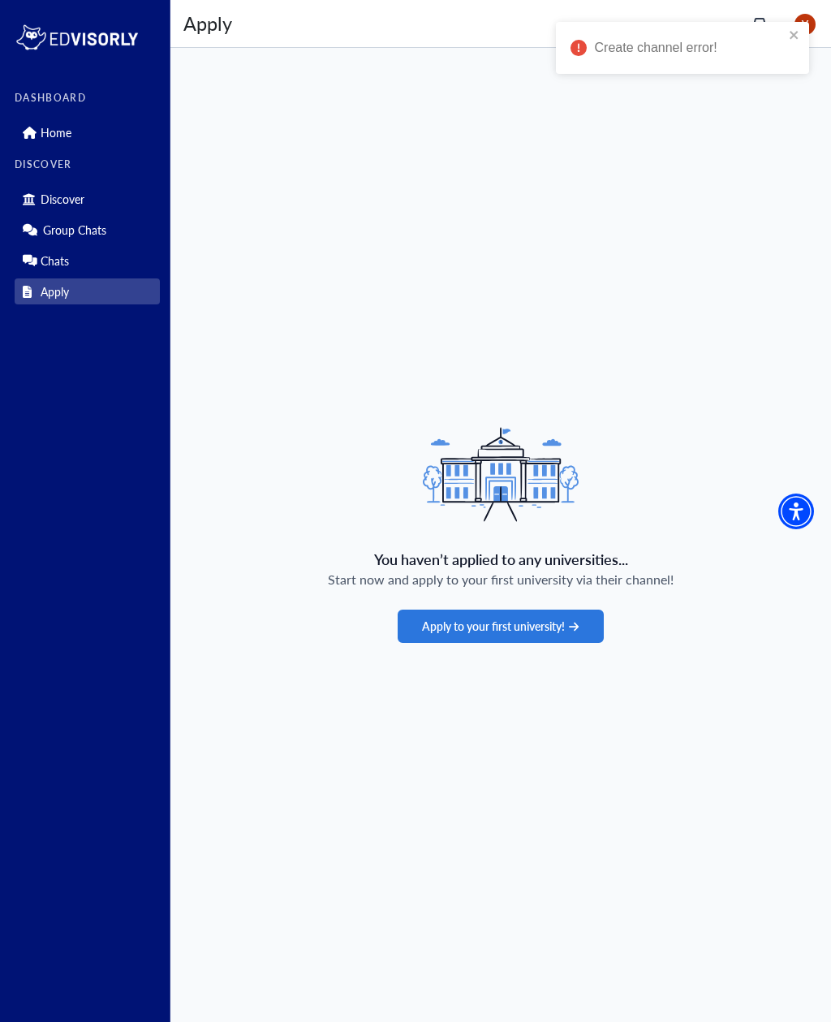
click at [603, 643] on button "Apply to your first university!" at bounding box center [500, 625] width 205 height 33
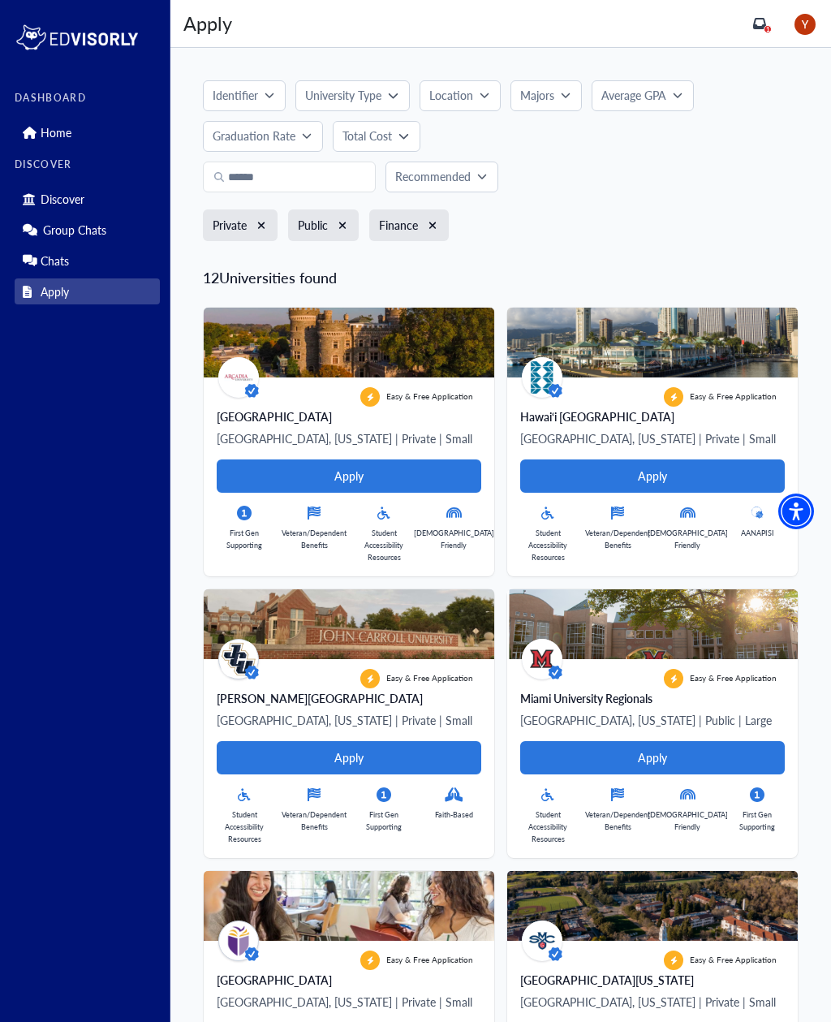
click at [261, 225] on icon "button" at bounding box center [261, 225] width 7 height 7
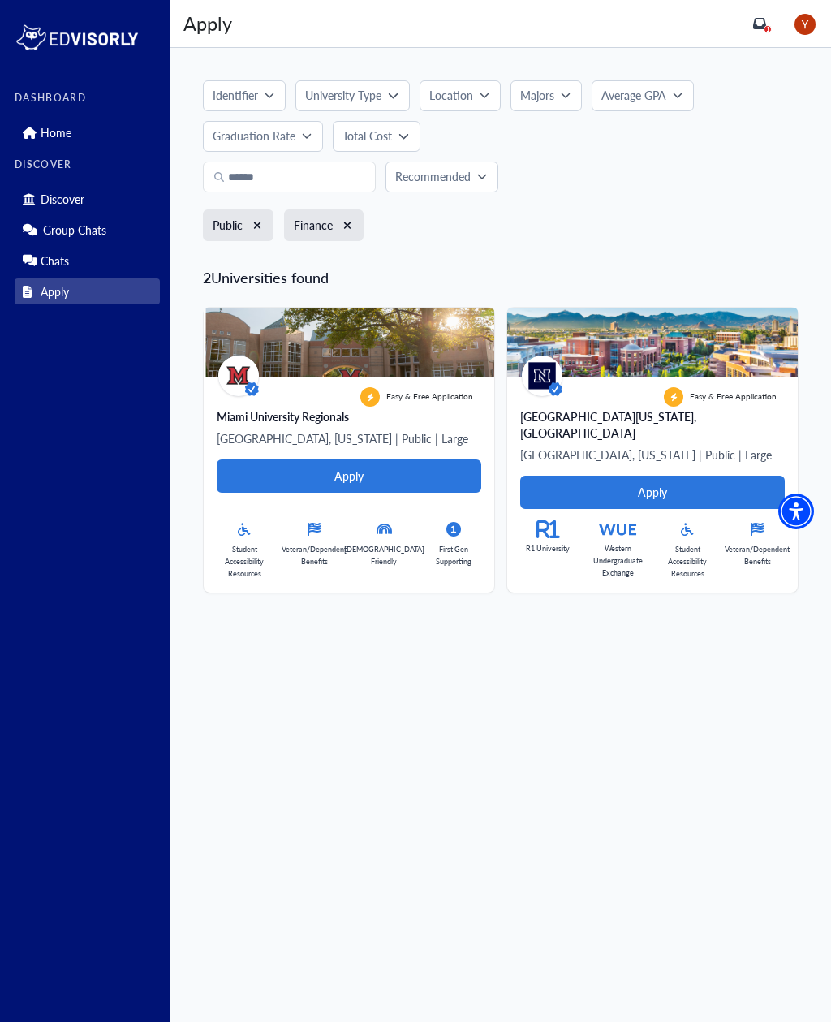
click at [273, 229] on div "Public" at bounding box center [238, 225] width 71 height 32
click at [252, 229] on button "button" at bounding box center [257, 225] width 13 height 13
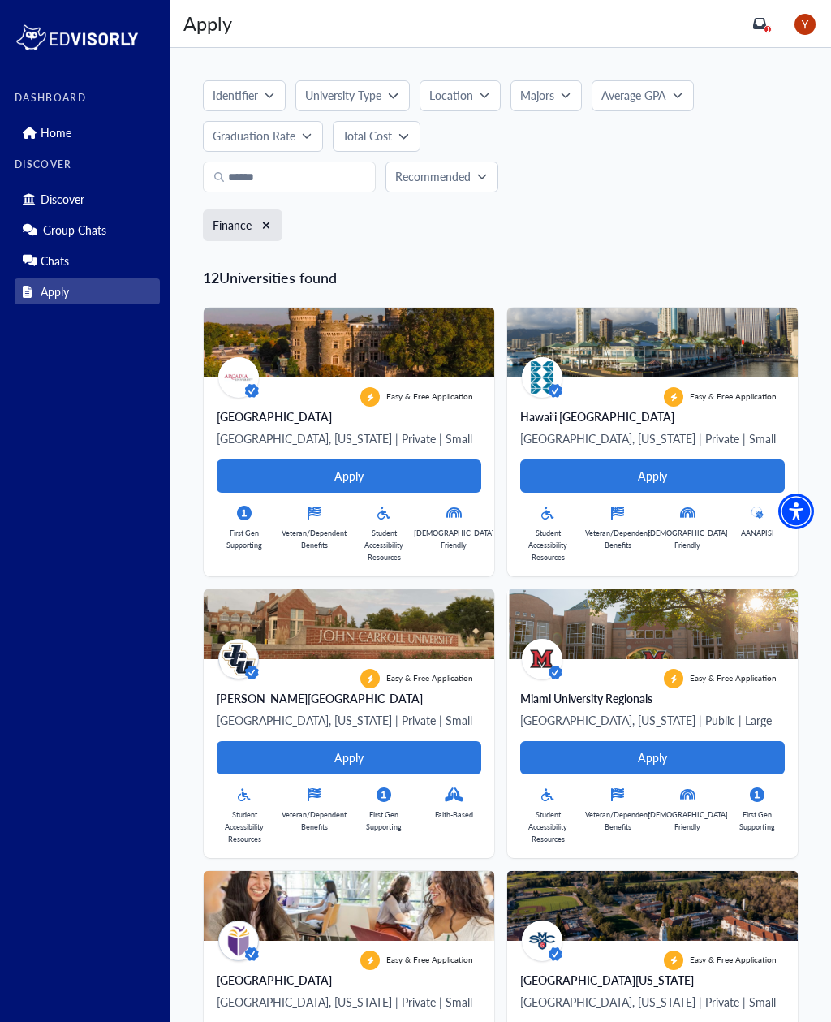
click at [712, 336] on img at bounding box center [652, 343] width 290 height 70
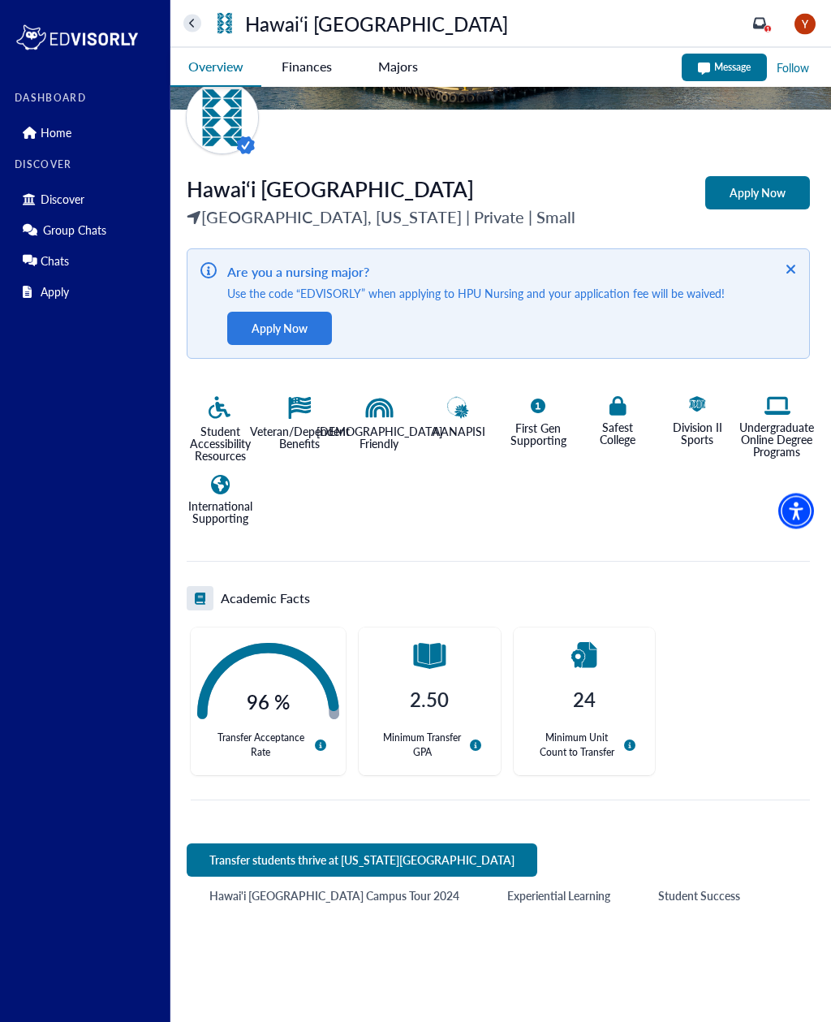
scroll to position [209, 0]
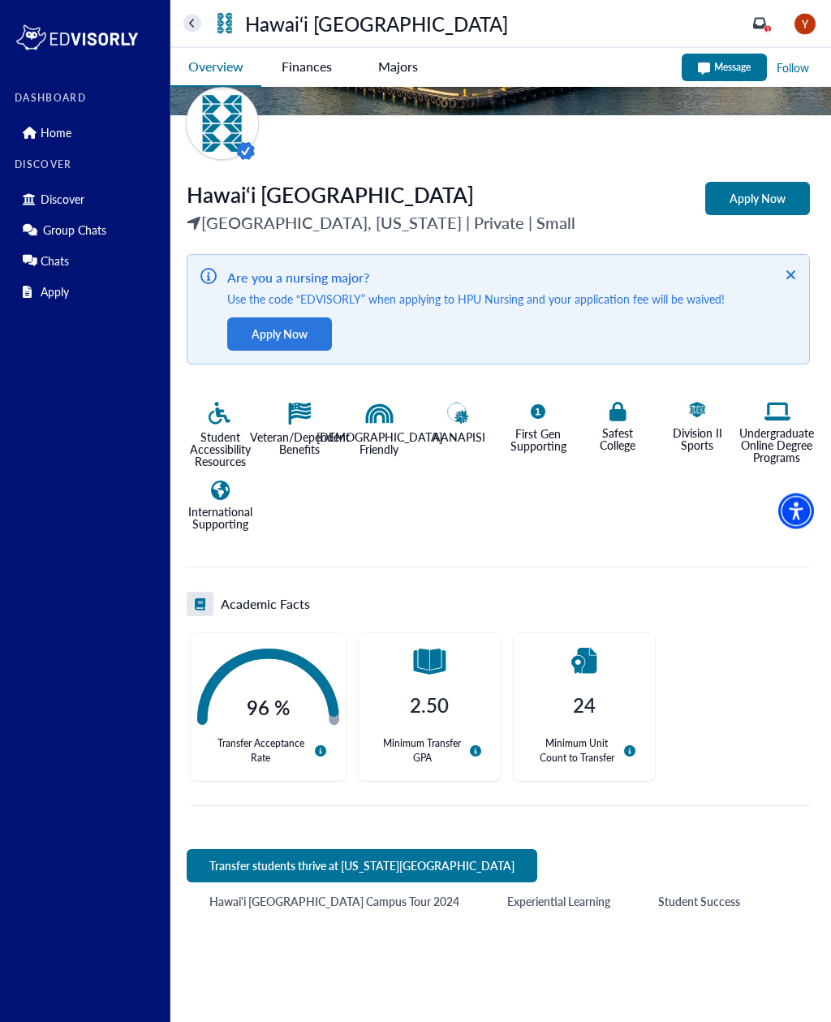
click at [794, 261] on div "Are you a nursing major? Use the code “EDVISORLY” when applying to HPU Nursing …" at bounding box center [498, 310] width 623 height 110
click at [794, 264] on div "Are you a nursing major? Use the code “EDVISORLY” when applying to HPU Nursing …" at bounding box center [498, 310] width 623 height 110
click at [794, 273] on icon at bounding box center [790, 275] width 9 height 9
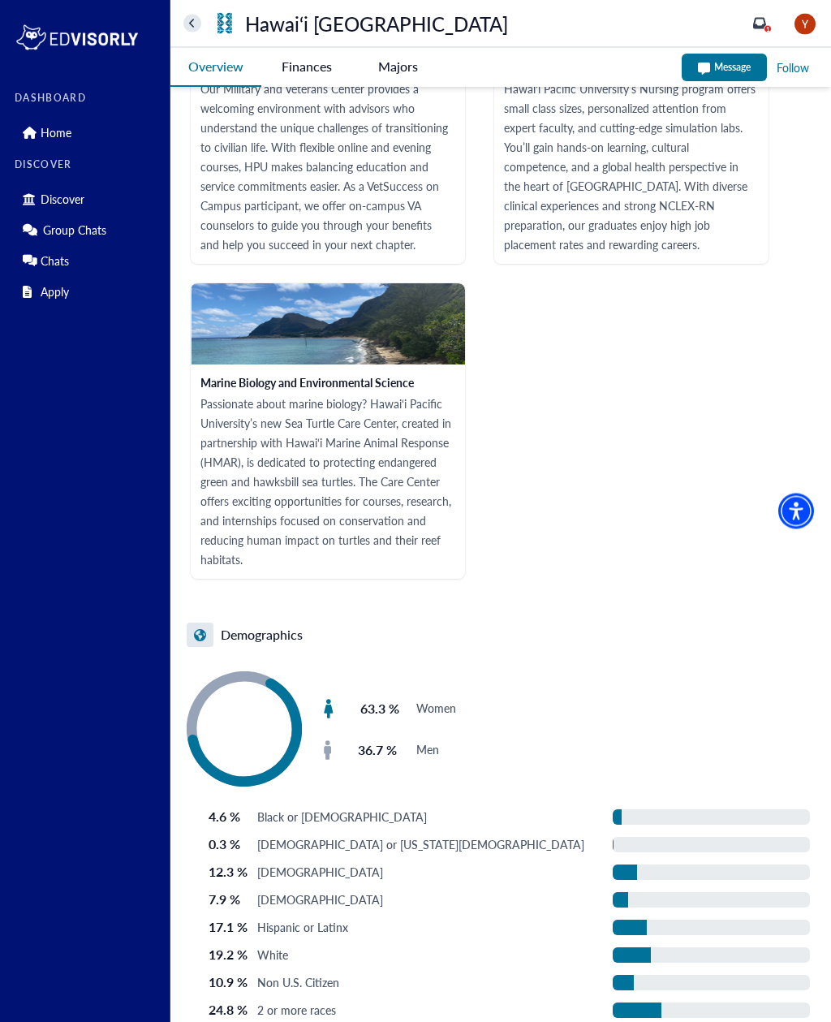
scroll to position [2174, 0]
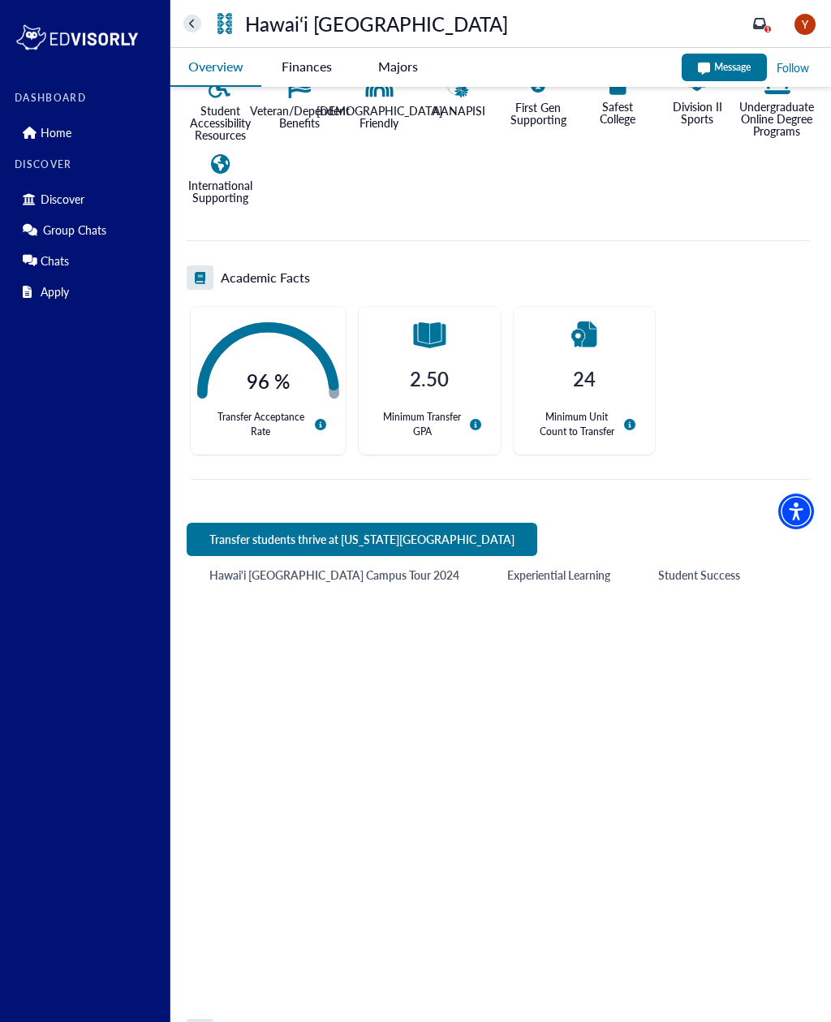
click at [295, 72] on University-tag "Finances" at bounding box center [306, 66] width 91 height 37
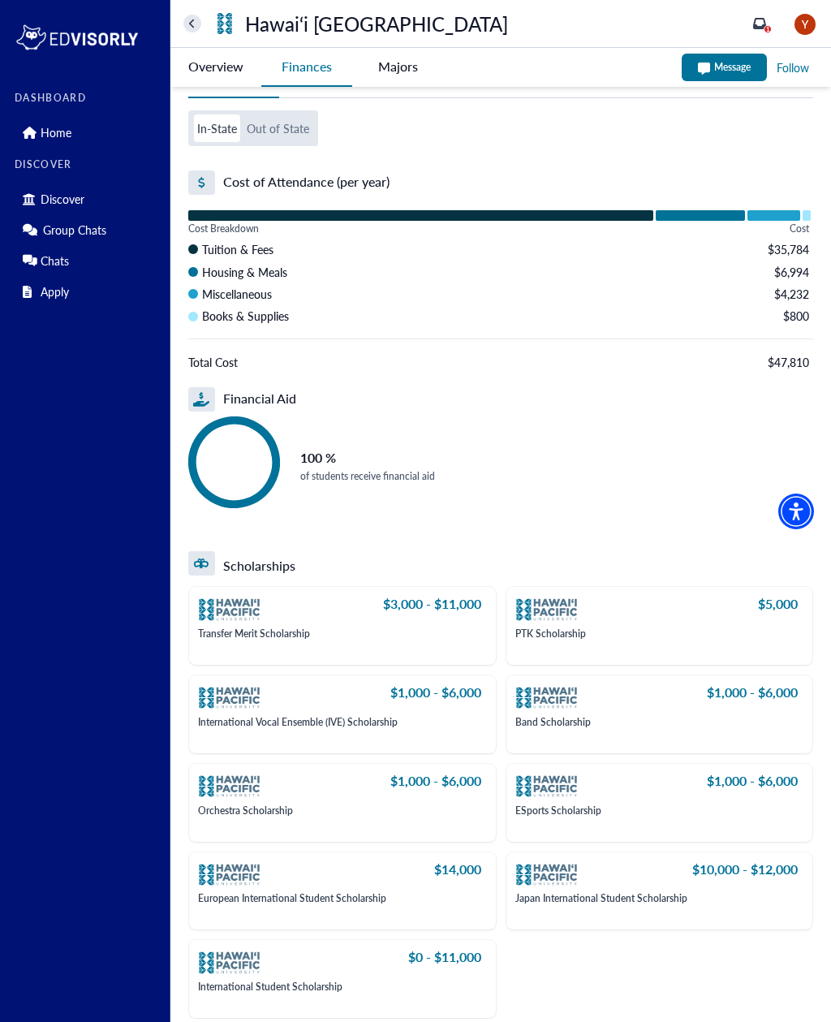
scroll to position [71, 0]
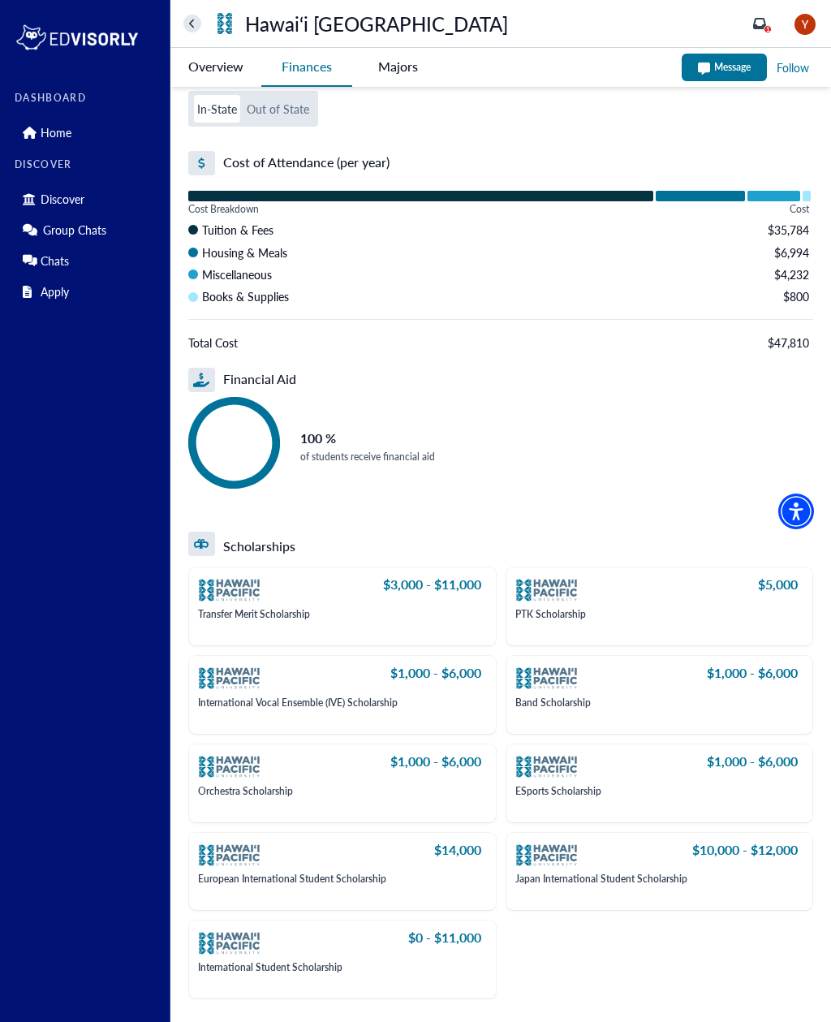
click at [454, 593] on p "$3,000 - $11,000" at bounding box center [432, 589] width 98 height 27
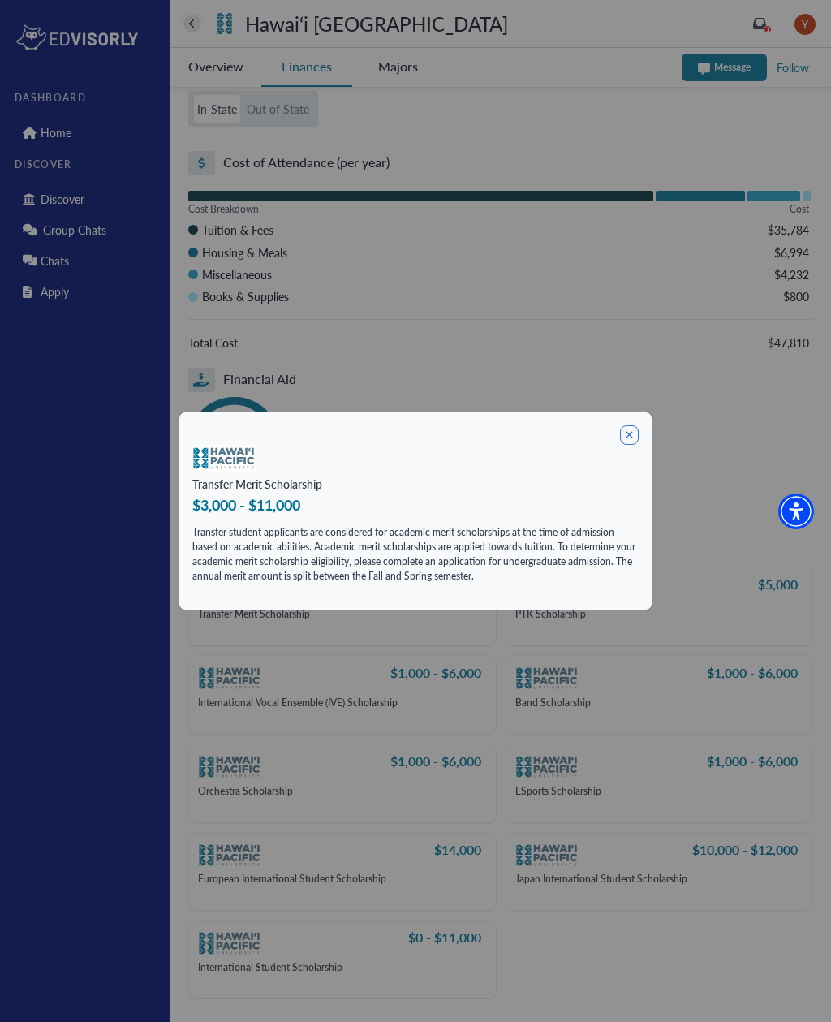
click at [638, 431] on icon at bounding box center [629, 434] width 19 height 19
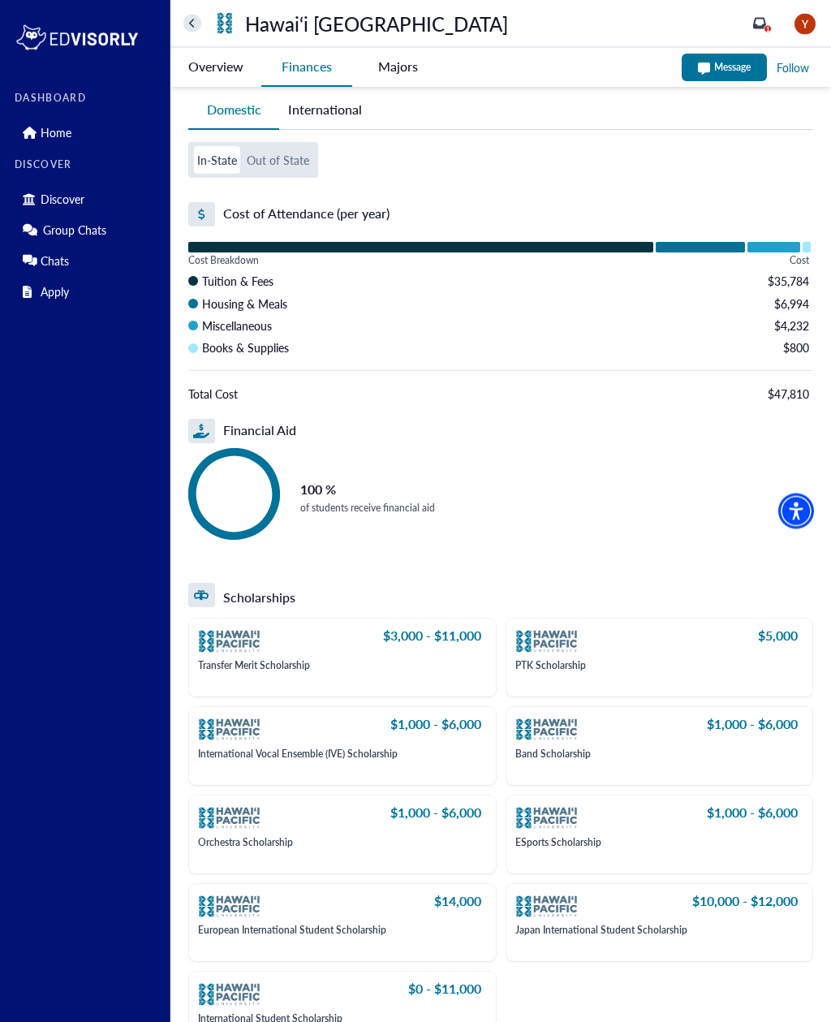
scroll to position [0, 0]
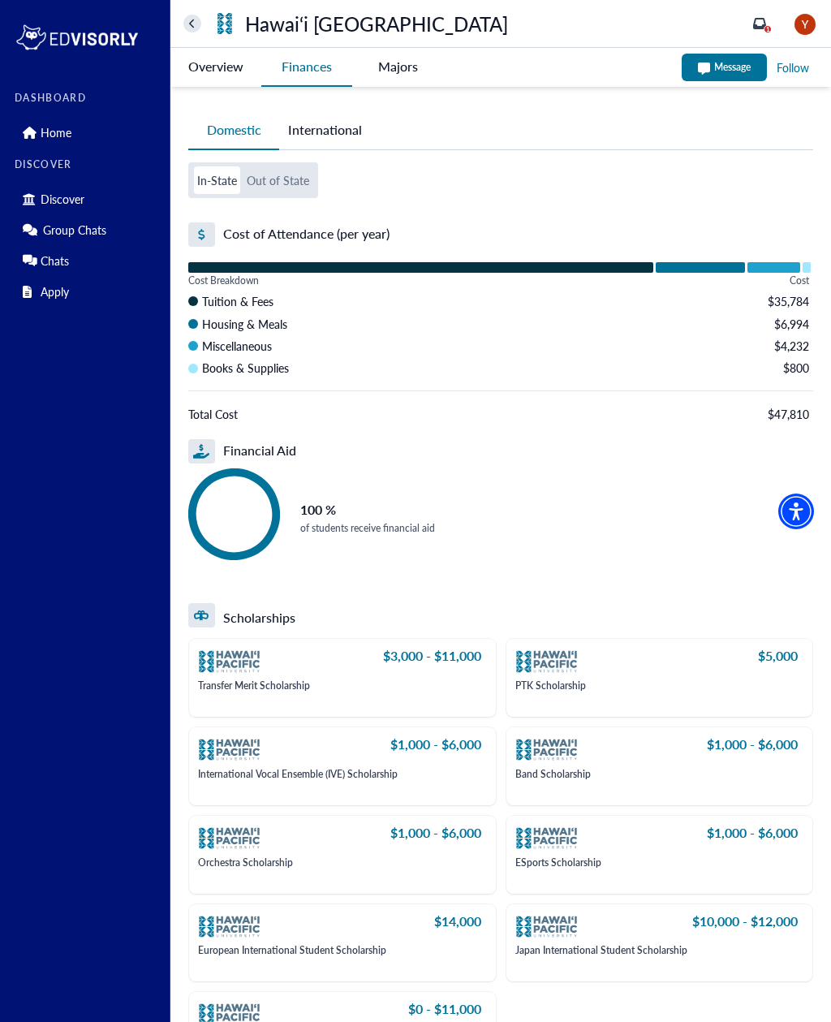
click at [399, 75] on -tag "Majors" at bounding box center [397, 66] width 91 height 37
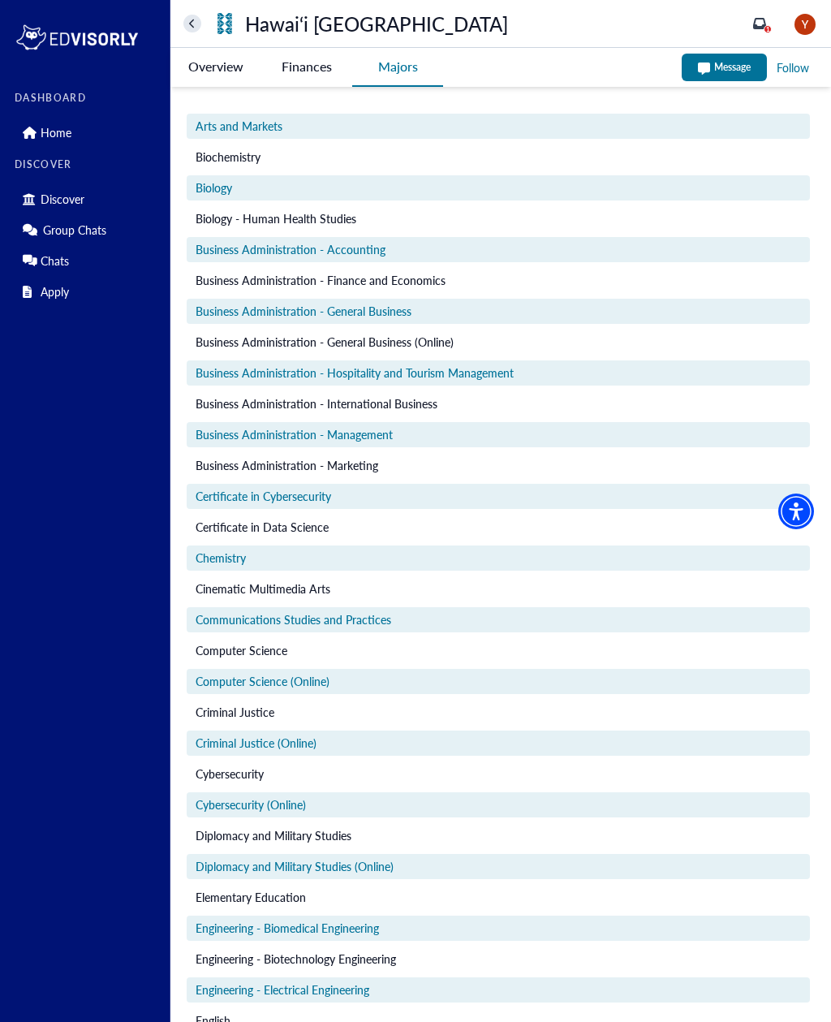
click at [293, 70] on University-tag "Finances" at bounding box center [306, 66] width 91 height 37
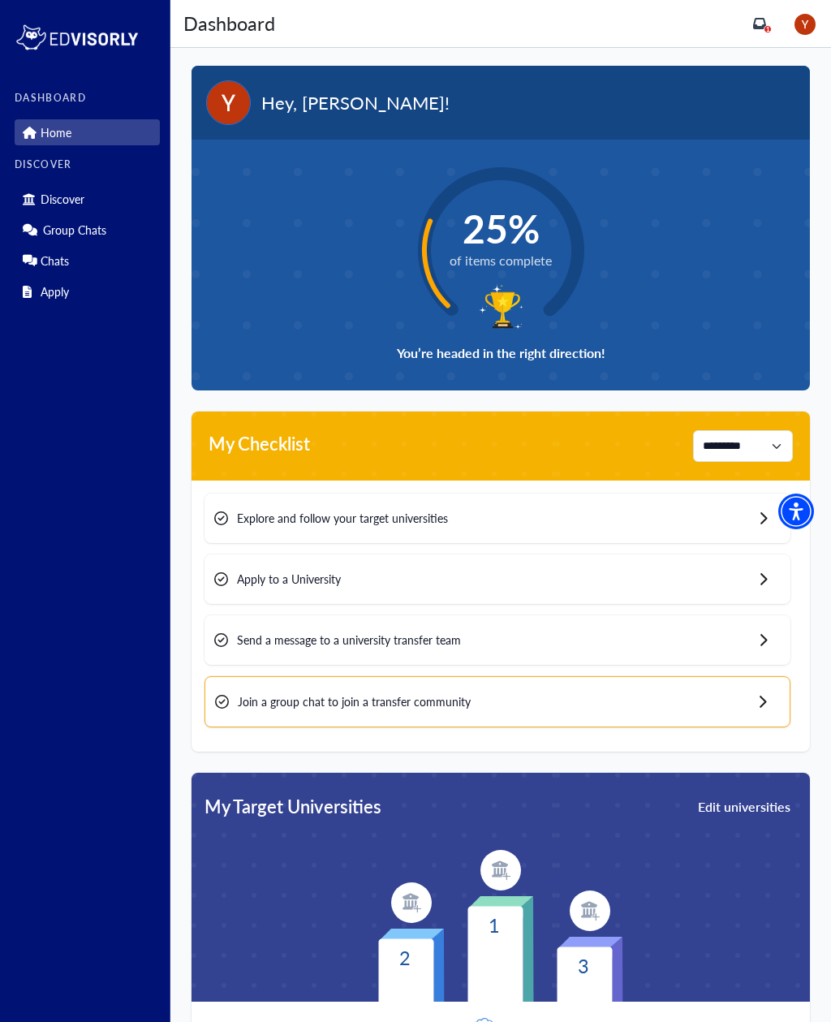
scroll to position [2, 0]
click at [727, 444] on select "**********" at bounding box center [743, 447] width 100 height 32
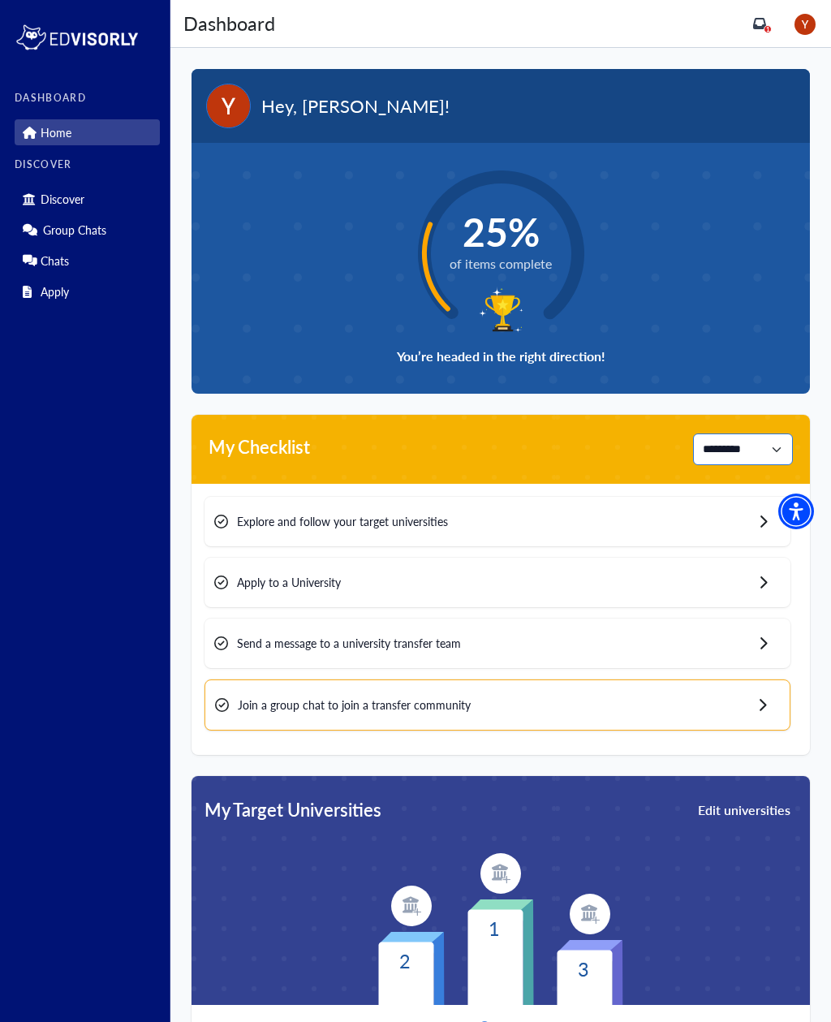
scroll to position [7, 0]
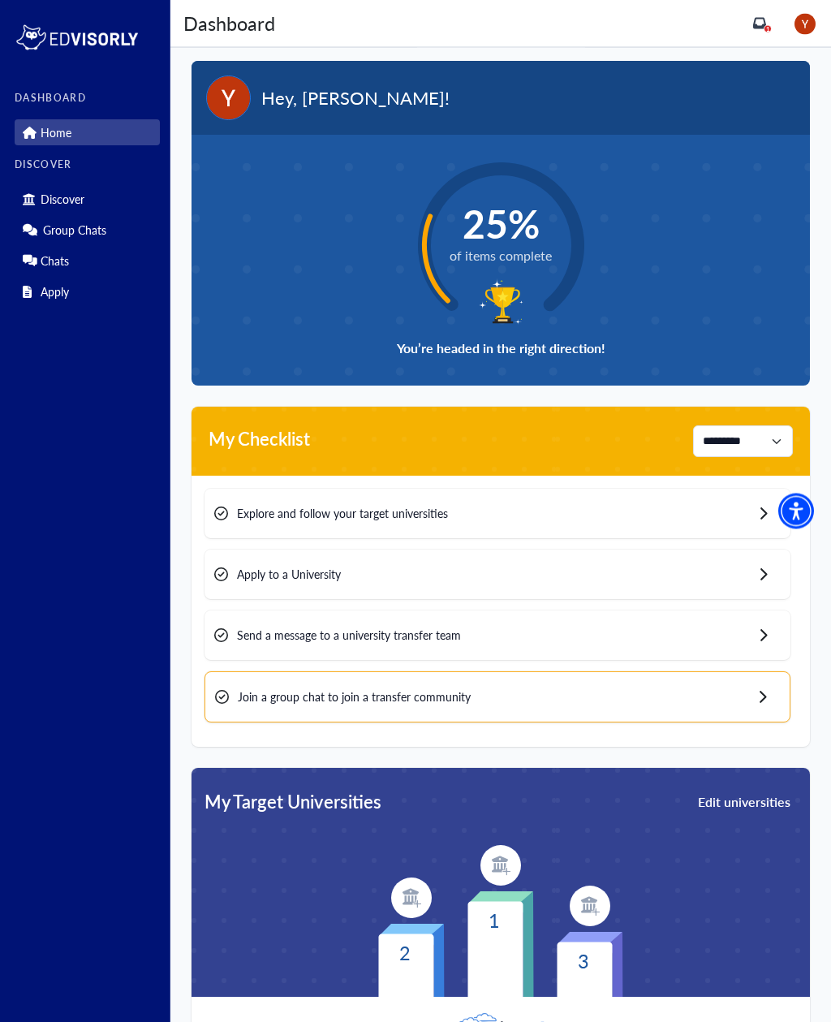
click at [694, 627] on div "Send a message to a university transfer team" at bounding box center [497, 635] width 586 height 49
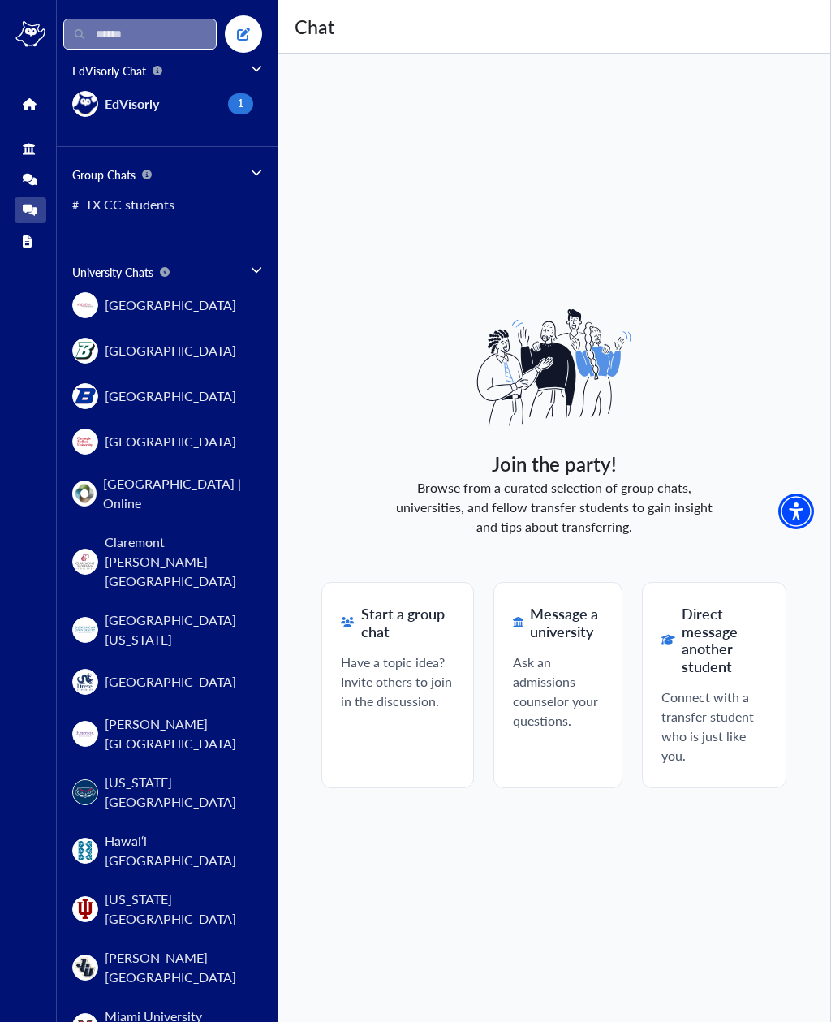
click at [92, 36] on input "text" at bounding box center [139, 34] width 153 height 31
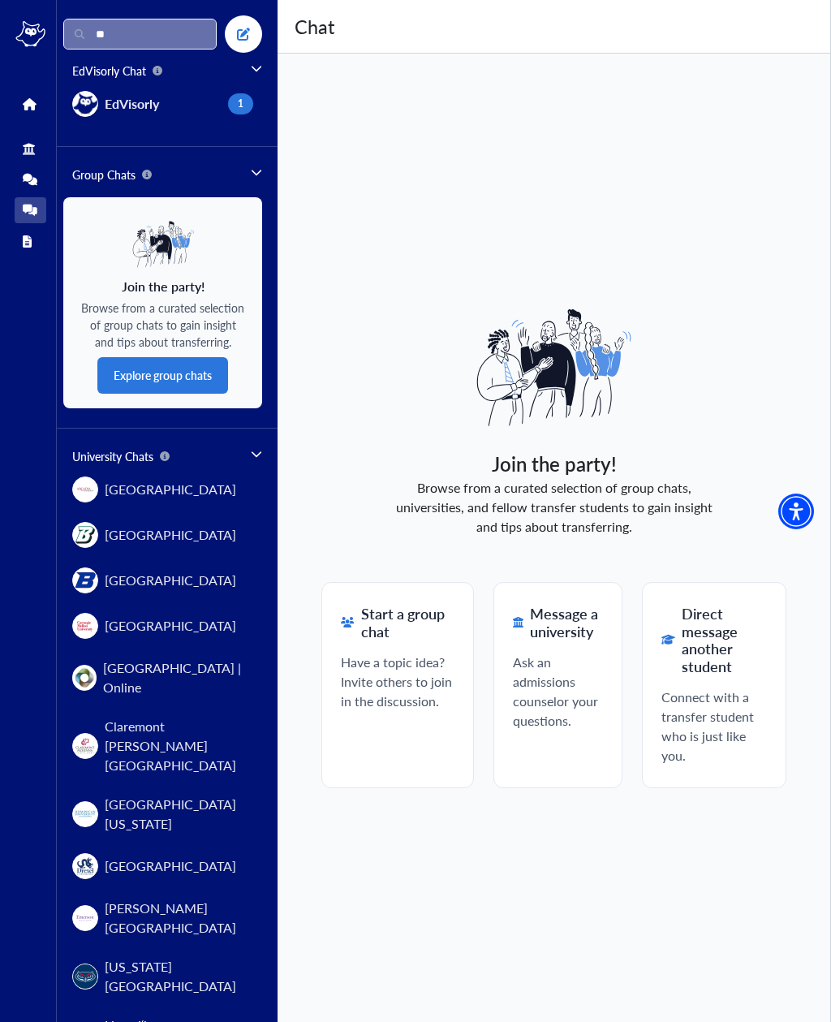
type input "***"
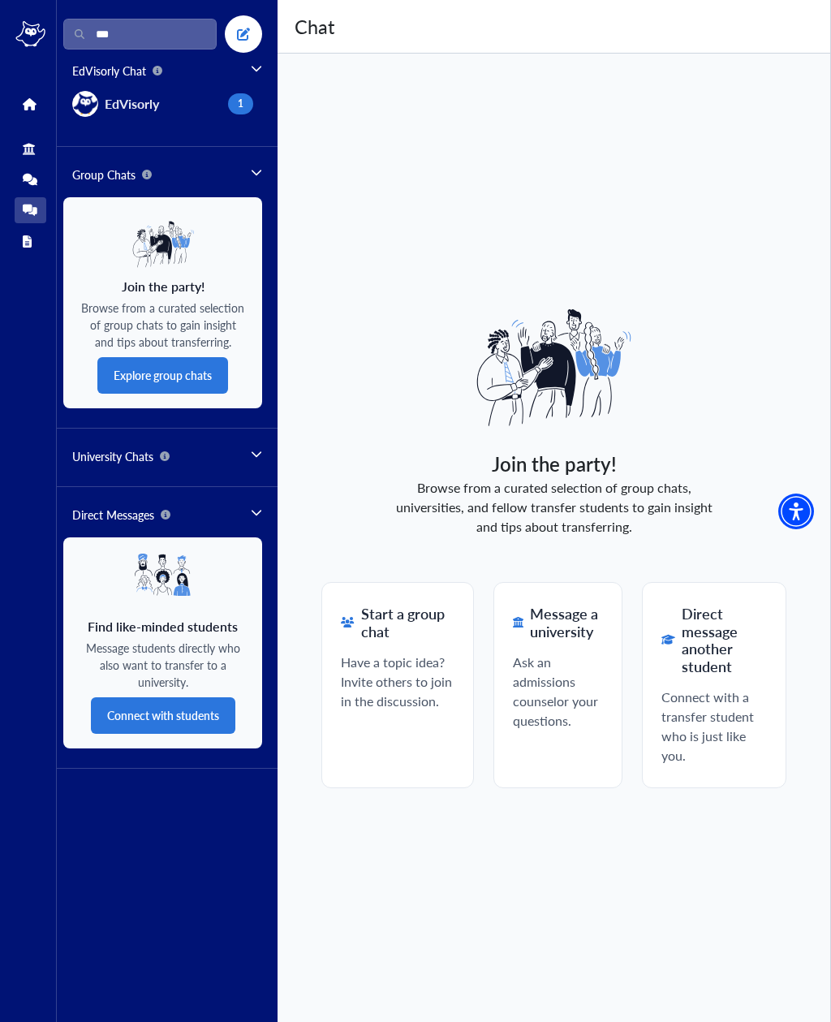
click at [23, 107] on icon at bounding box center [29, 104] width 12 height 12
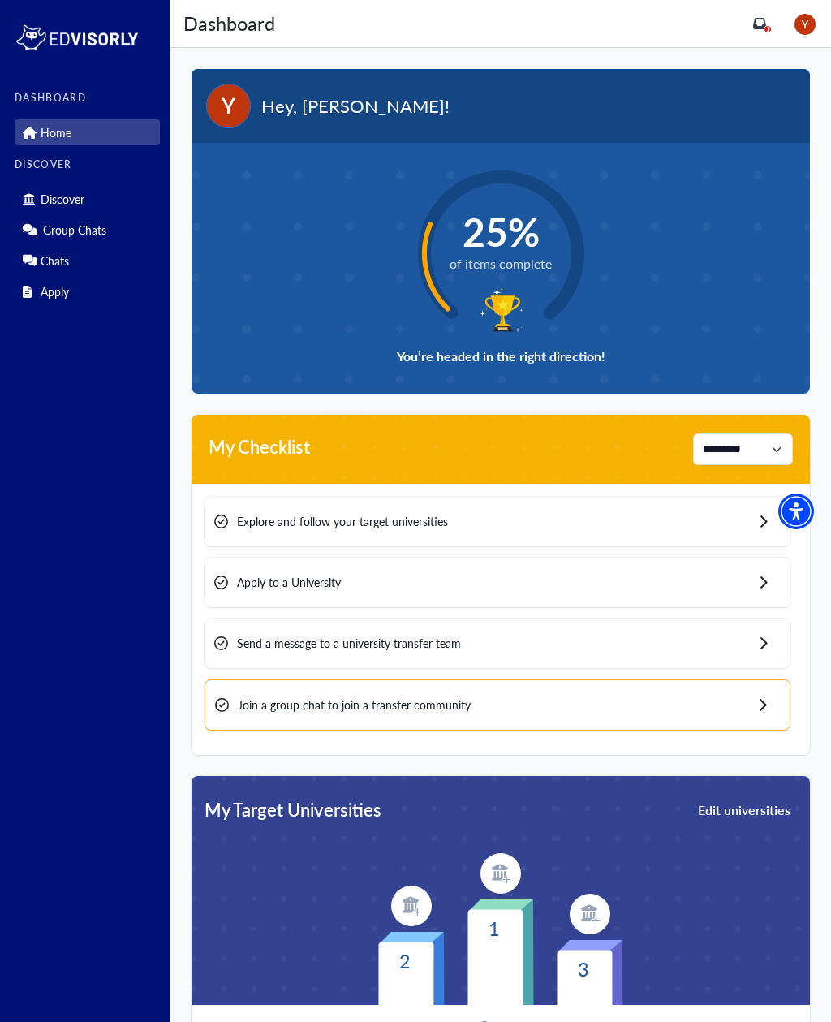
scroll to position [16, 0]
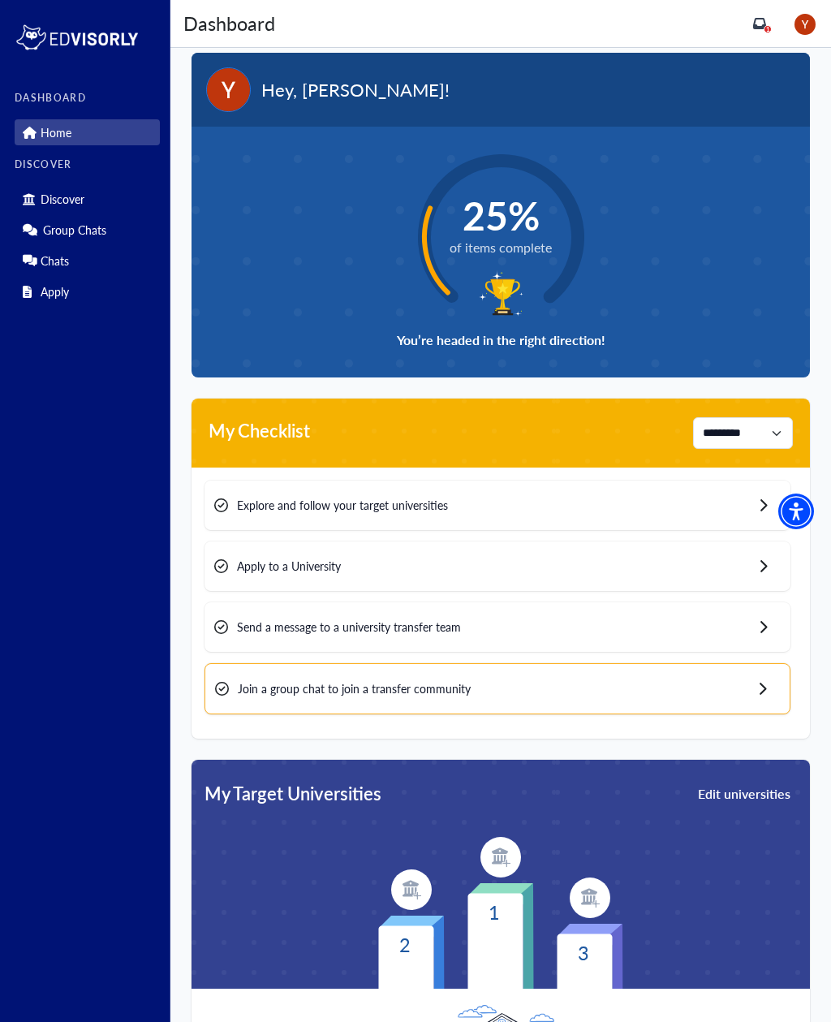
click at [663, 590] on div "Apply to a University" at bounding box center [497, 565] width 586 height 49
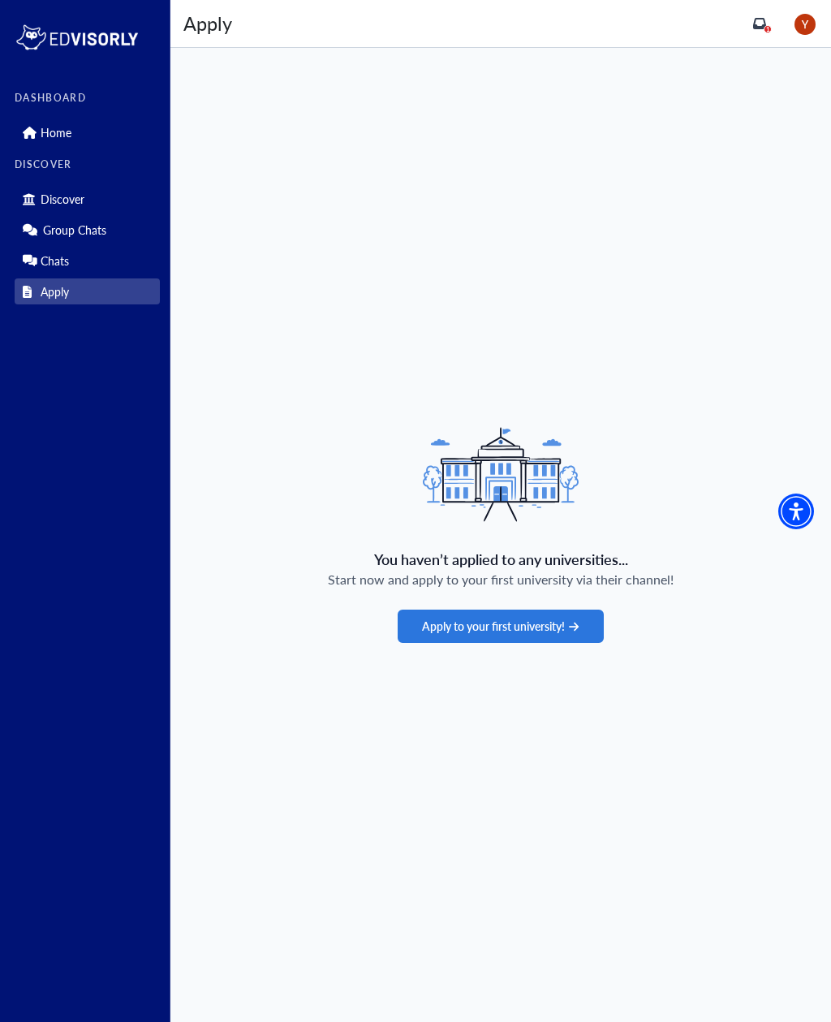
click at [600, 643] on button "Apply to your first university!" at bounding box center [500, 625] width 205 height 33
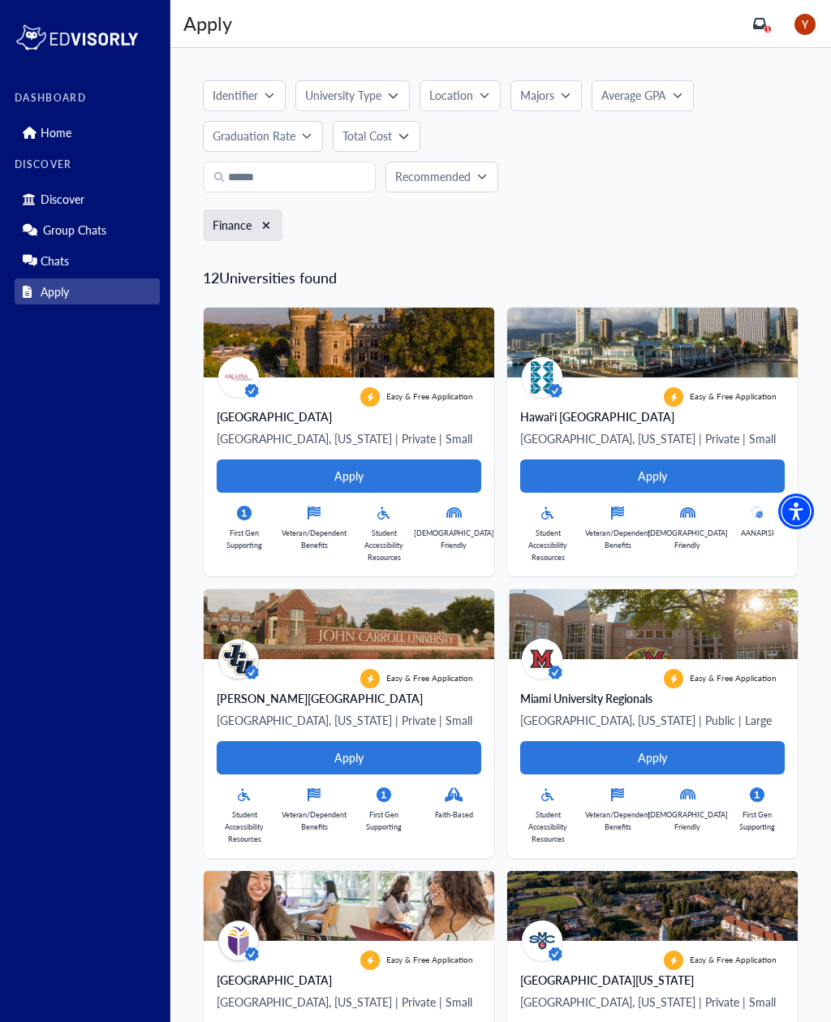
click at [489, 93] on icon "button" at bounding box center [485, 95] width 10 height 10
click at [639, 295] on button "Apply" at bounding box center [652, 295] width 29 height 17
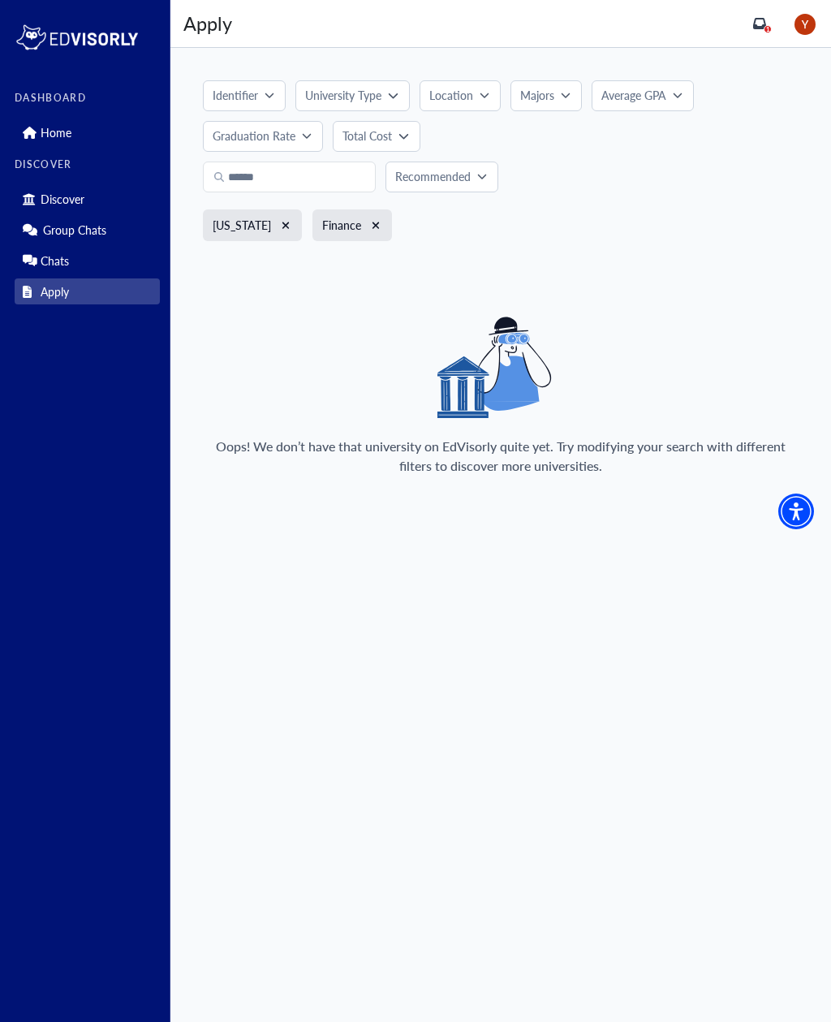
click at [359, 236] on div "Finance" at bounding box center [352, 225] width 80 height 32
click at [329, 234] on div "Finance" at bounding box center [352, 225] width 80 height 32
click at [329, 233] on label "Finance" at bounding box center [341, 225] width 39 height 17
click at [364, 226] on div "[US_STATE] Finance" at bounding box center [303, 230] width 200 height 42
click at [364, 225] on div "[US_STATE] Finance" at bounding box center [303, 230] width 200 height 42
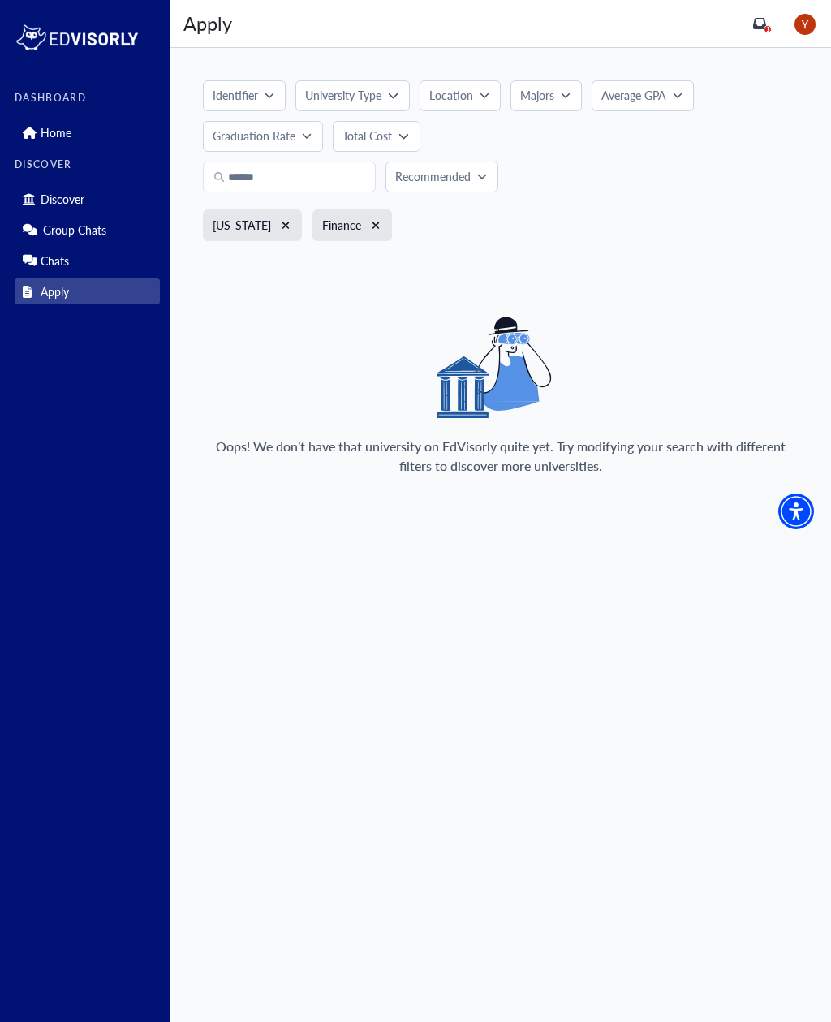
click at [331, 230] on div "Finance" at bounding box center [352, 225] width 80 height 32
click at [372, 224] on icon "button" at bounding box center [375, 225] width 7 height 7
click at [499, 101] on button "Location" at bounding box center [460, 95] width 81 height 31
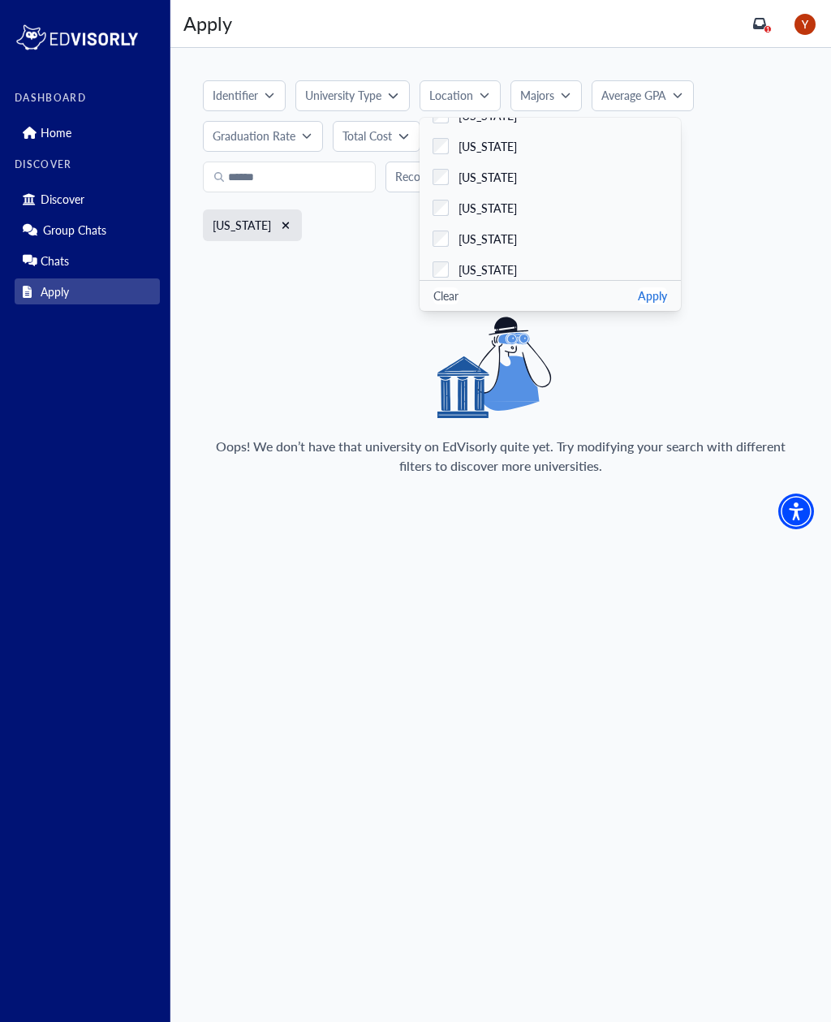
click at [642, 278] on label "[US_STATE]" at bounding box center [550, 269] width 261 height 31
click at [663, 303] on button "Apply" at bounding box center [652, 295] width 29 height 17
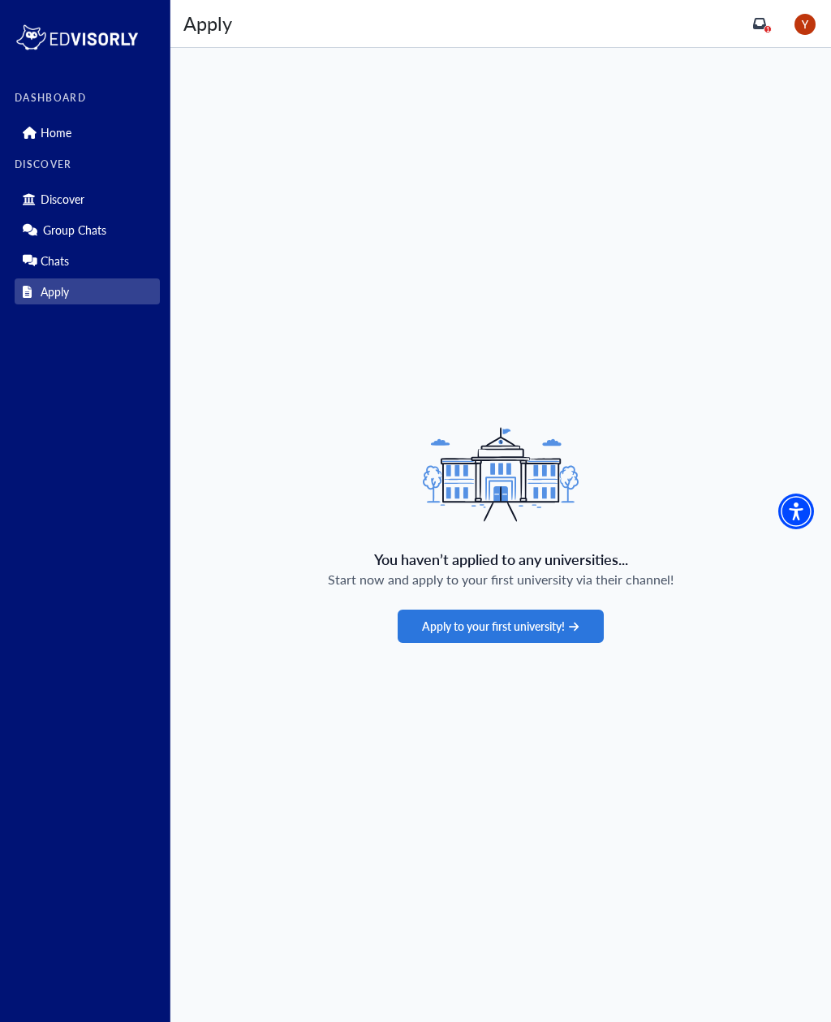
click at [578, 632] on div "You haven’t applied to any universities... Start now and apply to your first un…" at bounding box center [500, 535] width 660 height 974
click at [520, 623] on div "You haven’t applied to any universities... Start now and apply to your first un…" at bounding box center [500, 535] width 660 height 974
click at [543, 643] on button "Apply to your first university!" at bounding box center [500, 625] width 205 height 33
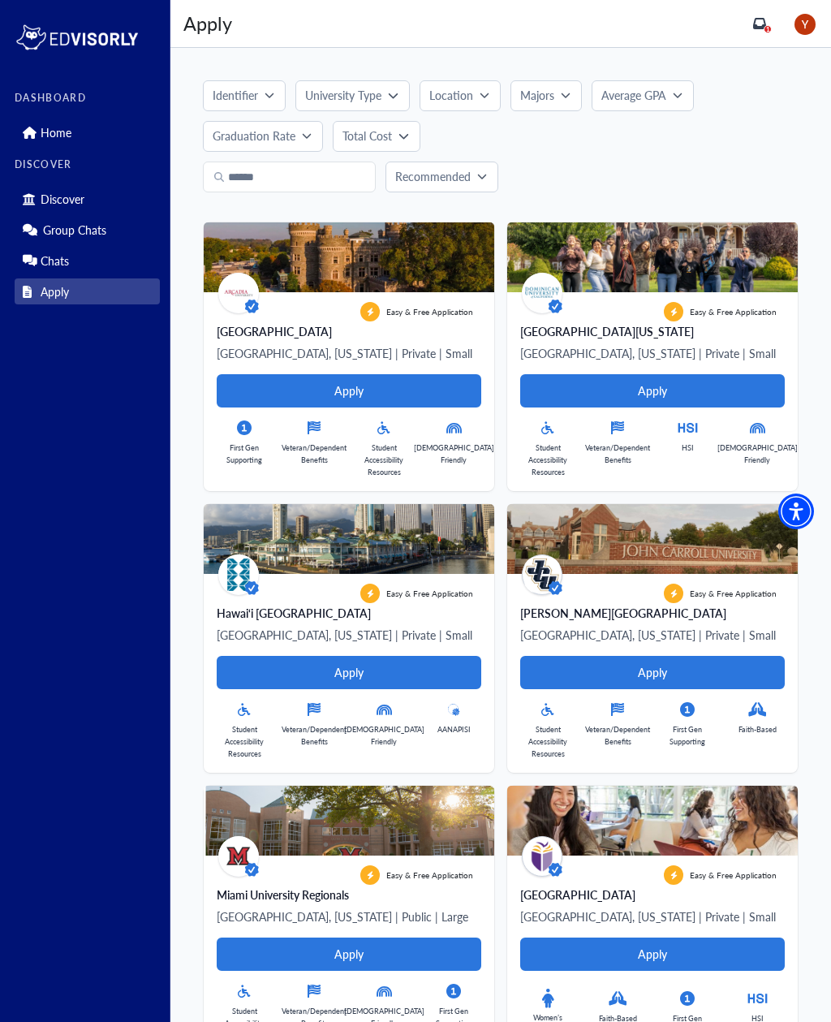
click at [483, 85] on button "Location" at bounding box center [460, 95] width 81 height 31
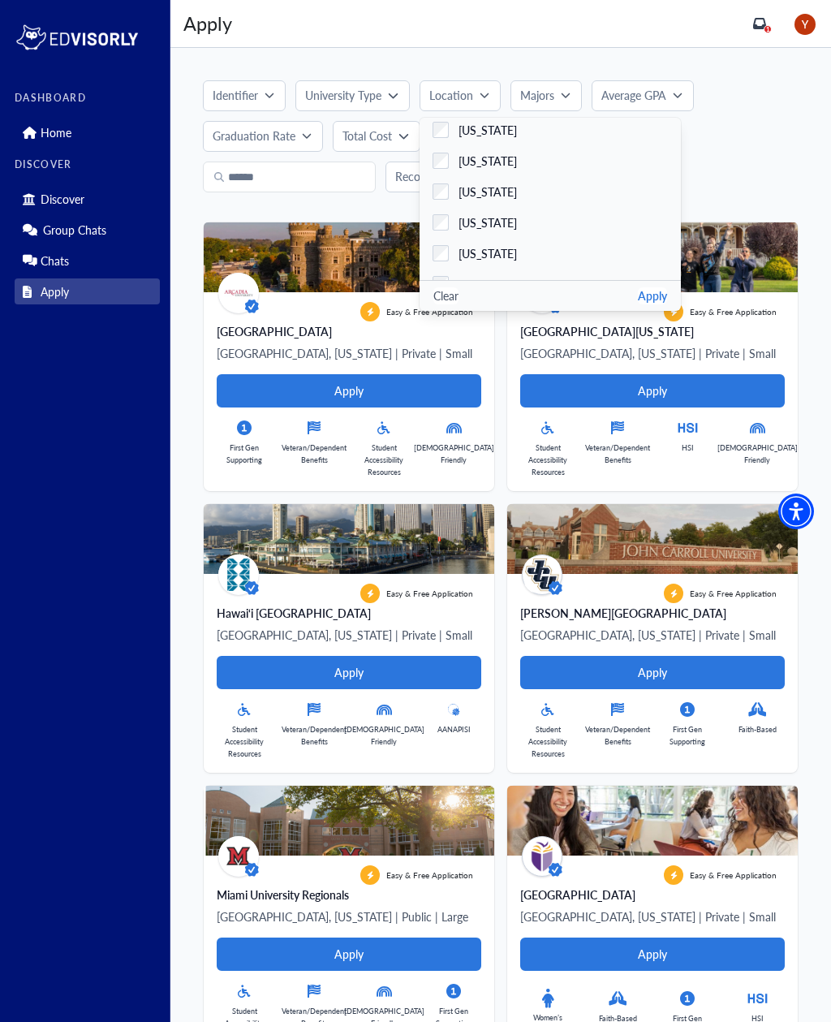
scroll to position [1268, 0]
click at [444, 179] on label "[US_STATE]" at bounding box center [550, 190] width 261 height 31
click at [649, 295] on button "Apply" at bounding box center [652, 295] width 29 height 17
